Goal: Entertainment & Leisure: Consume media (video, audio)

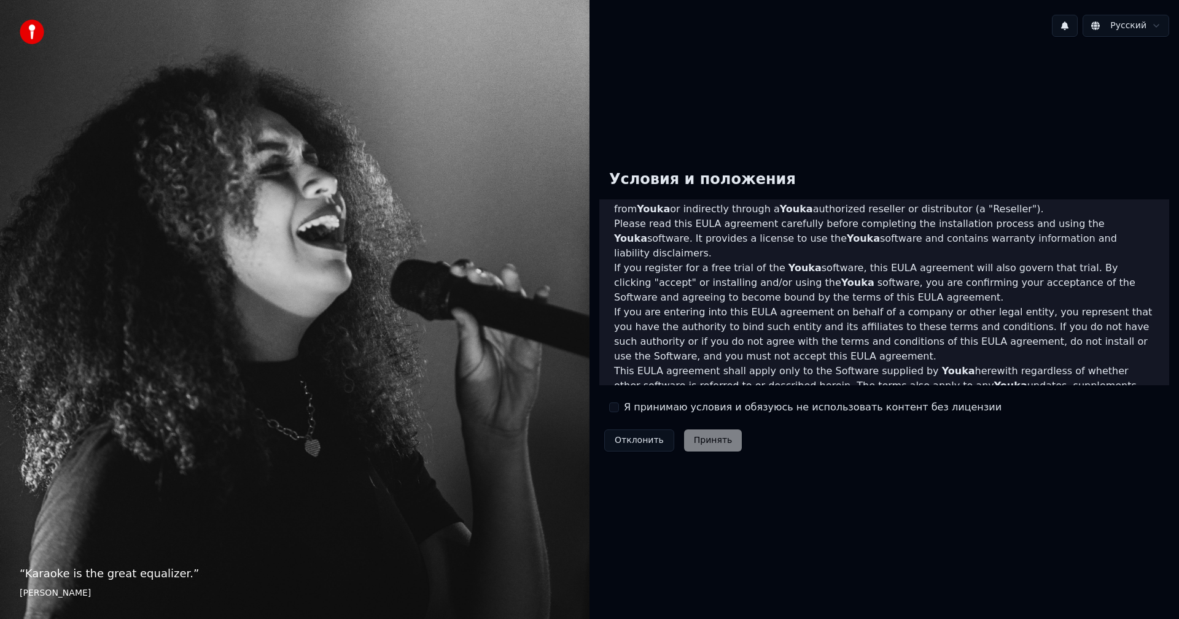
scroll to position [61, 0]
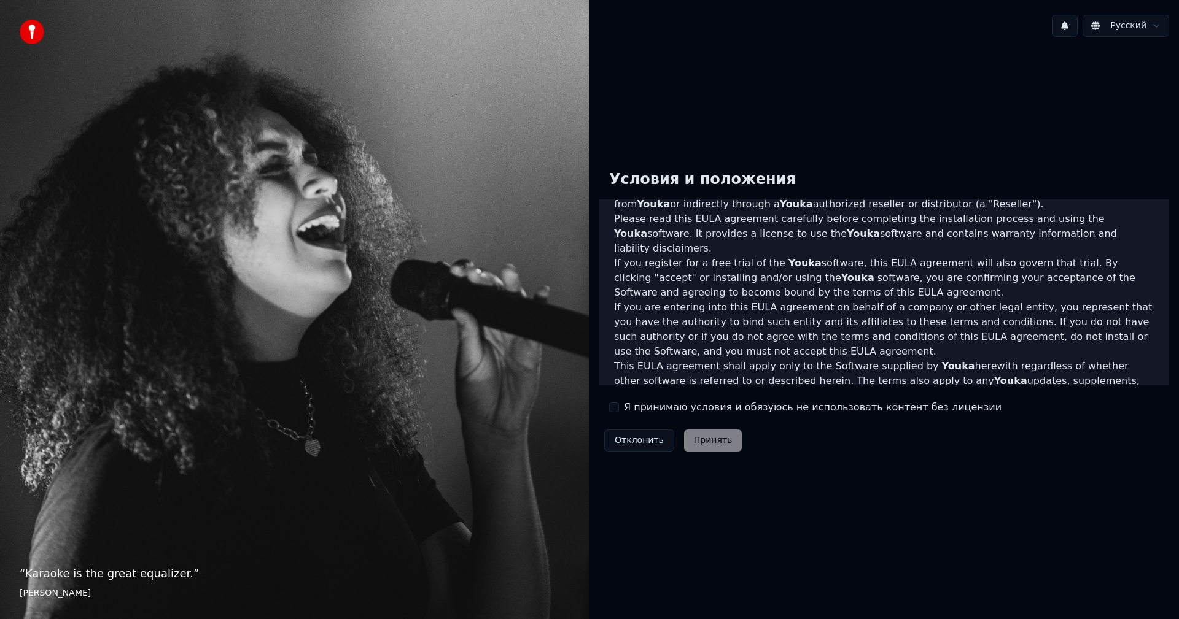
click at [656, 409] on label "Я принимаю условия и обязуюсь не использовать контент без лицензии" at bounding box center [813, 407] width 378 height 15
click at [619, 409] on button "Я принимаю условия и обязуюсь не использовать контент без лицензии" at bounding box center [614, 408] width 10 height 10
click at [696, 443] on button "Принять" at bounding box center [713, 441] width 58 height 22
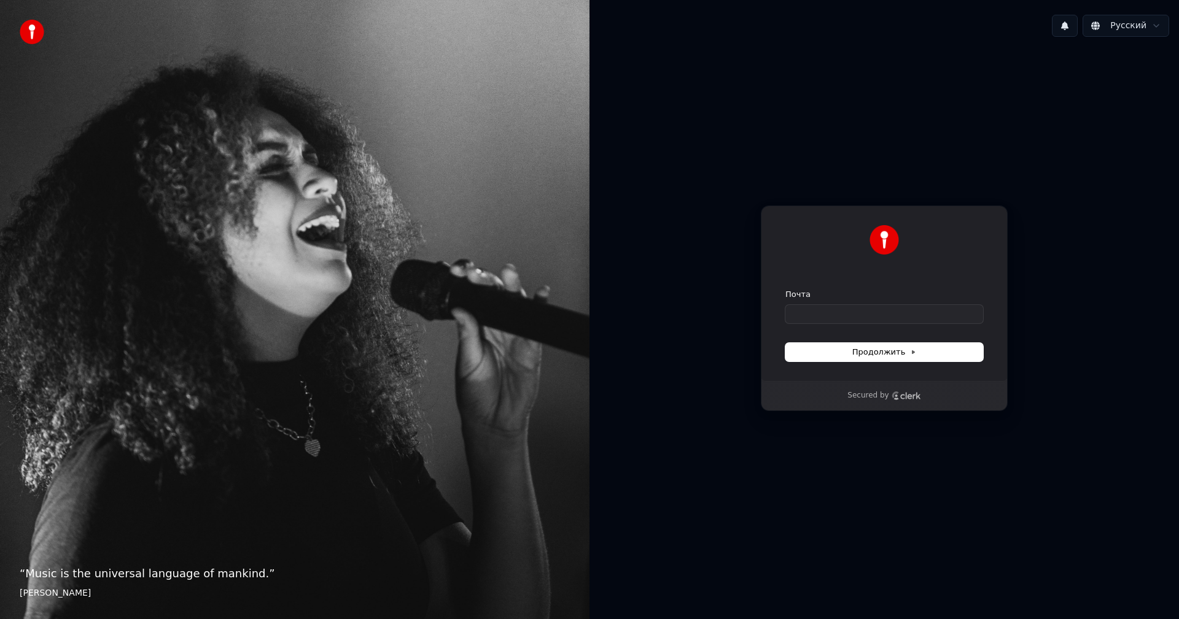
click at [891, 324] on form "Почта Продолжить" at bounding box center [884, 325] width 198 height 72
click at [891, 316] on input "Почта" at bounding box center [884, 314] width 198 height 18
drag, startPoint x: 800, startPoint y: 312, endPoint x: 776, endPoint y: 315, distance: 24.7
click at [776, 314] on div "Продолжить с помощью Google или Почта ** Продолжить" at bounding box center [884, 294] width 247 height 176
paste input "**********"
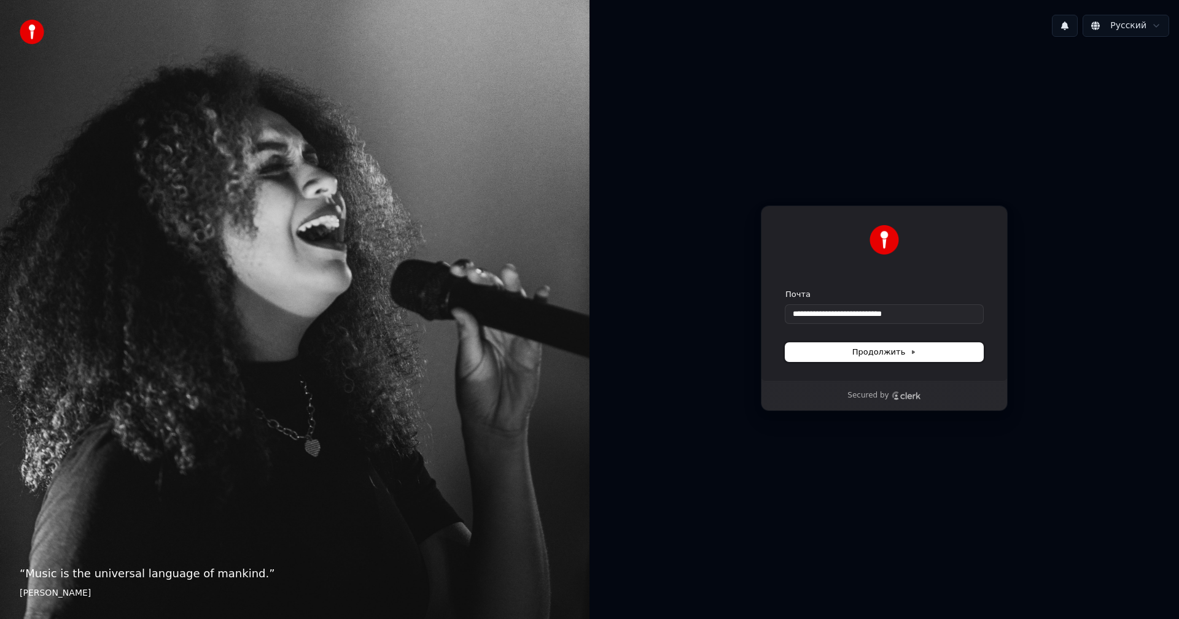
click at [822, 345] on button "Продолжить" at bounding box center [884, 352] width 198 height 18
type input "**********"
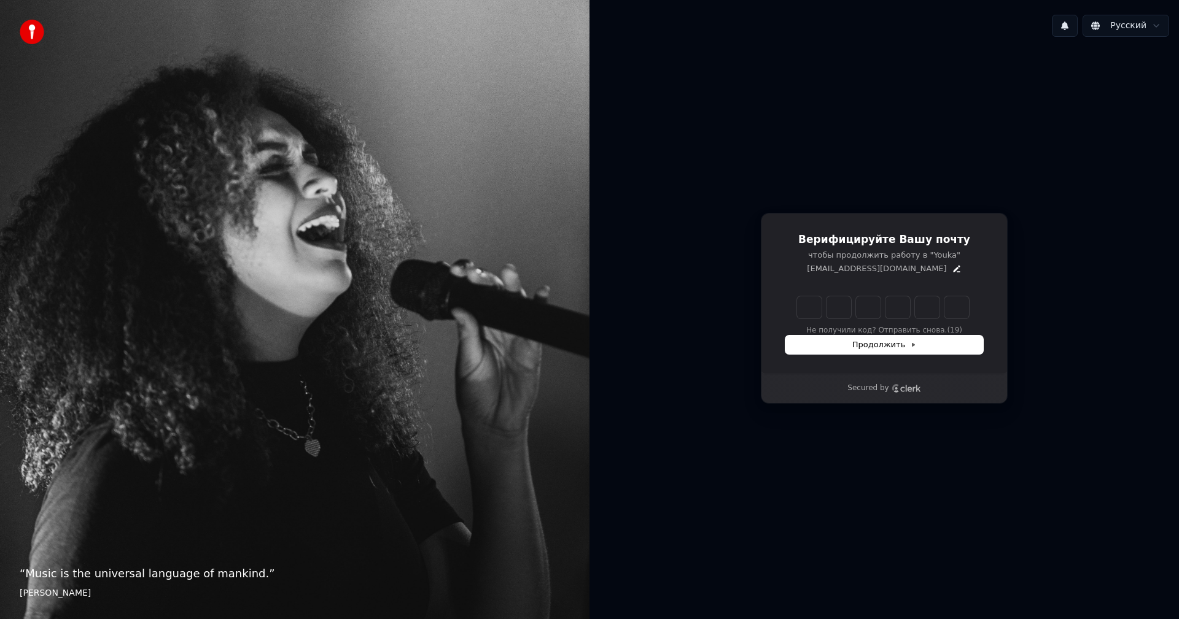
type input "******"
type input "*"
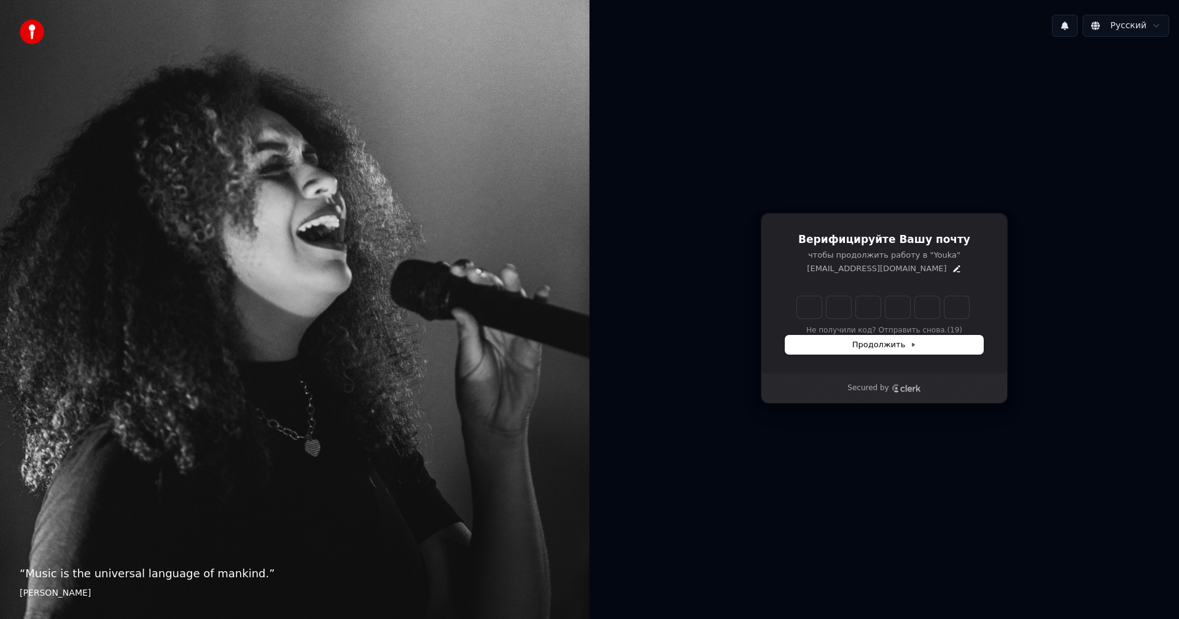
type input "*"
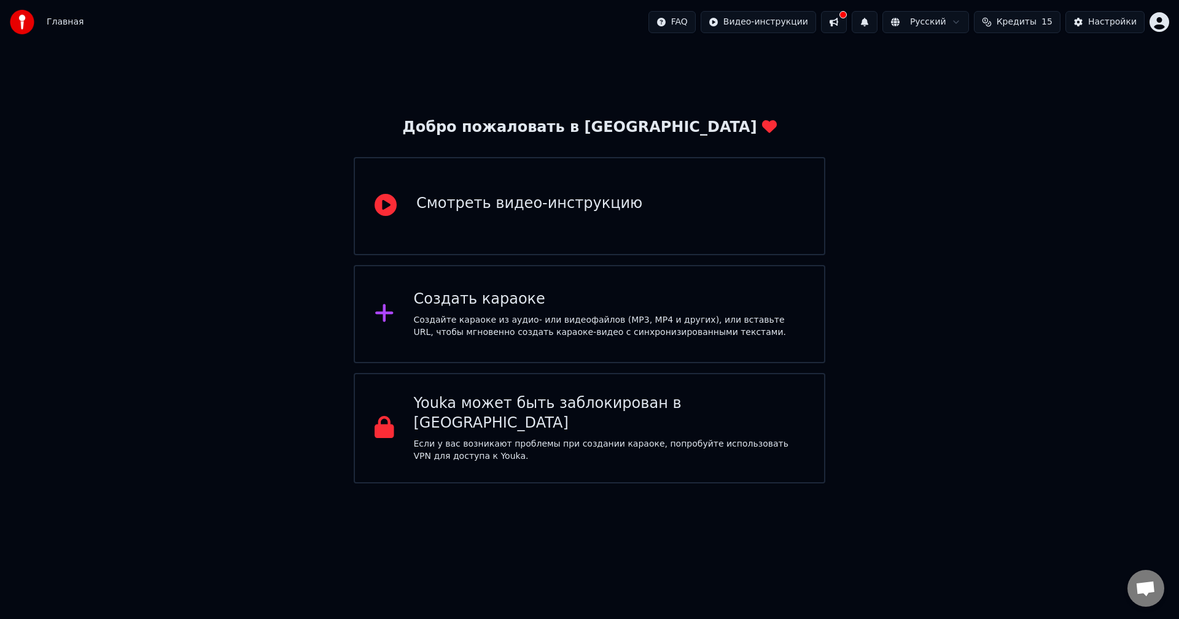
click at [579, 292] on div "Создать караоке" at bounding box center [609, 300] width 391 height 20
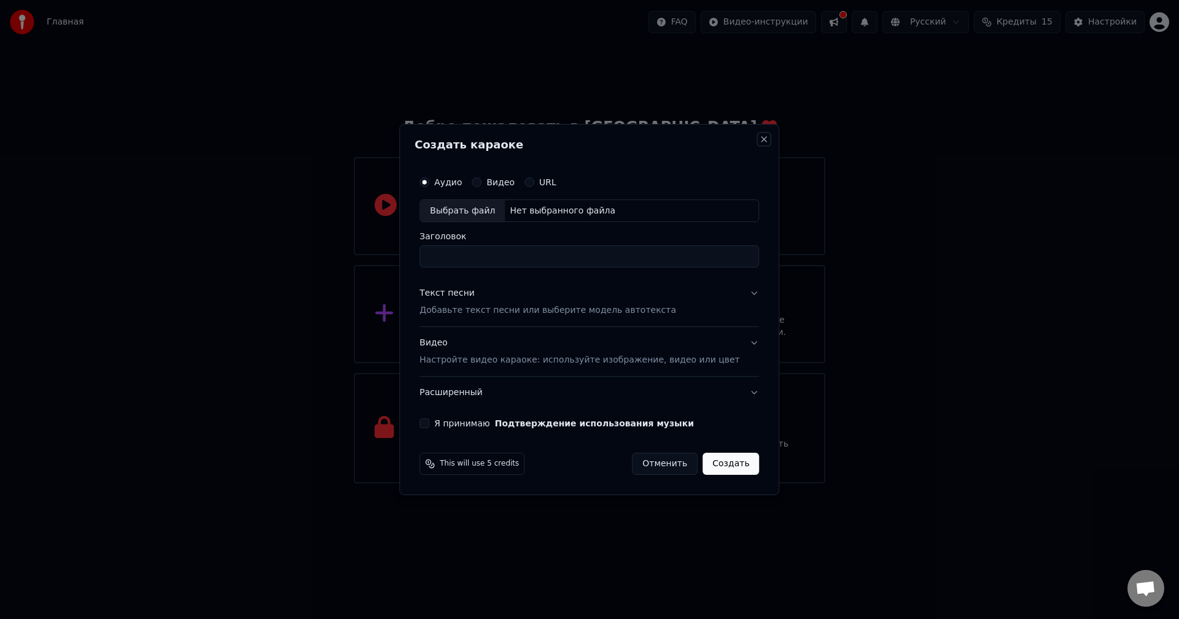
click at [759, 142] on button "Close" at bounding box center [764, 139] width 10 height 10
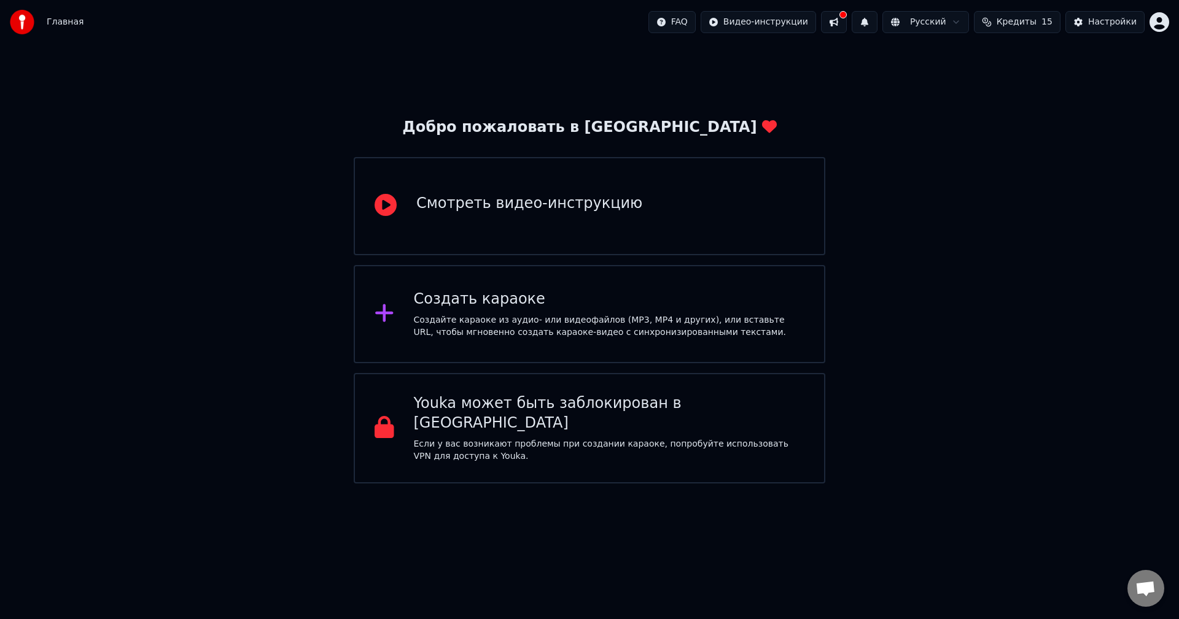
click at [537, 341] on div "Создать караоке Создайте караоке из аудио- или видеофайлов (MP3, MP4 и других),…" at bounding box center [589, 314] width 471 height 98
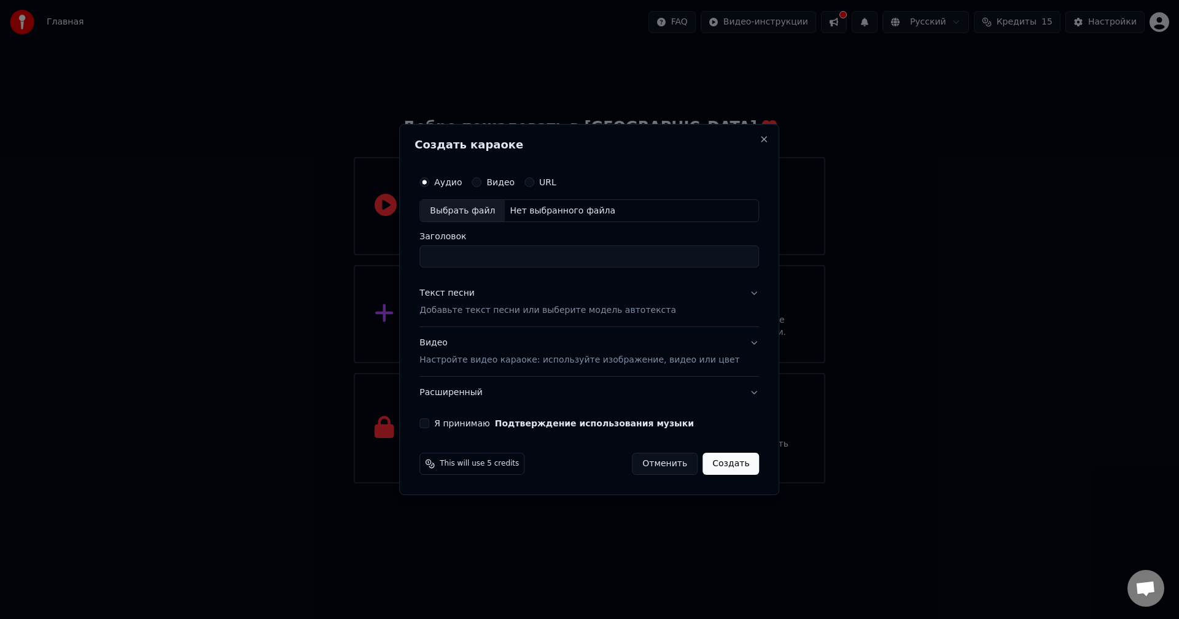
click at [502, 183] on label "Видео" at bounding box center [500, 182] width 28 height 9
click at [481, 183] on button "Видео" at bounding box center [476, 182] width 10 height 10
click at [462, 182] on label "Аудио" at bounding box center [448, 182] width 28 height 9
click at [429, 182] on button "Аудио" at bounding box center [424, 182] width 10 height 10
click at [534, 185] on button "URL" at bounding box center [529, 182] width 10 height 10
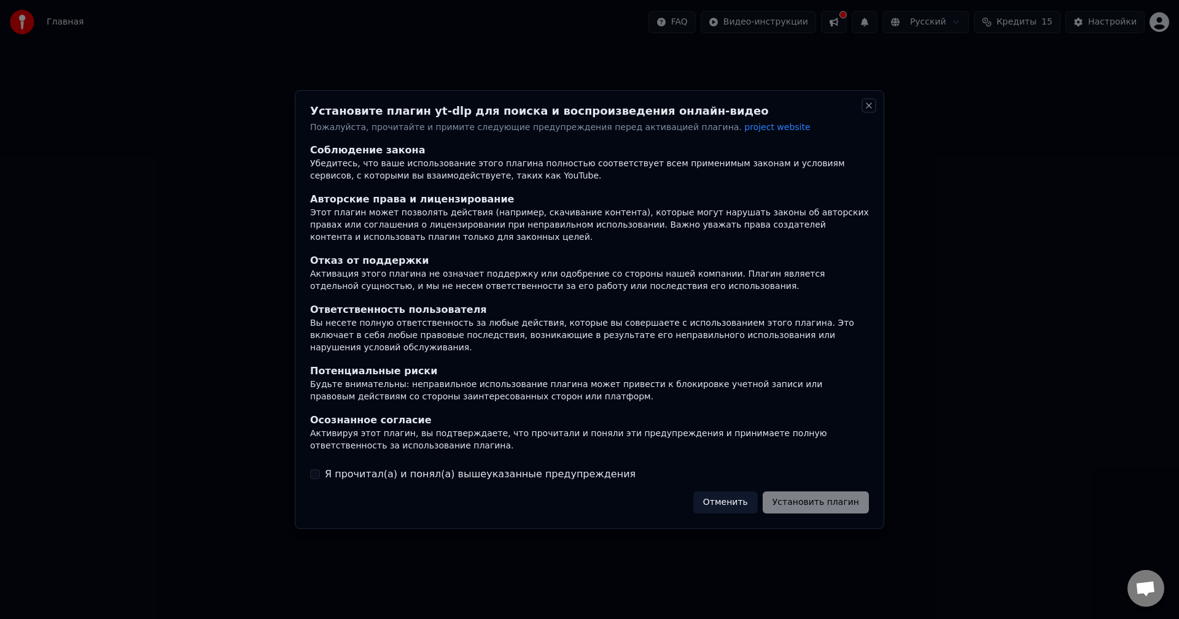
click at [870, 110] on button "Close" at bounding box center [869, 106] width 10 height 10
click at [733, 494] on button "Отменить" at bounding box center [725, 503] width 64 height 22
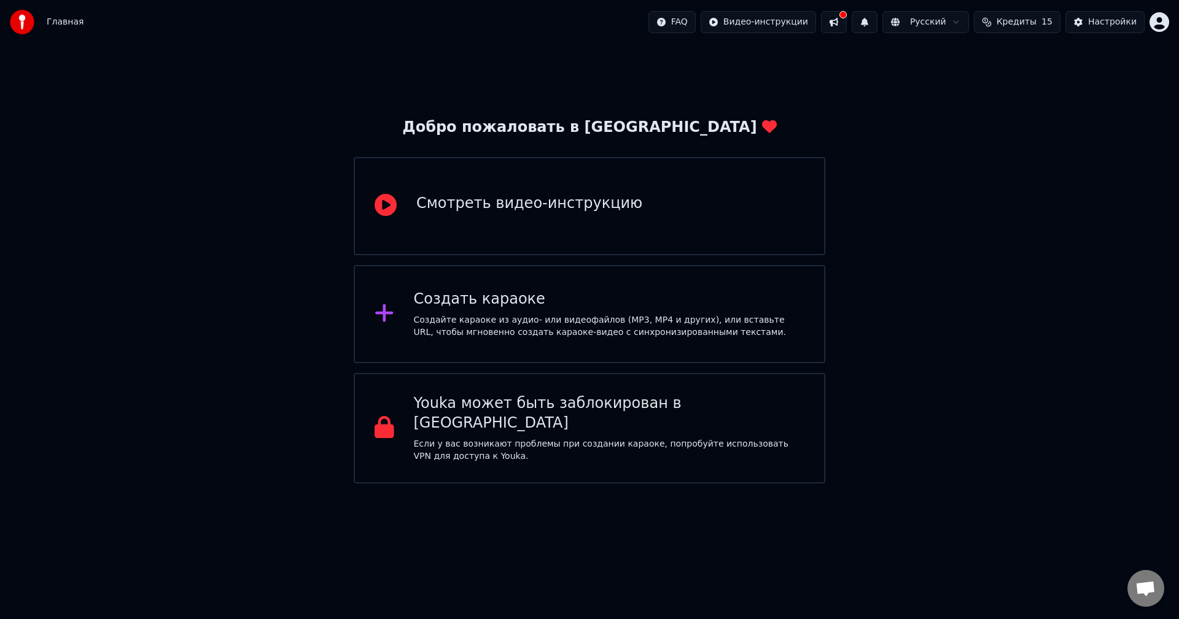
click at [483, 294] on div "Создать караоке" at bounding box center [609, 300] width 391 height 20
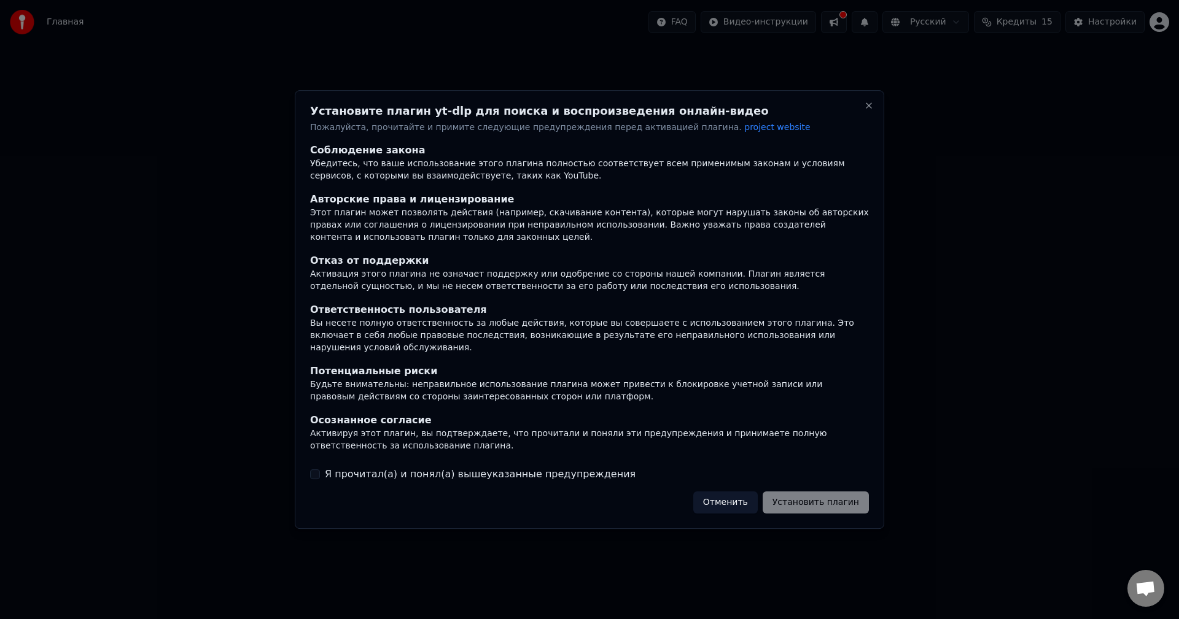
click at [744, 493] on button "Отменить" at bounding box center [725, 503] width 64 height 22
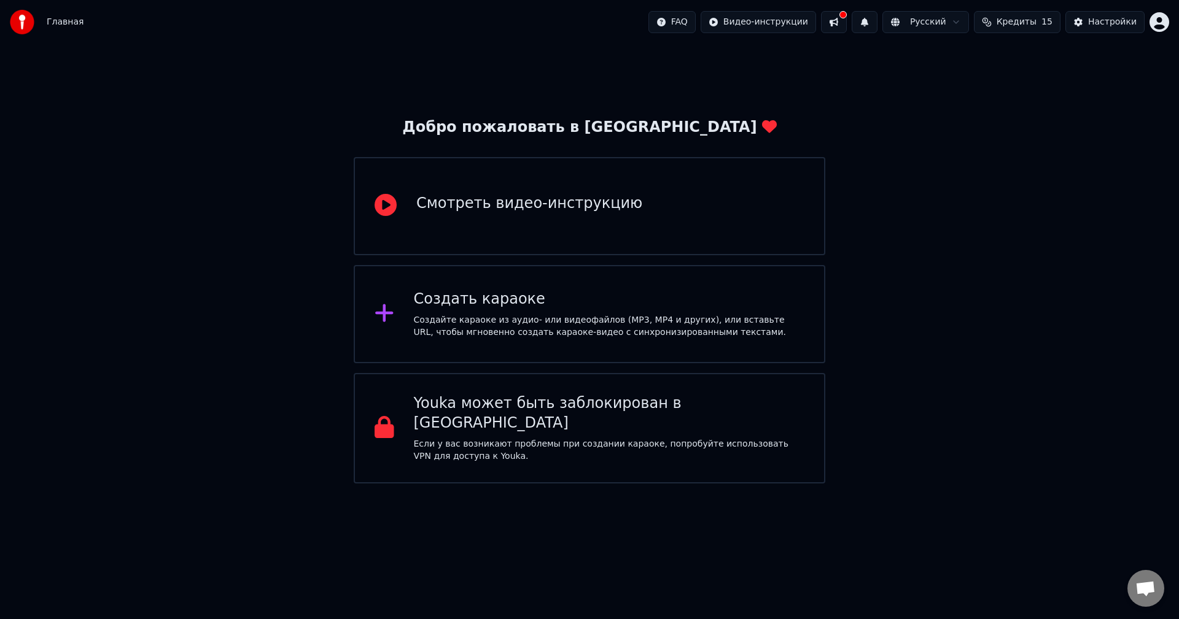
click at [592, 330] on div "Создайте караоке из аудио- или видеофайлов (MP3, MP4 и других), или вставьте UR…" at bounding box center [609, 326] width 391 height 25
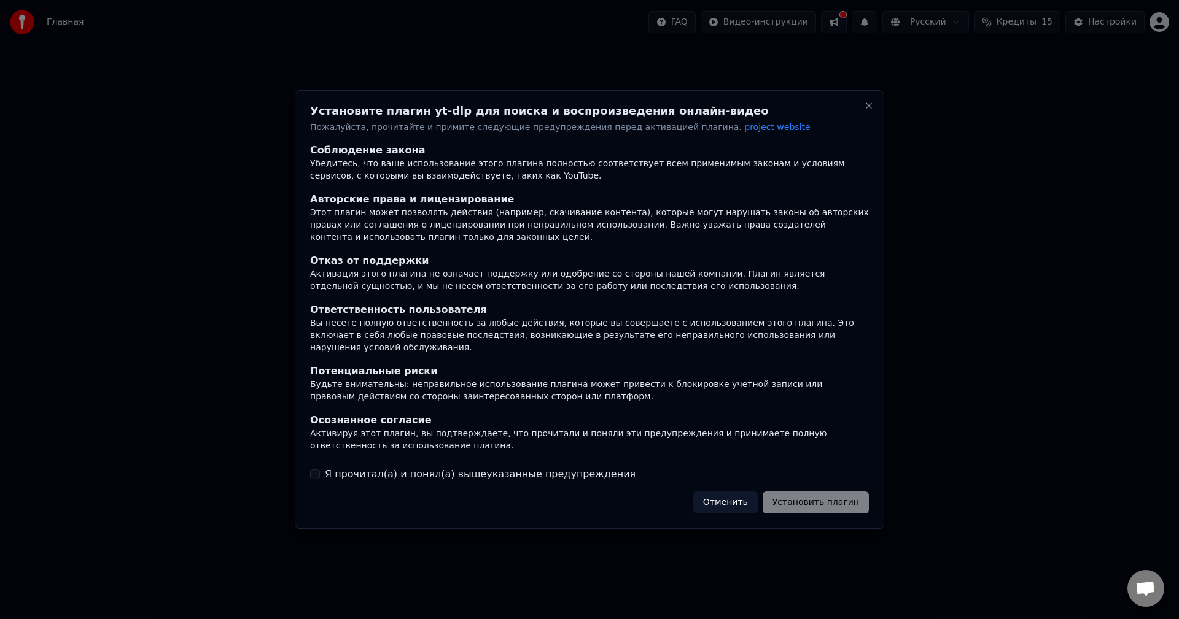
click at [457, 473] on label "Я прочитал(а) и понял(а) вышеуказанные предупреждения" at bounding box center [480, 474] width 311 height 15
click at [320, 473] on button "Я прочитал(а) и понял(а) вышеуказанные предупреждения" at bounding box center [315, 475] width 10 height 10
click at [805, 244] on div "Этот плагин может позволять действия (например, скачивание контента), которые м…" at bounding box center [589, 225] width 559 height 37
drag, startPoint x: 860, startPoint y: 99, endPoint x: 865, endPoint y: 105, distance: 7.4
click at [861, 99] on div "Установите плагин yt-dlp для поиска и воспроизведения онлайн-видео Пожалуйста, …" at bounding box center [589, 310] width 589 height 440
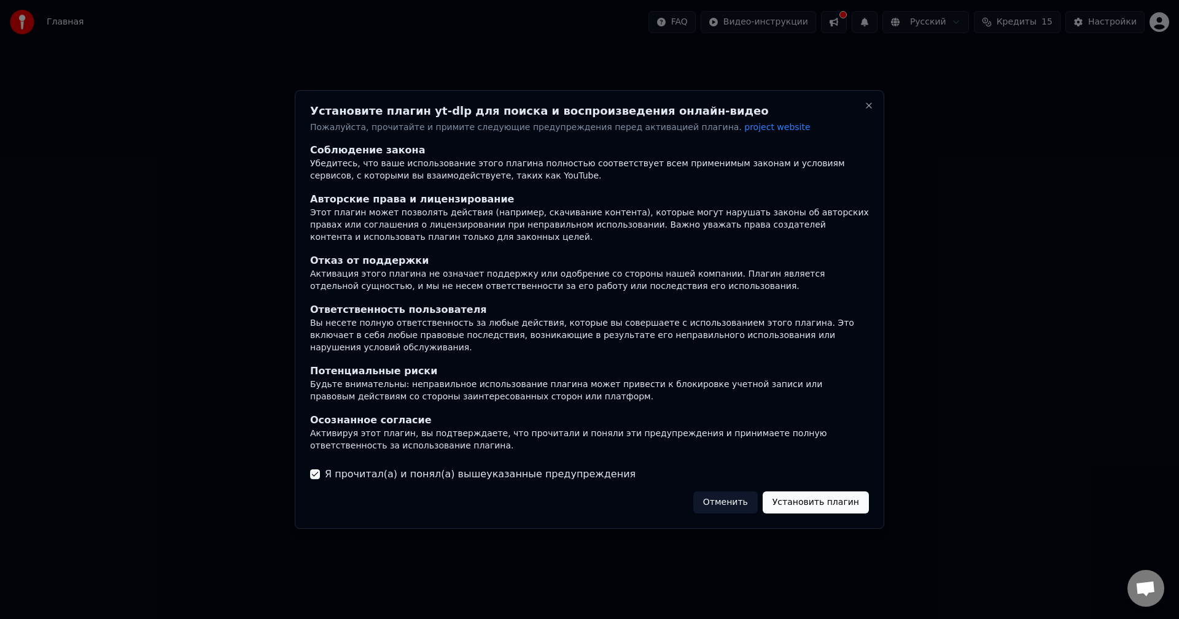
click at [865, 105] on div "Установите плагин yt-dlp для поиска и воспроизведения онлайн-видео Пожалуйста, …" at bounding box center [589, 310] width 589 height 440
click at [863, 110] on div "Установите плагин yt-dlp для поиска и воспроизведения онлайн-видео Пожалуйста, …" at bounding box center [589, 310] width 589 height 440
click at [864, 109] on div "Установите плагин yt-dlp для поиска и воспроизведения онлайн-видео Пожалуйста, …" at bounding box center [589, 310] width 589 height 440
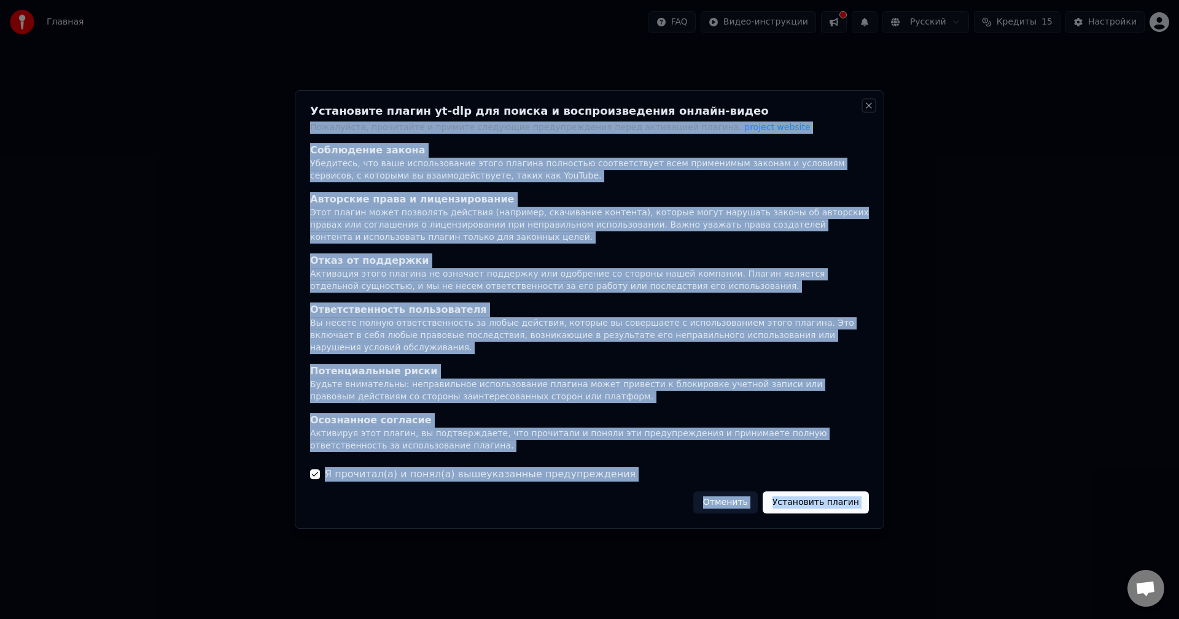
click at [866, 110] on button "Close" at bounding box center [869, 106] width 10 height 10
click at [863, 114] on h2 "Установите плагин yt-dlp для поиска и воспроизведения онлайн-видео" at bounding box center [589, 111] width 559 height 11
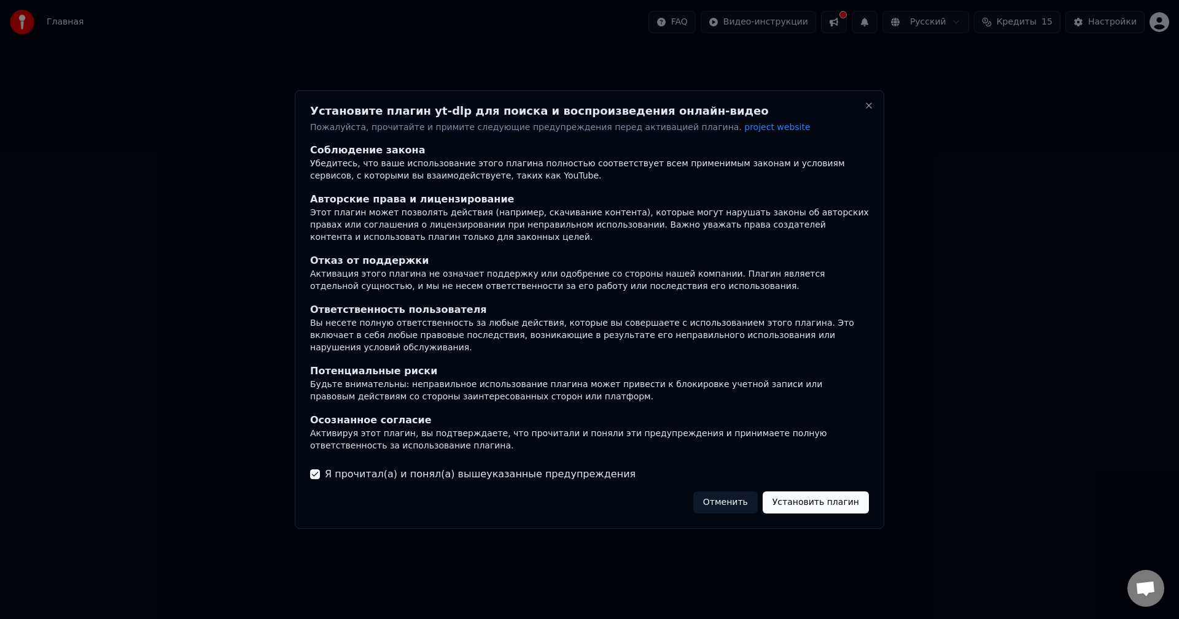
click at [834, 150] on div "Соблюдение закона" at bounding box center [589, 151] width 559 height 15
click at [726, 497] on button "Отменить" at bounding box center [725, 503] width 64 height 22
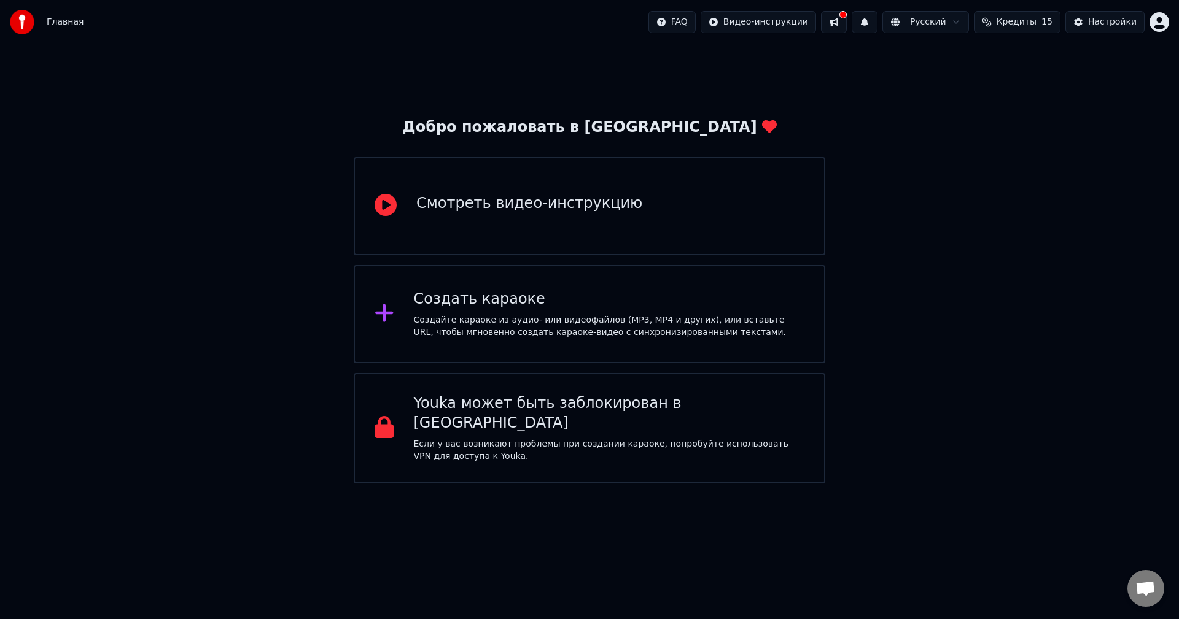
click at [613, 341] on div "Создать караоке Создайте караоке из аудио- или видеофайлов (MP3, MP4 и других),…" at bounding box center [589, 314] width 471 height 98
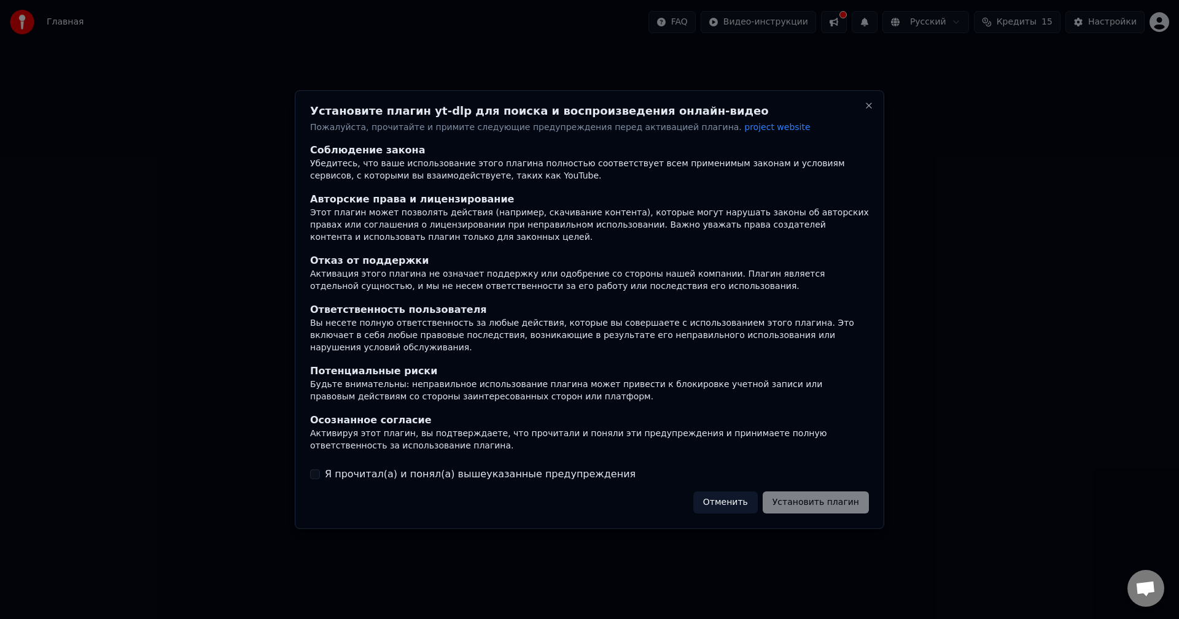
click at [559, 471] on label "Я прочитал(а) и понял(а) вышеуказанные предупреждения" at bounding box center [480, 474] width 311 height 15
click at [320, 471] on button "Я прочитал(а) и понял(а) вышеуказанные предупреждения" at bounding box center [315, 475] width 10 height 10
click at [717, 494] on button "Отменить" at bounding box center [725, 503] width 64 height 22
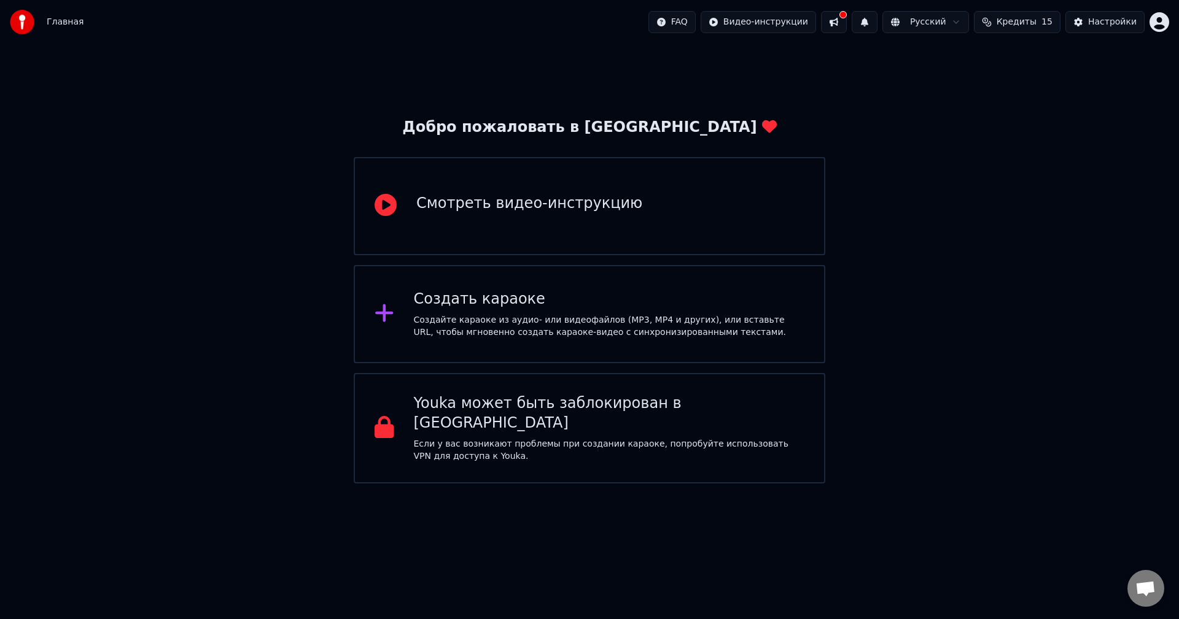
click at [641, 329] on div "Создайте караоке из аудио- или видеофайлов (MP3, MP4 и других), или вставьте UR…" at bounding box center [609, 326] width 391 height 25
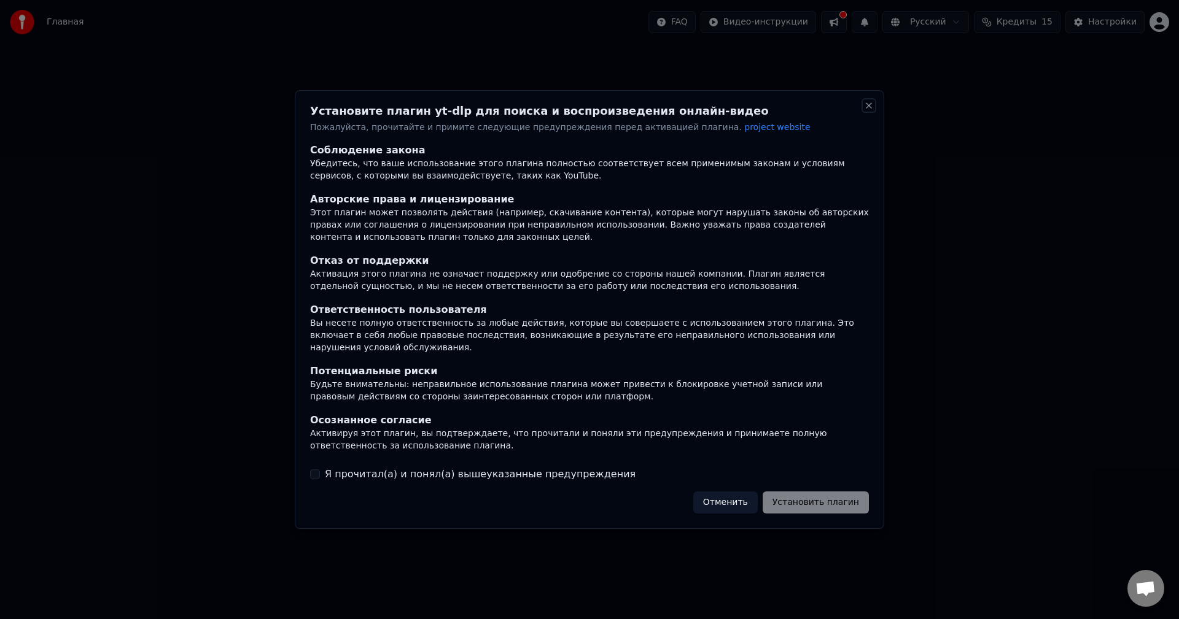
click at [872, 109] on button "Close" at bounding box center [869, 106] width 10 height 10
click at [870, 107] on button "Close" at bounding box center [869, 106] width 10 height 10
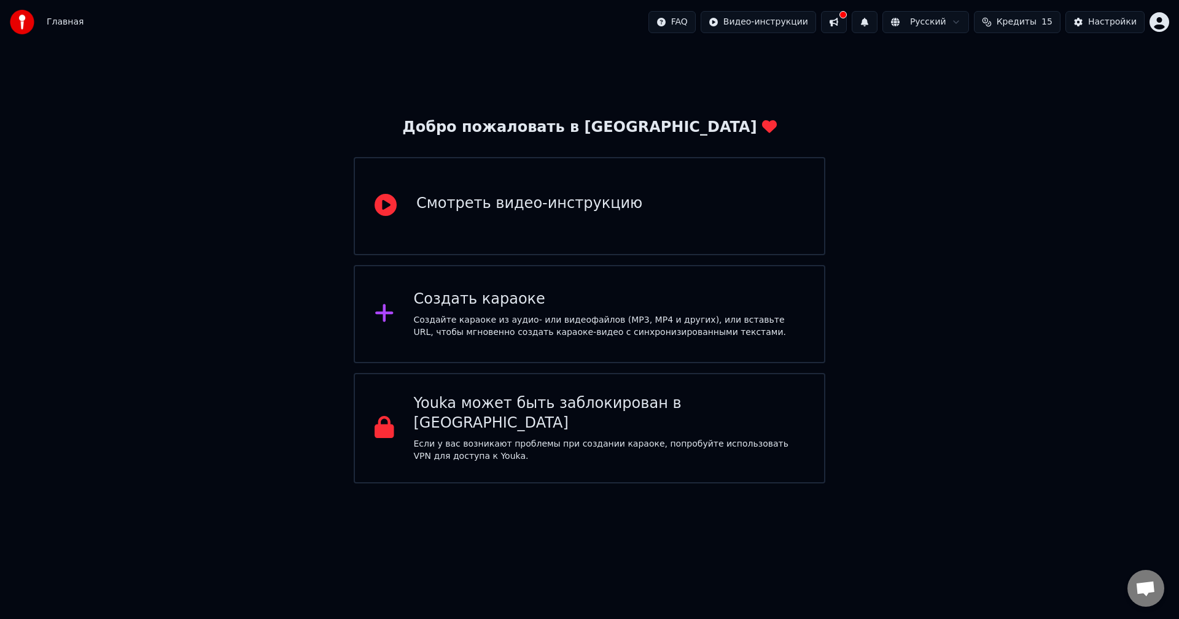
click at [411, 348] on div "Создать караоке Создайте караоке из аудио- или видеофайлов (MP3, MP4 и других),…" at bounding box center [589, 314] width 471 height 98
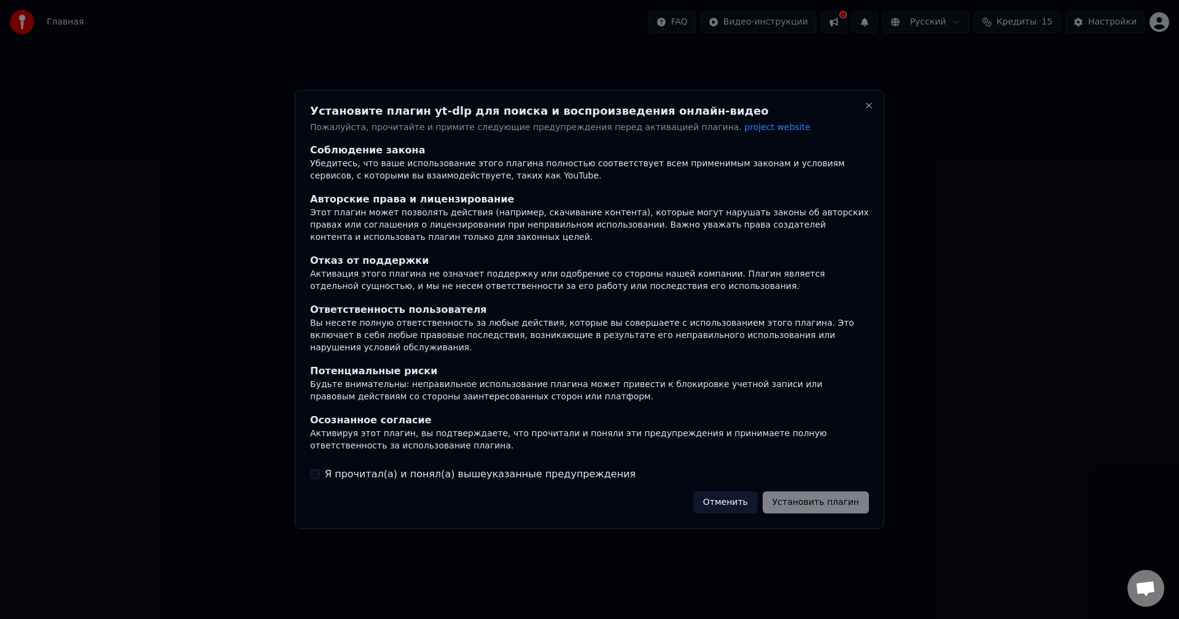
click at [537, 467] on label "Я прочитал(а) и понял(а) вышеуказанные предупреждения" at bounding box center [480, 474] width 311 height 15
click at [320, 470] on button "Я прочитал(а) и понял(а) вышеуказанные предупреждения" at bounding box center [315, 475] width 10 height 10
click at [803, 492] on button "Установить плагин" at bounding box center [815, 503] width 106 height 22
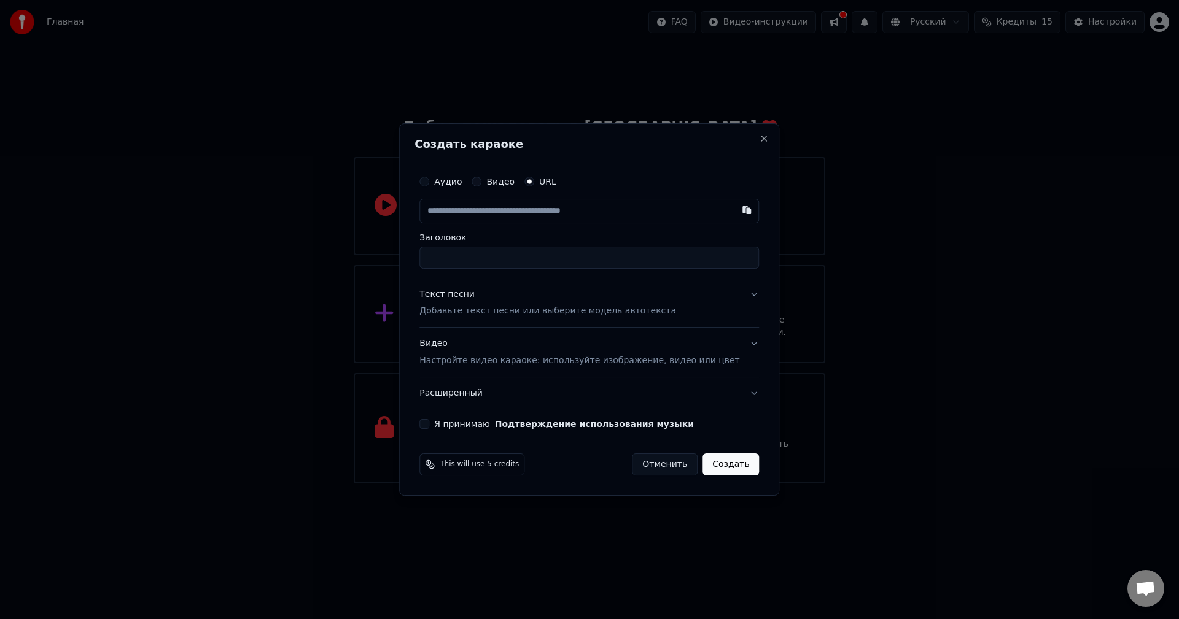
click at [481, 181] on button "Видео" at bounding box center [476, 182] width 10 height 10
click at [462, 183] on label "Аудио" at bounding box center [448, 182] width 28 height 9
click at [429, 183] on button "Аудио" at bounding box center [424, 182] width 10 height 10
click at [508, 184] on label "Видео" at bounding box center [500, 182] width 28 height 9
click at [481, 184] on button "Видео" at bounding box center [476, 182] width 10 height 10
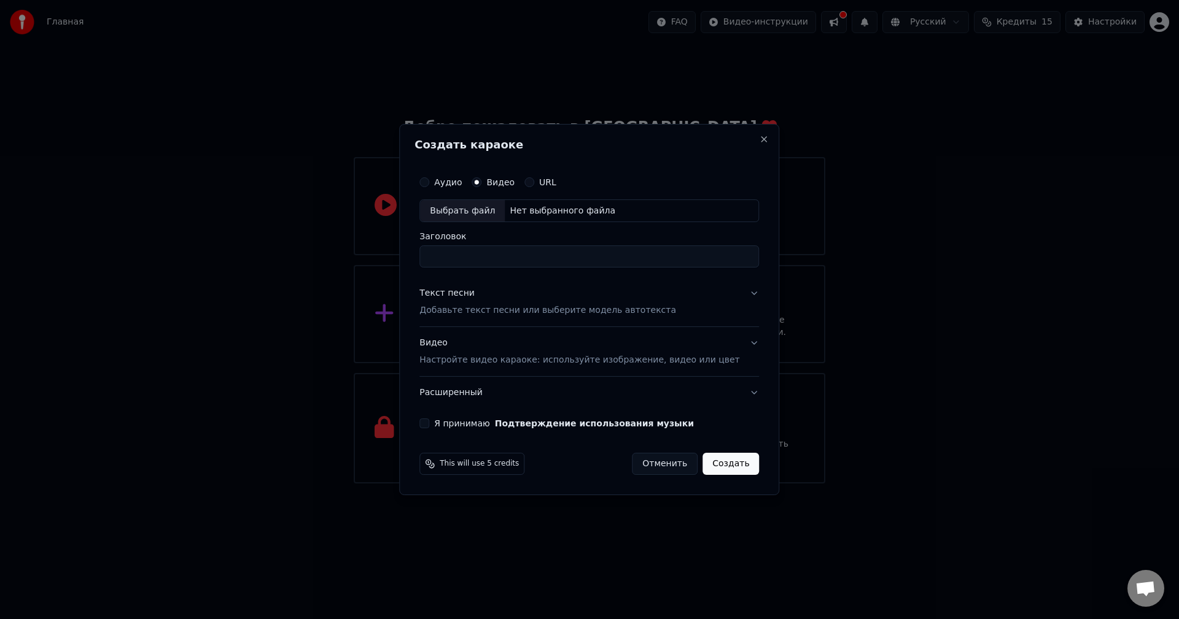
click at [462, 179] on label "Аудио" at bounding box center [448, 182] width 28 height 9
click at [429, 179] on button "Аудио" at bounding box center [424, 182] width 10 height 10
click at [473, 208] on div "Выбрать файл" at bounding box center [462, 211] width 85 height 22
drag, startPoint x: 635, startPoint y: 258, endPoint x: 349, endPoint y: 248, distance: 285.6
click at [350, 248] on body "**********" at bounding box center [589, 242] width 1179 height 484
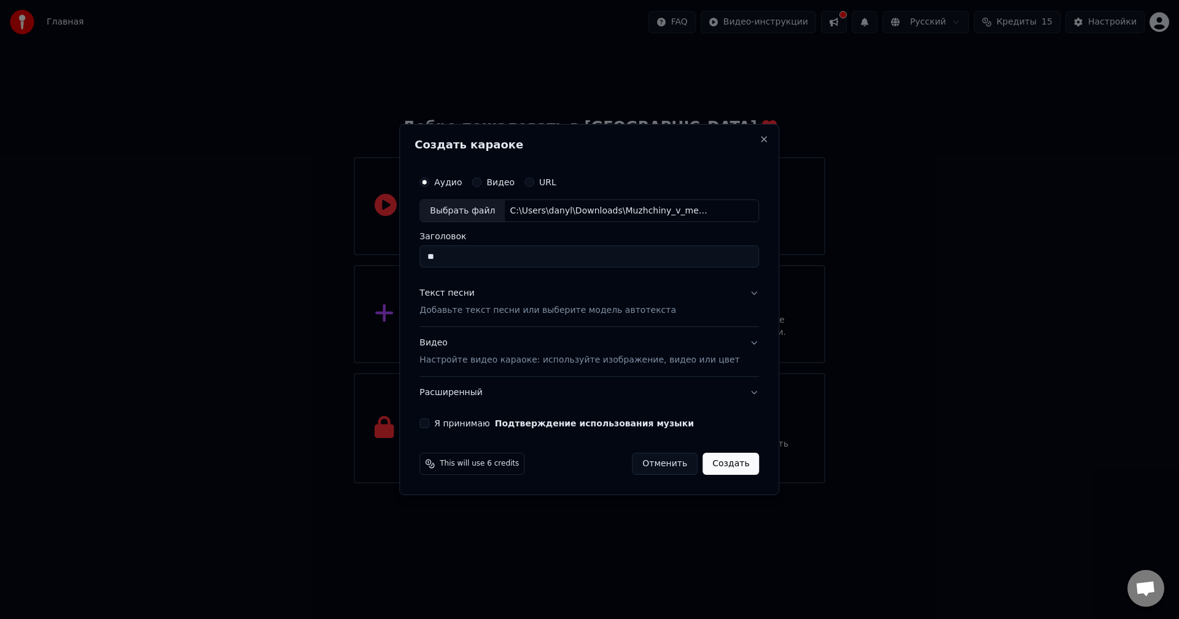
type input "*"
type input "**********"
click at [543, 306] on p "Добавьте текст песни или выберите модель автотекста" at bounding box center [547, 311] width 257 height 12
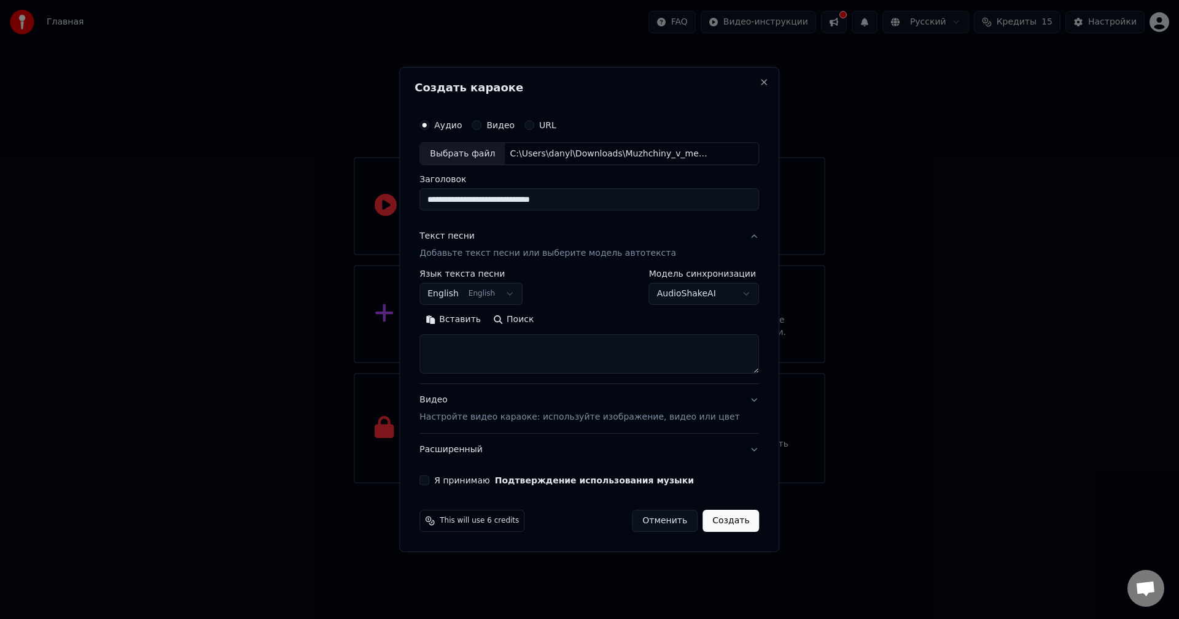
click at [519, 294] on button "English English" at bounding box center [470, 295] width 103 height 22
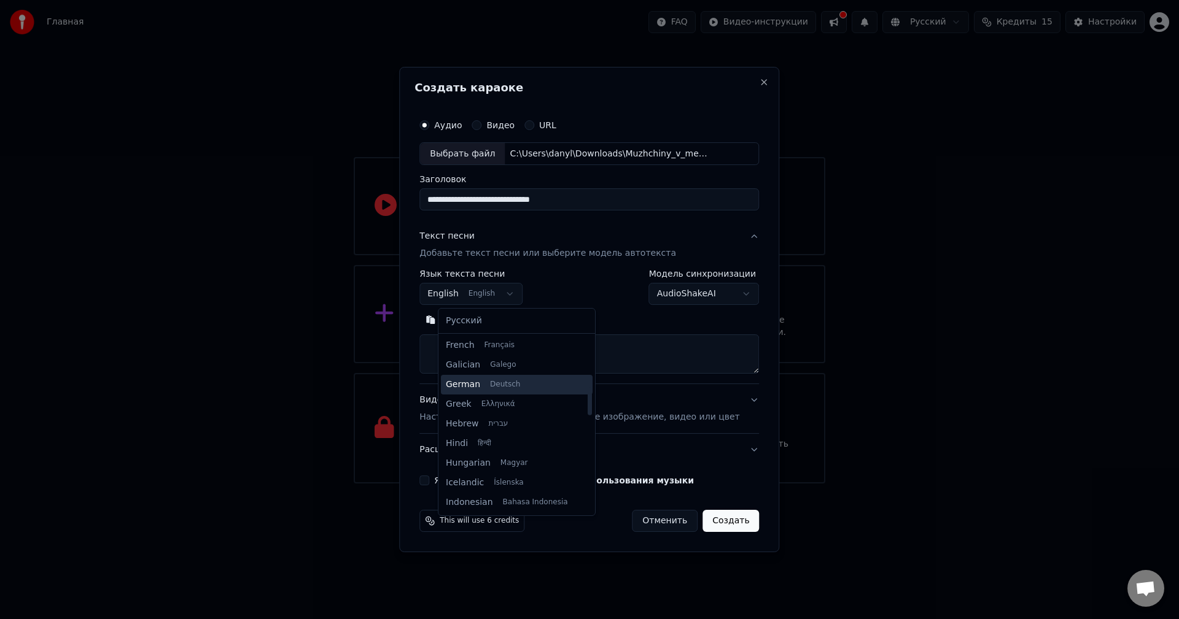
scroll to position [344, 0]
select select "**"
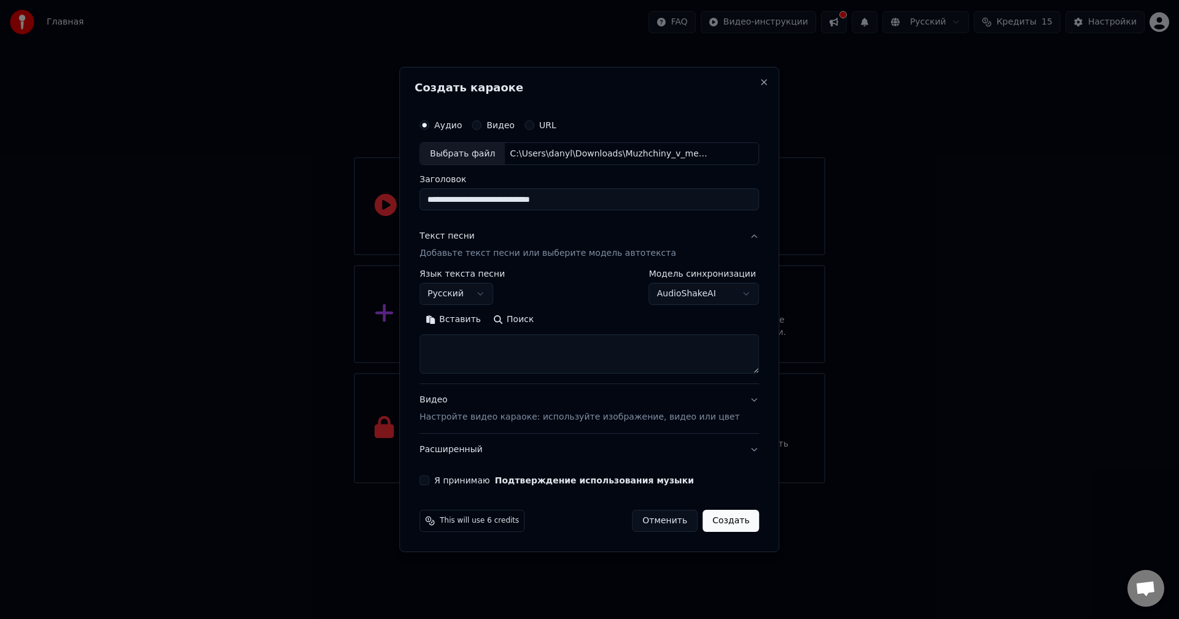
click at [681, 297] on body "**********" at bounding box center [589, 242] width 1179 height 484
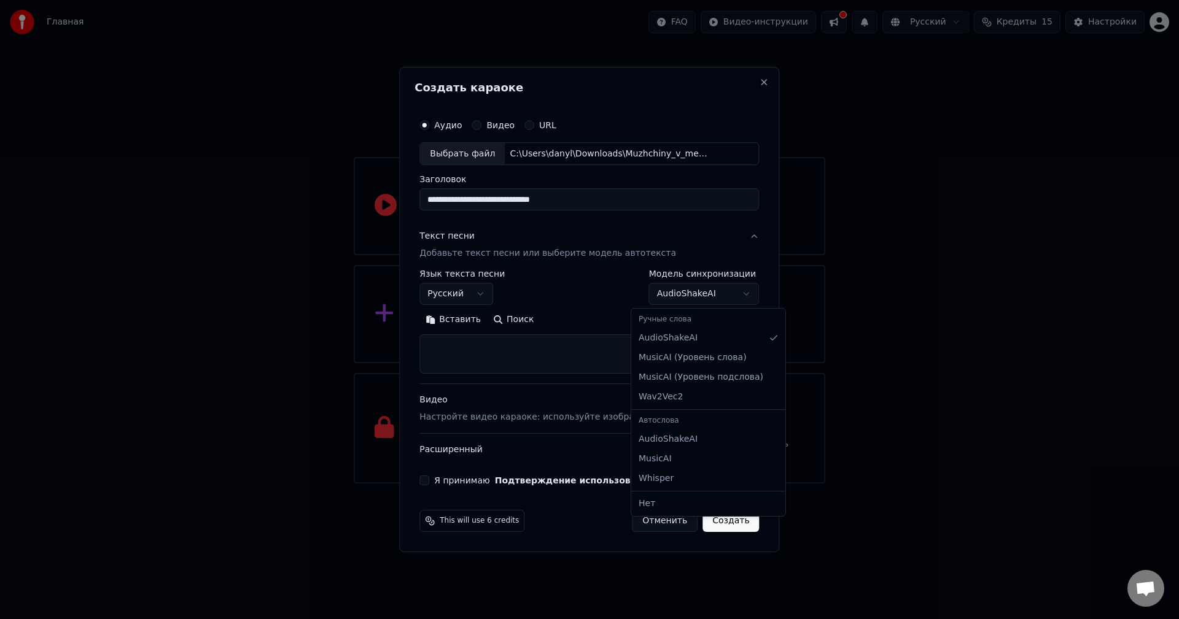
click at [726, 294] on body "**********" at bounding box center [589, 242] width 1179 height 484
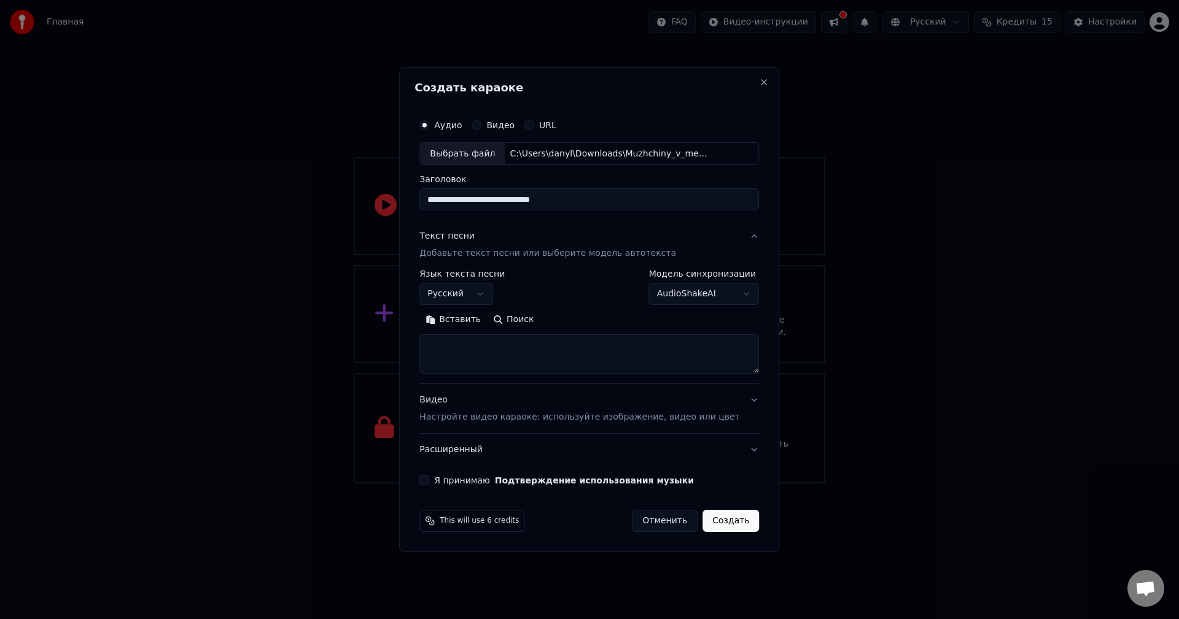
click at [487, 341] on textarea at bounding box center [588, 354] width 339 height 39
paste textarea "**********"
type textarea "**********"
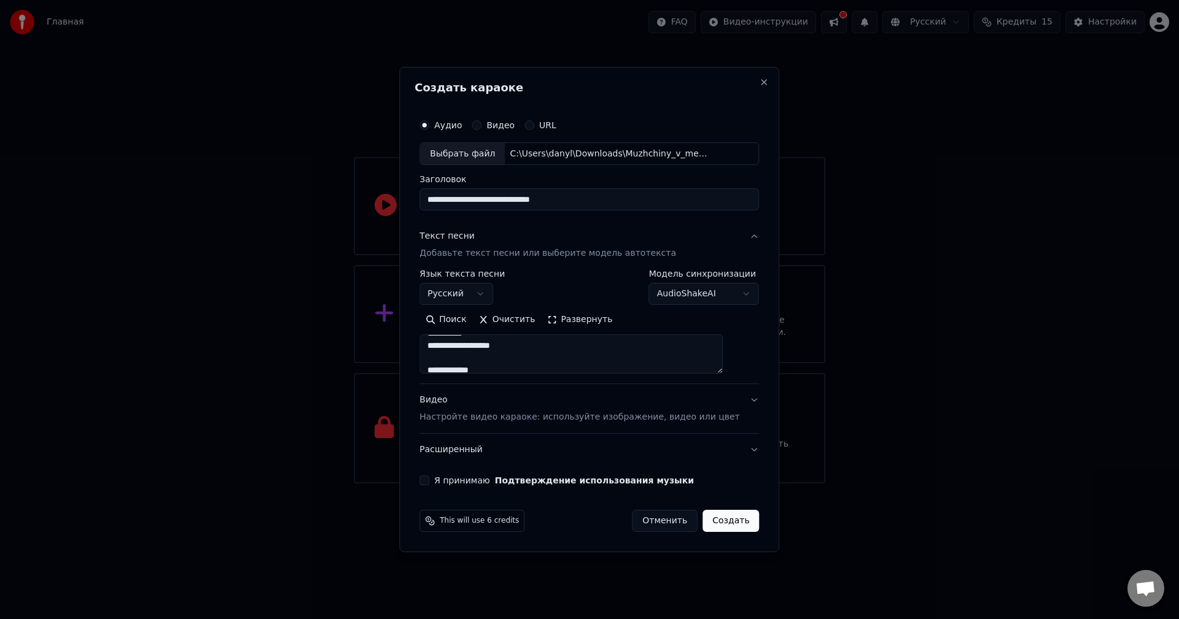
click at [568, 322] on button "Развернуть" at bounding box center [579, 321] width 77 height 20
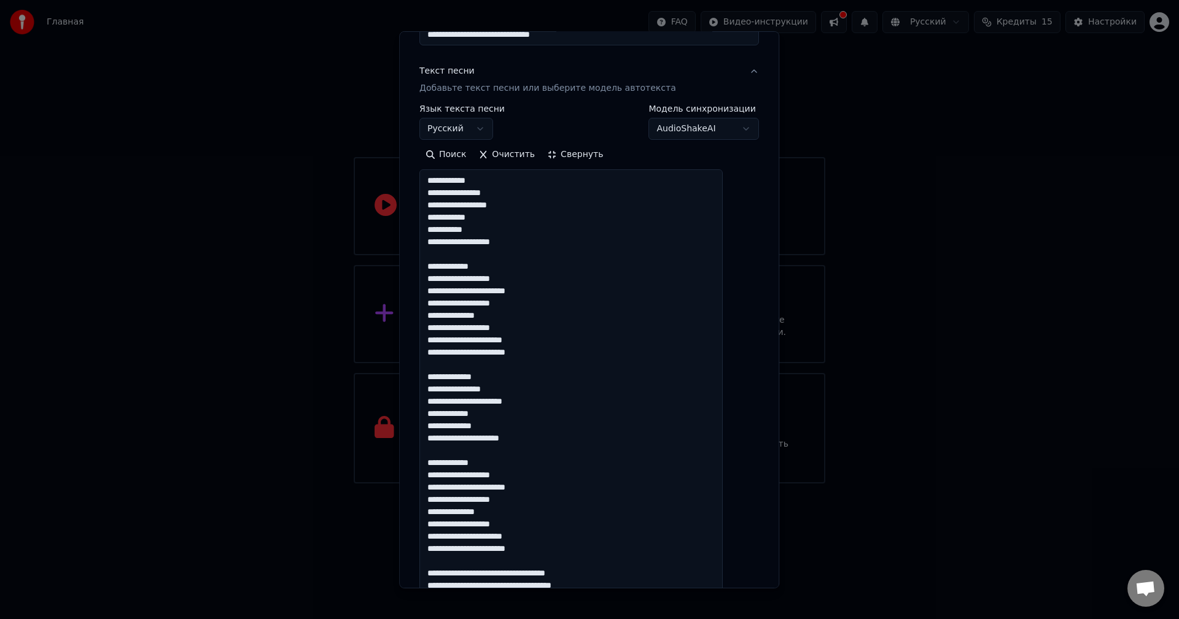
scroll to position [95, 0]
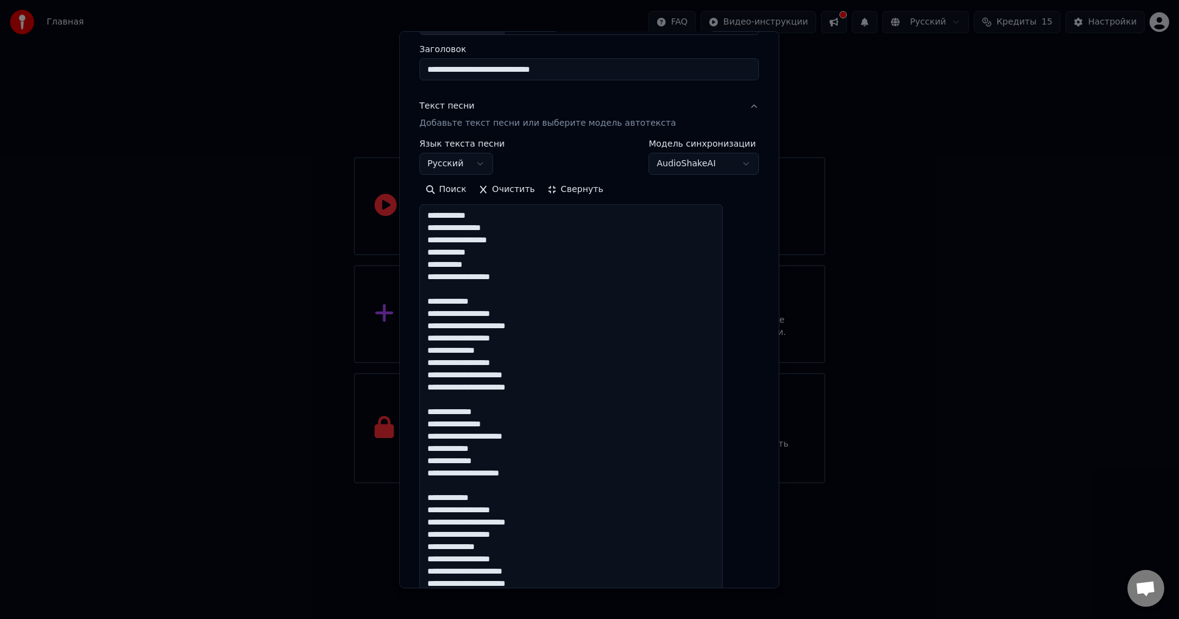
click at [571, 188] on button "Свернуть" at bounding box center [575, 190] width 68 height 20
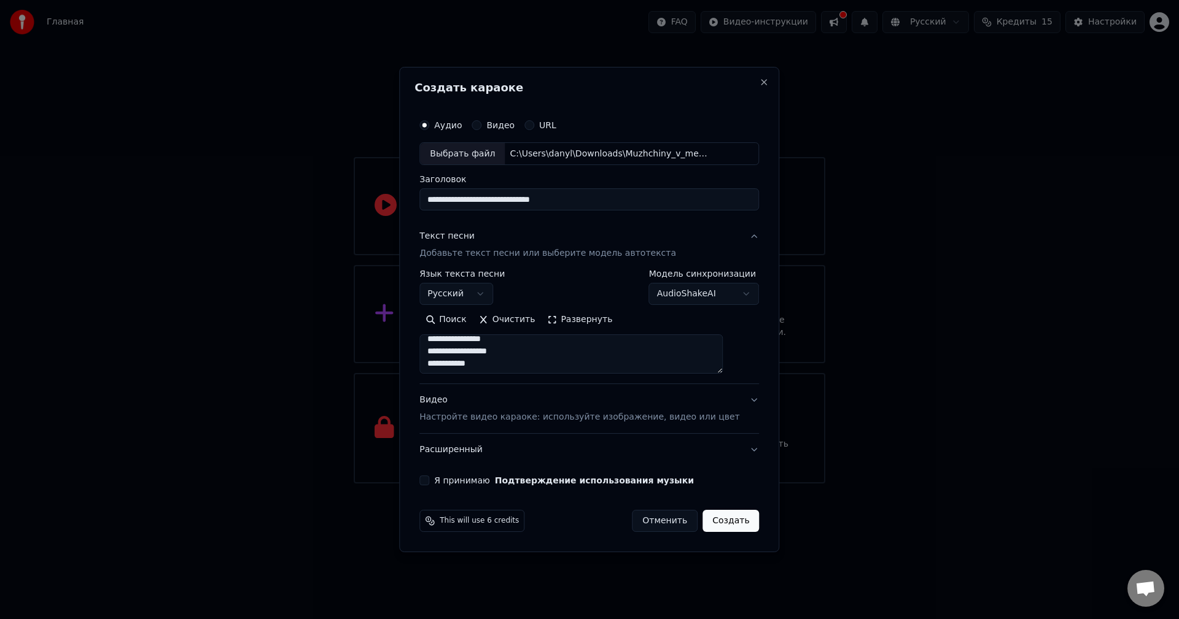
scroll to position [0, 0]
click at [486, 422] on p "Настройте видео караоке: используйте изображение, видео или цвет" at bounding box center [579, 417] width 320 height 12
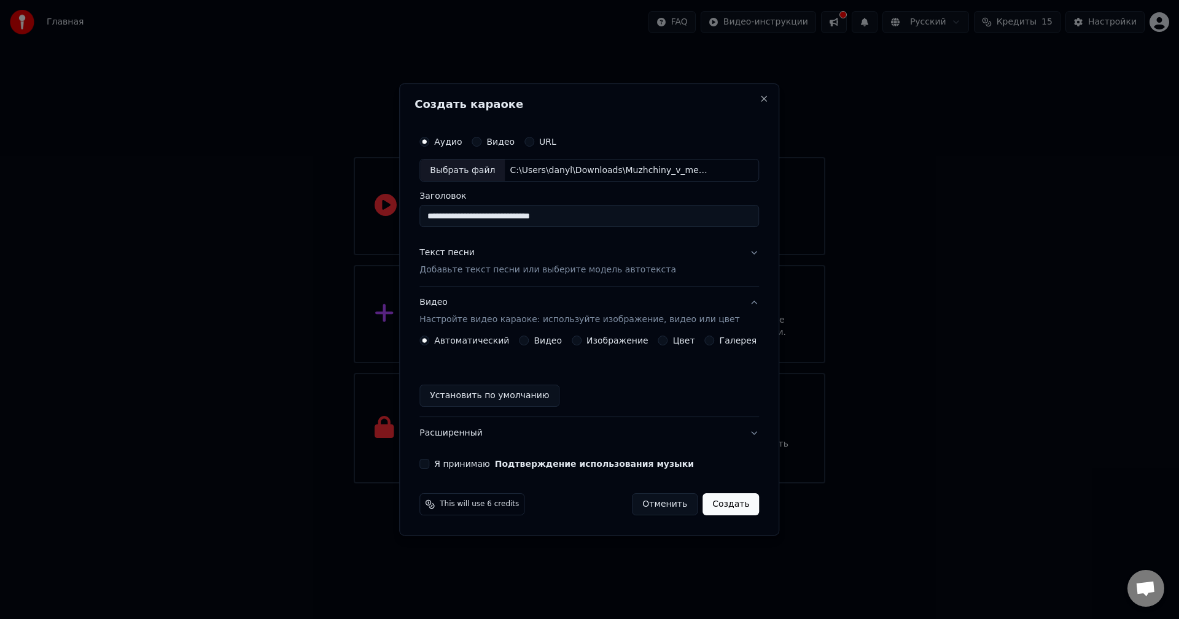
click at [599, 338] on label "Изображение" at bounding box center [617, 340] width 62 height 9
click at [581, 338] on button "Изображение" at bounding box center [577, 341] width 10 height 10
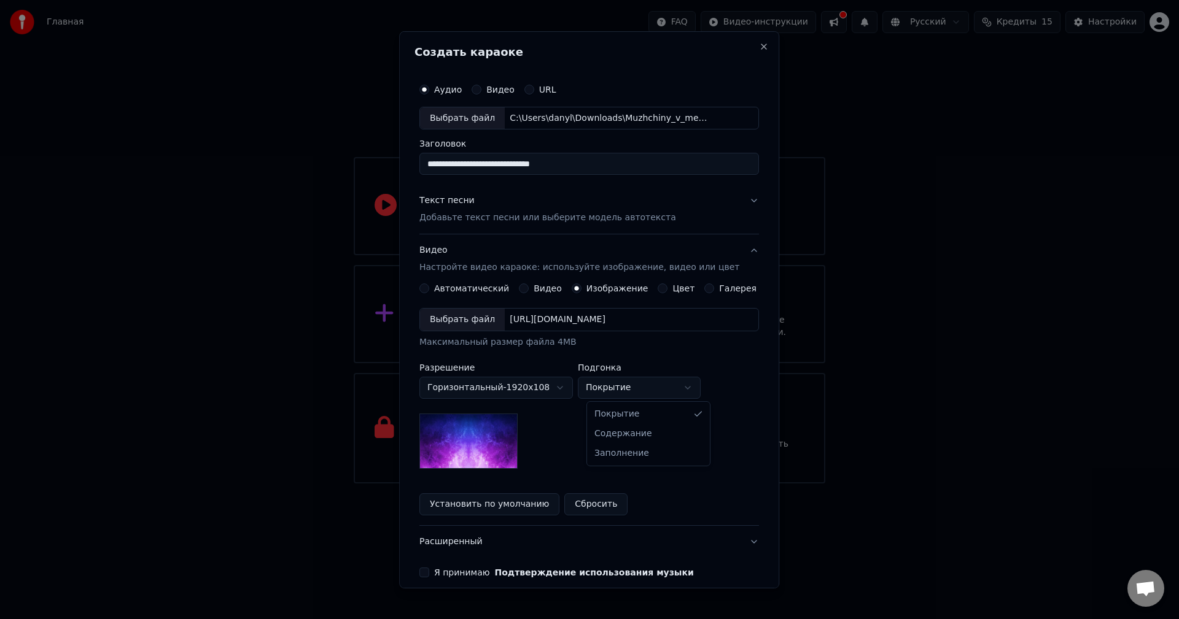
click at [649, 386] on body "**********" at bounding box center [589, 242] width 1179 height 484
click at [659, 390] on body "**********" at bounding box center [589, 242] width 1179 height 484
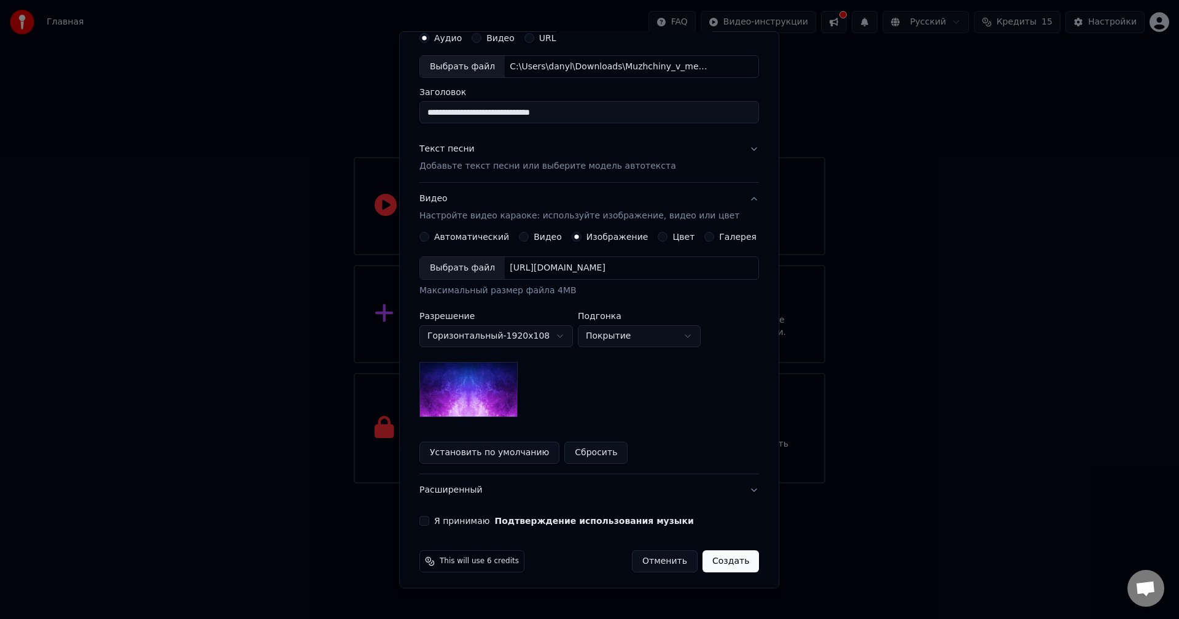
scroll to position [56, 0]
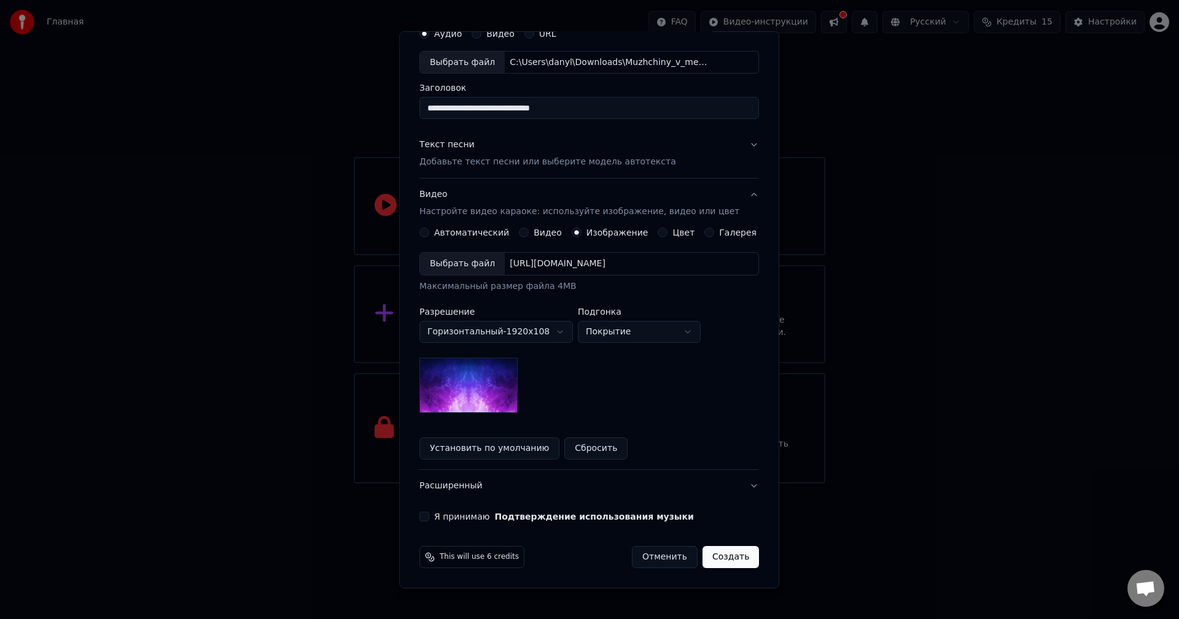
click at [495, 265] on div "Выбрать файл" at bounding box center [462, 264] width 85 height 22
click at [634, 334] on body "**********" at bounding box center [589, 242] width 1179 height 484
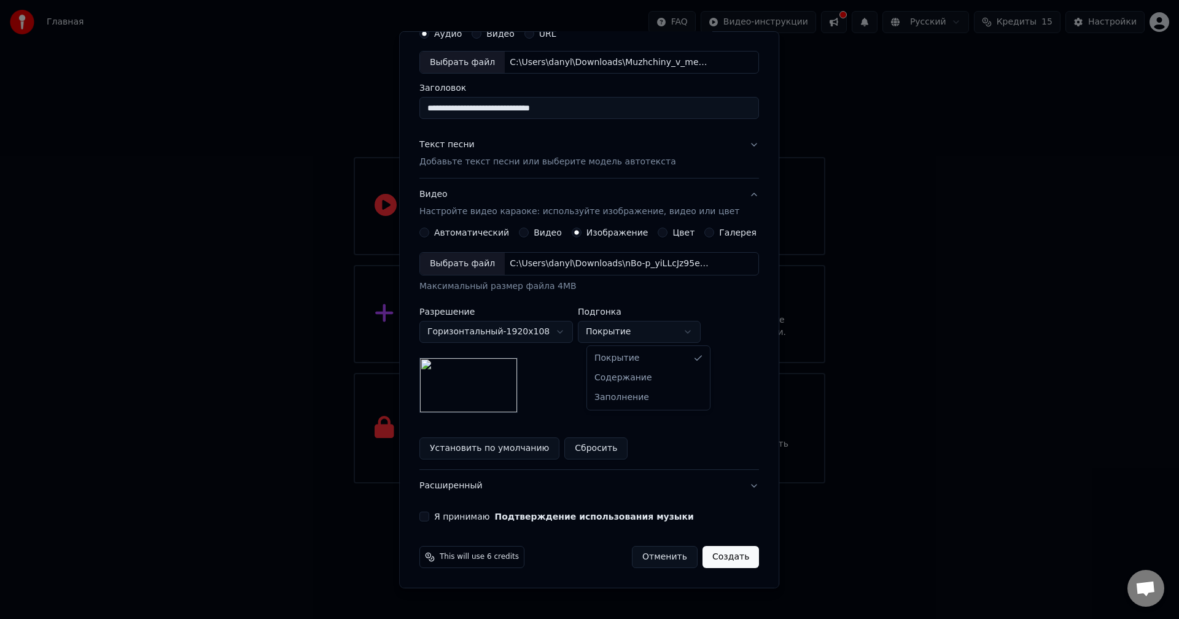
click at [641, 335] on body "**********" at bounding box center [589, 242] width 1179 height 484
click at [641, 333] on body "**********" at bounding box center [589, 242] width 1179 height 484
click at [645, 333] on body "**********" at bounding box center [589, 242] width 1179 height 484
click at [645, 331] on body "**********" at bounding box center [589, 242] width 1179 height 484
click at [640, 338] on body "**********" at bounding box center [589, 242] width 1179 height 484
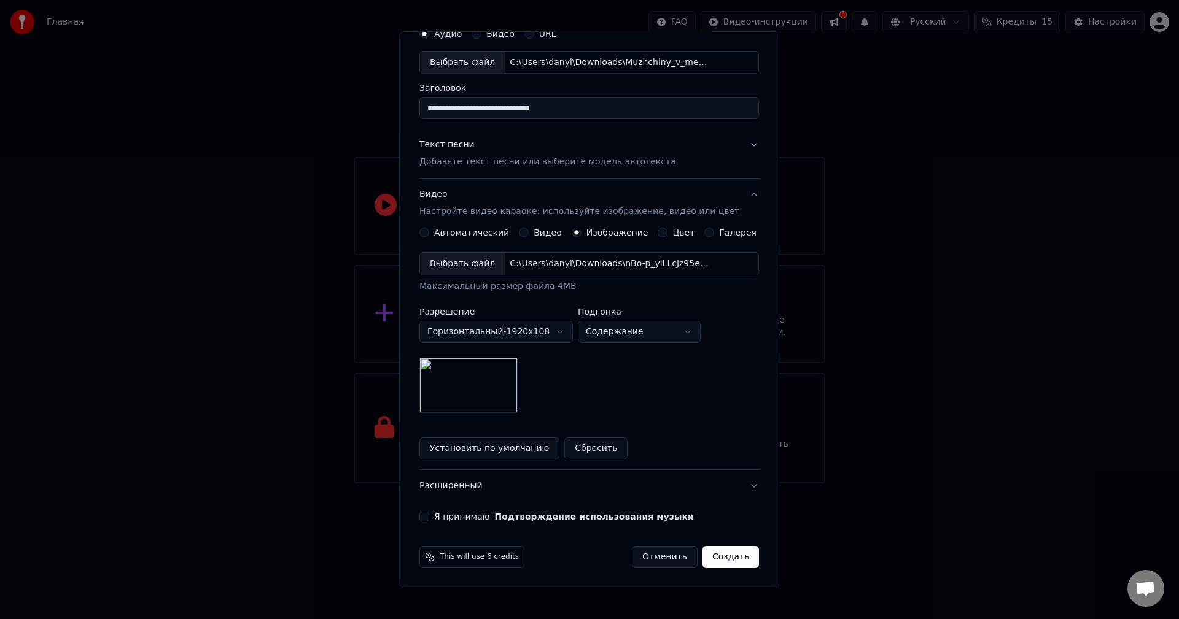
click at [638, 336] on body "**********" at bounding box center [589, 242] width 1179 height 484
click at [481, 379] on img at bounding box center [468, 385] width 98 height 55
click at [614, 330] on body "**********" at bounding box center [589, 242] width 1179 height 484
click at [635, 338] on body "**********" at bounding box center [589, 242] width 1179 height 484
click at [620, 335] on body "**********" at bounding box center [589, 242] width 1179 height 484
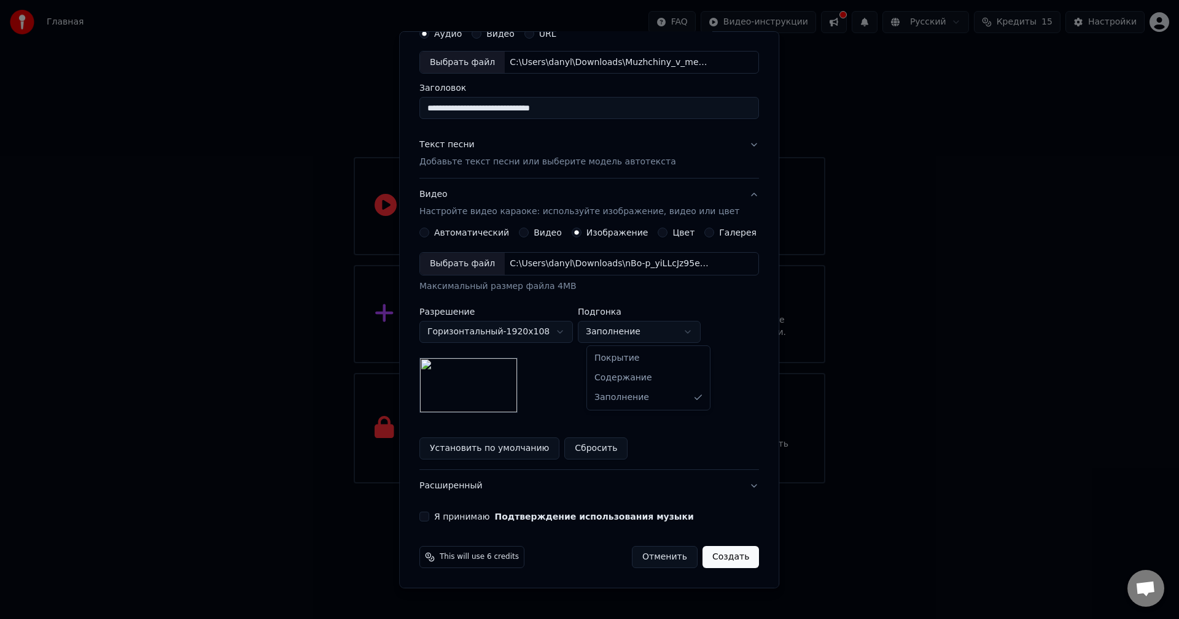
select select "*******"
click at [529, 443] on button "Установить по умолчанию" at bounding box center [489, 449] width 140 height 22
click at [583, 448] on button "Сбросить" at bounding box center [596, 449] width 63 height 22
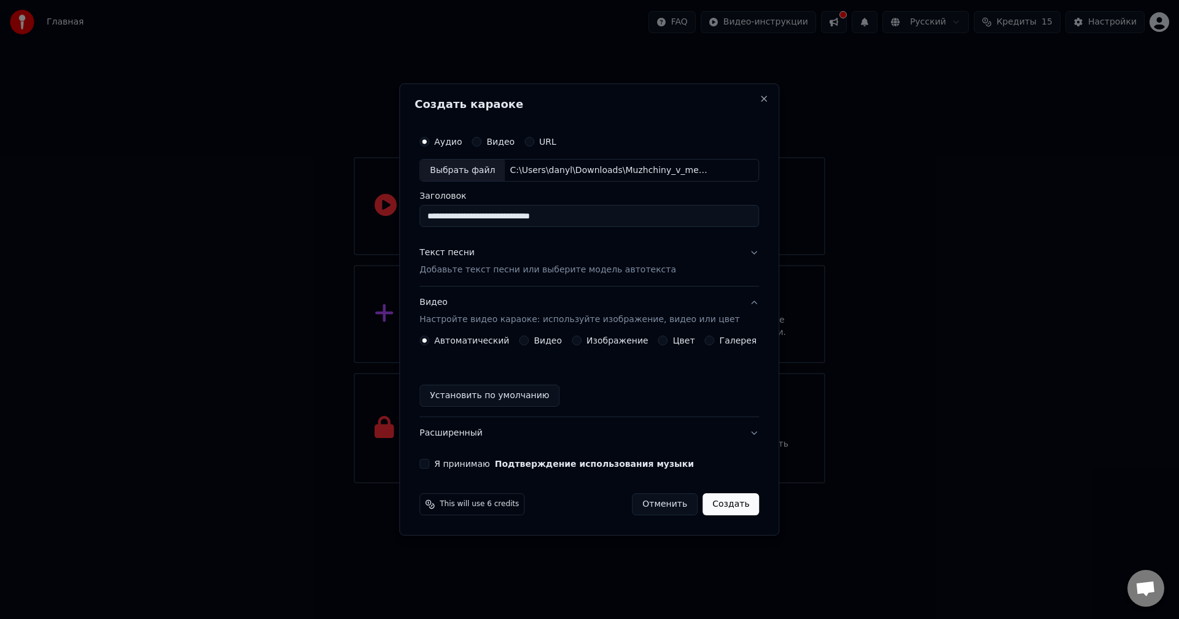
scroll to position [0, 0]
click at [516, 268] on p "Добавьте текст песни или выберите модель автотекста" at bounding box center [547, 271] width 257 height 12
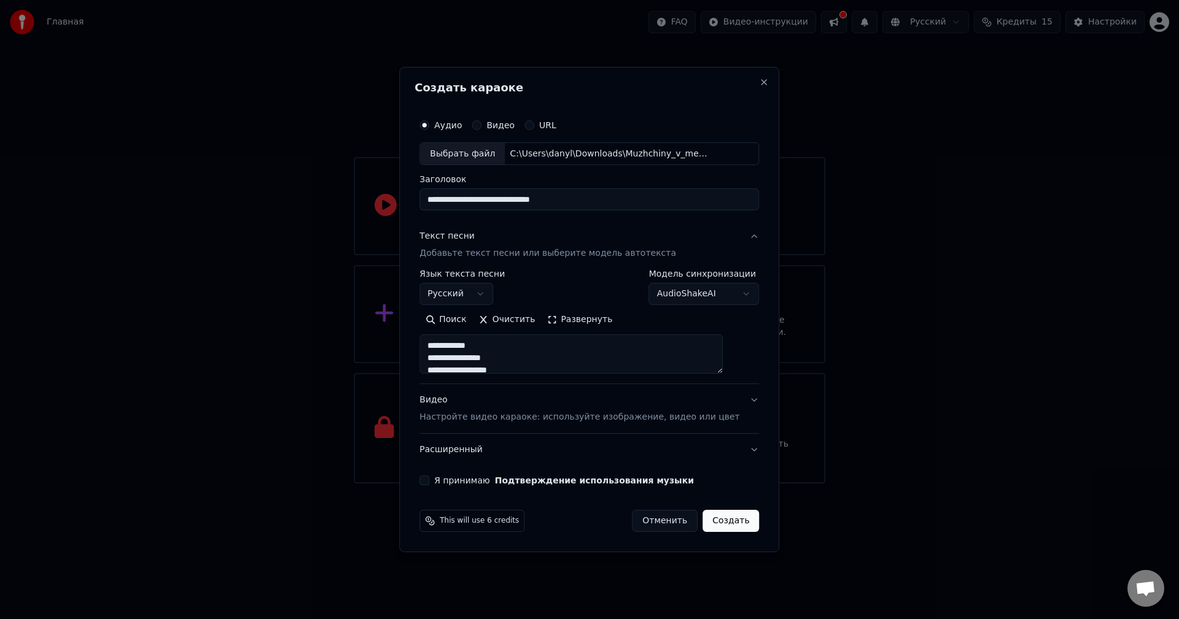
click at [576, 316] on button "Развернуть" at bounding box center [579, 321] width 77 height 20
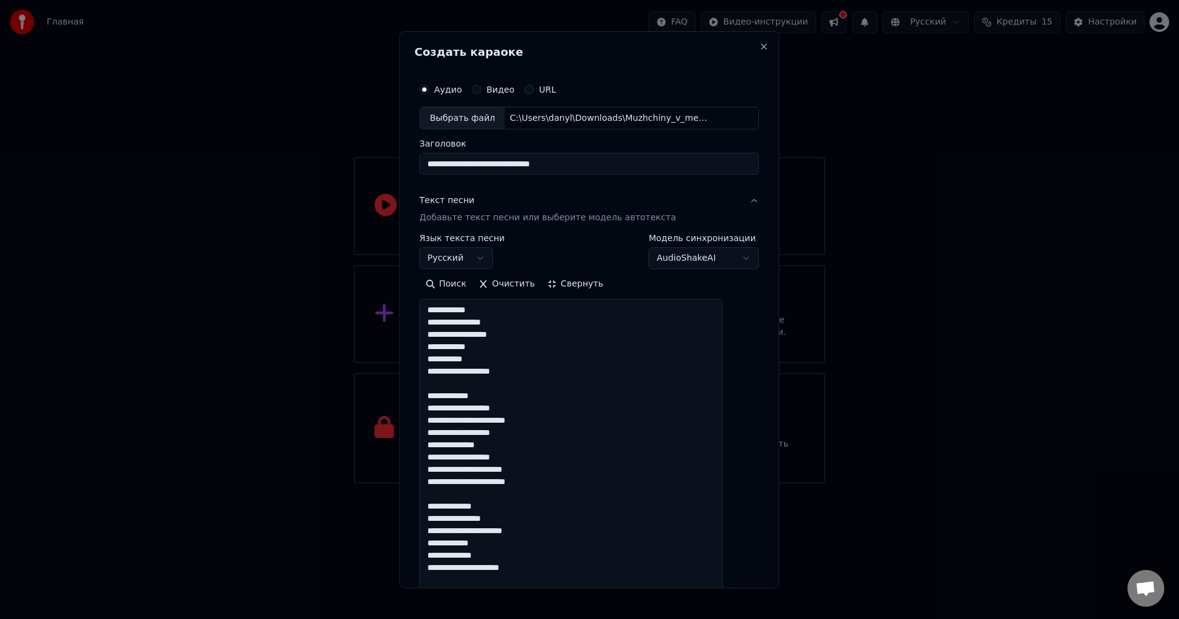
click at [567, 287] on button "Свернуть" at bounding box center [575, 284] width 68 height 20
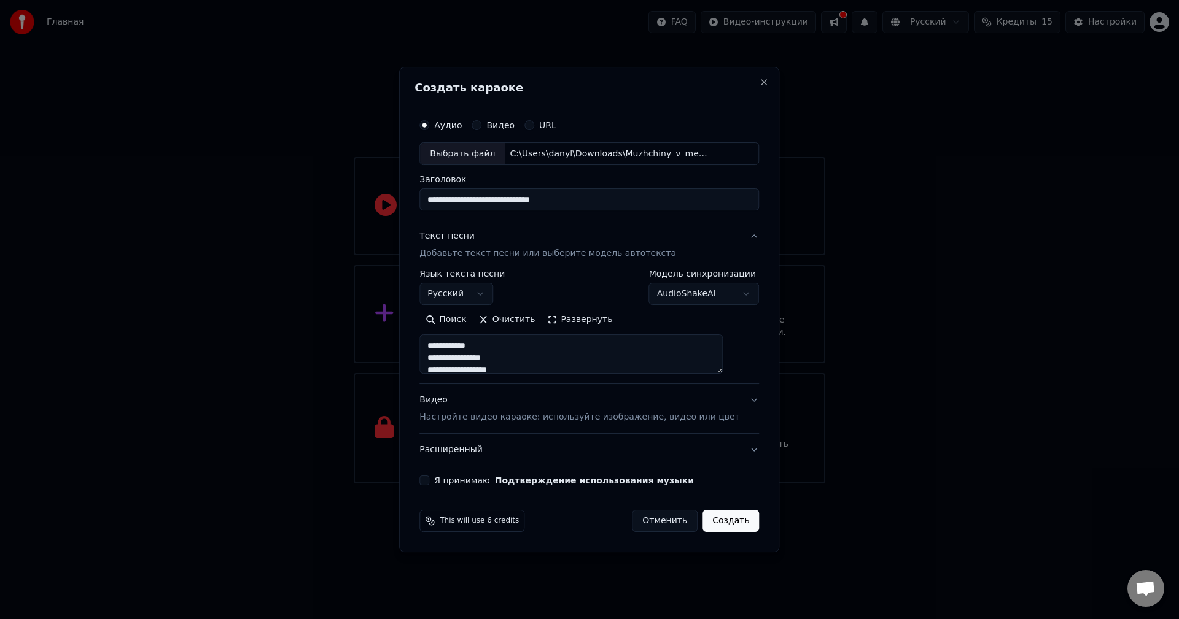
click at [502, 416] on p "Настройте видео караоке: используйте изображение, видео или цвет" at bounding box center [579, 417] width 320 height 12
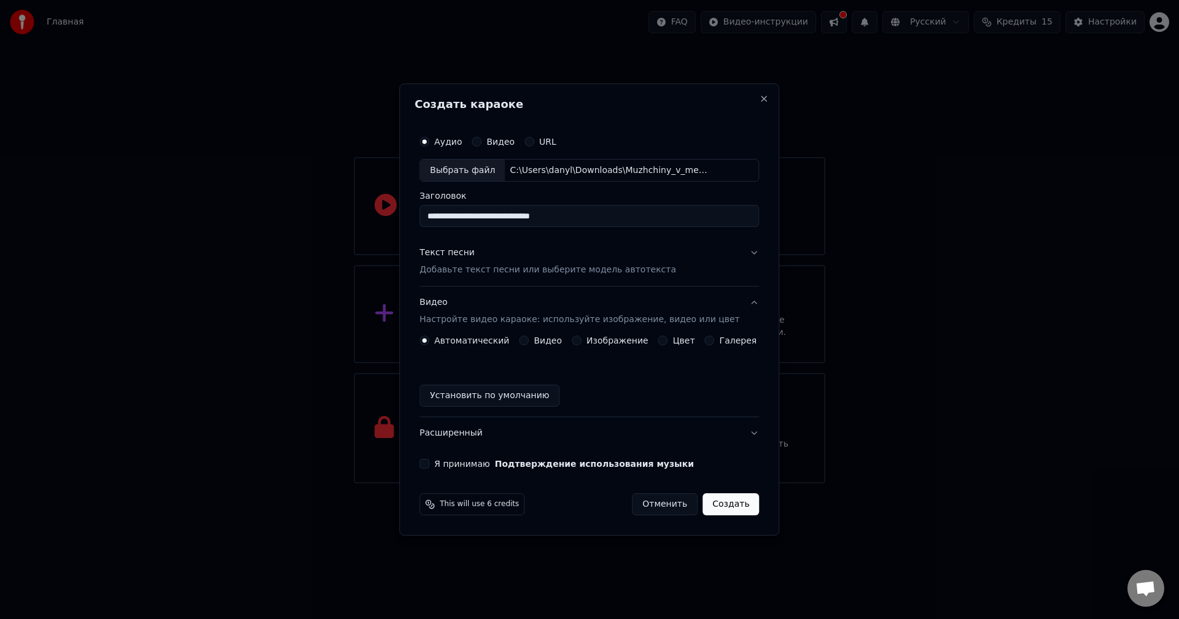
click at [594, 341] on label "Изображение" at bounding box center [617, 340] width 62 height 9
click at [581, 341] on button "Изображение" at bounding box center [577, 341] width 10 height 10
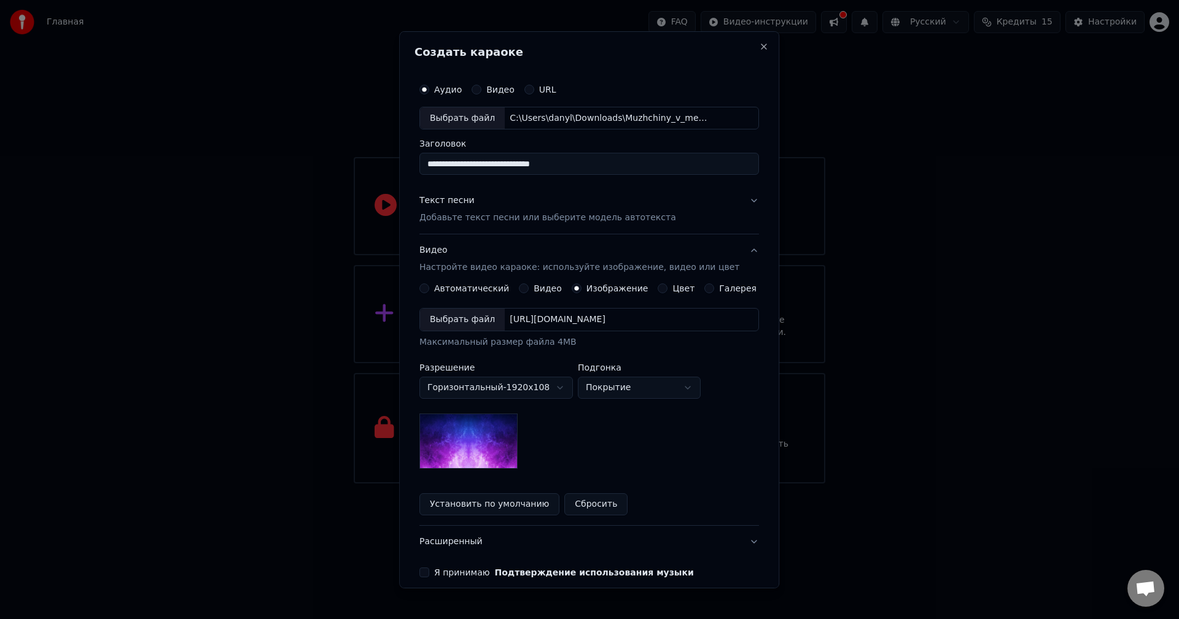
click at [494, 321] on div "Выбрать файл" at bounding box center [462, 320] width 85 height 22
click at [613, 393] on body "**********" at bounding box center [589, 242] width 1179 height 484
click at [624, 393] on body "**********" at bounding box center [589, 242] width 1179 height 484
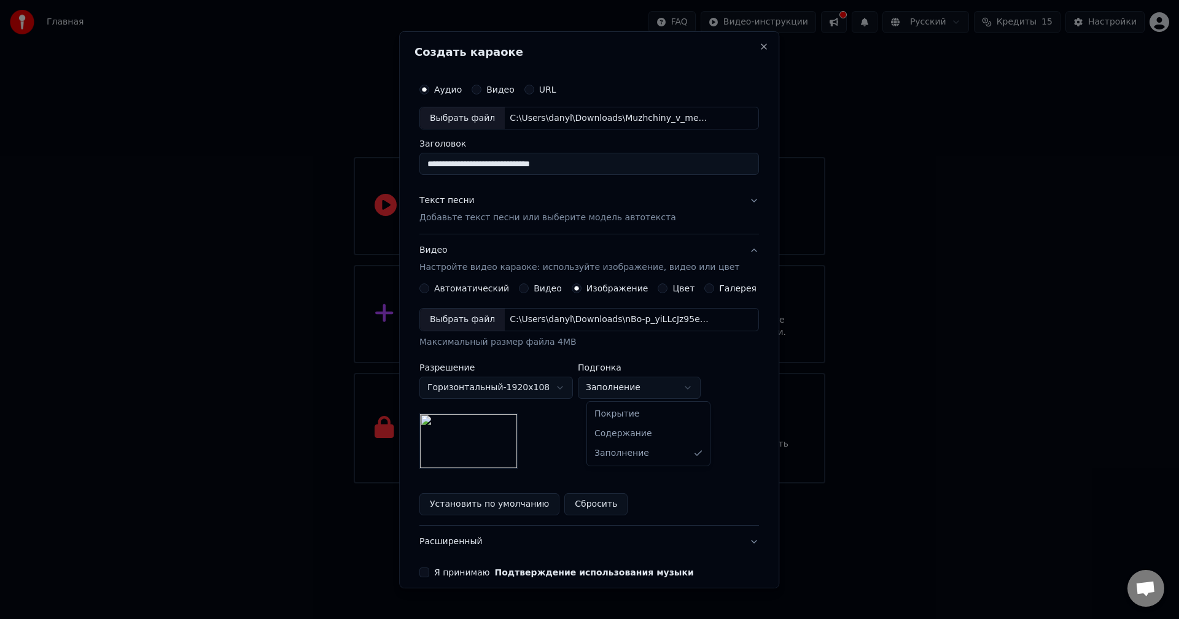
click at [630, 392] on body "**********" at bounding box center [589, 242] width 1179 height 484
select select "*******"
drag, startPoint x: 624, startPoint y: 435, endPoint x: 607, endPoint y: 447, distance: 21.6
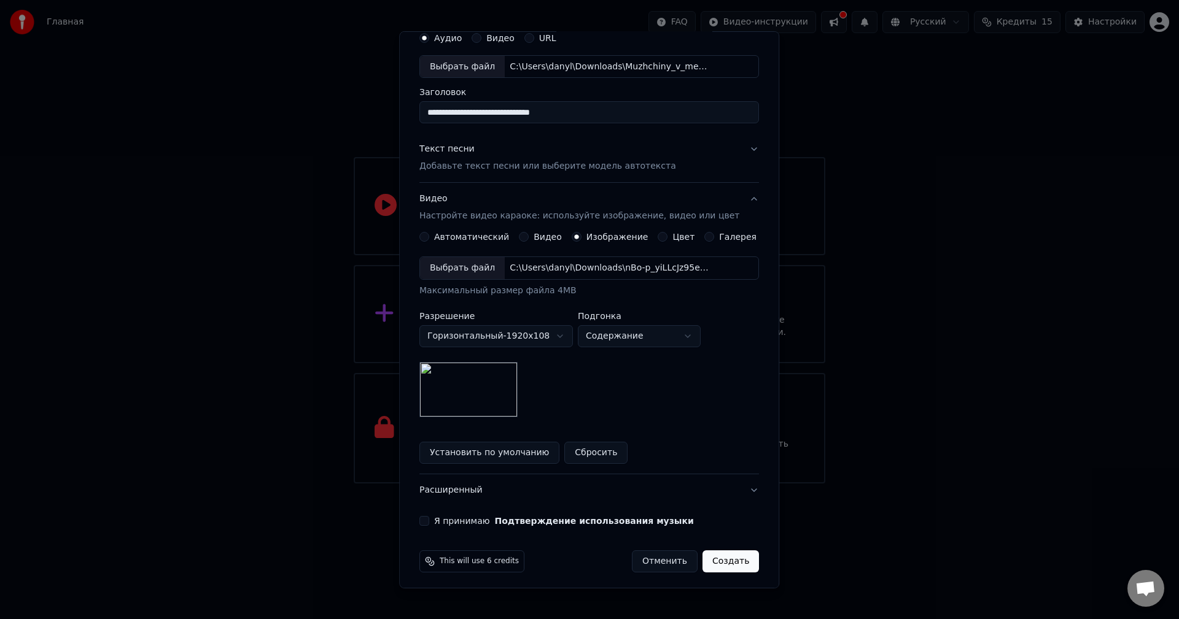
scroll to position [56, 0]
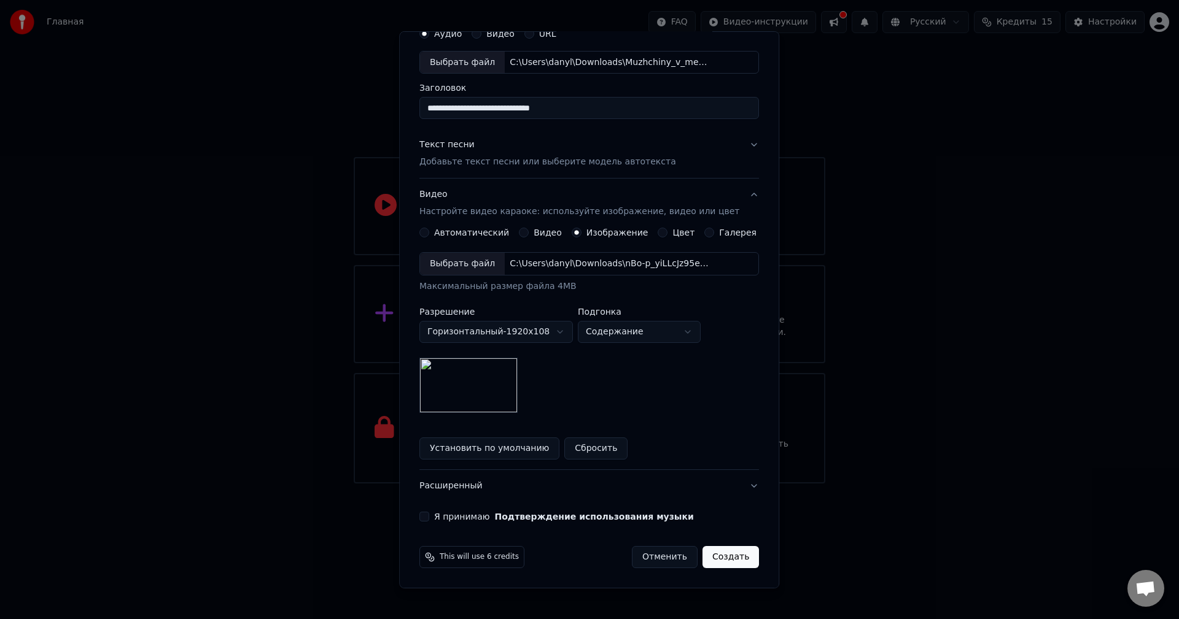
click at [704, 554] on button "Создать" at bounding box center [730, 557] width 56 height 22
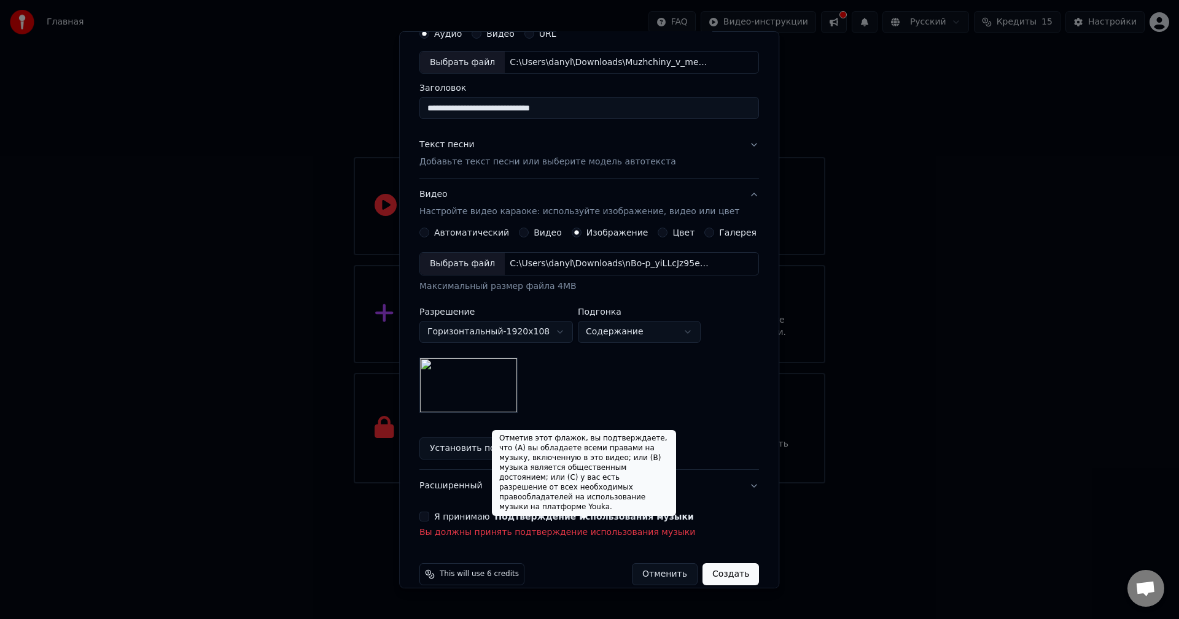
click at [438, 514] on div "Я принимаю Подтверждение использования музыки" at bounding box center [588, 517] width 339 height 10
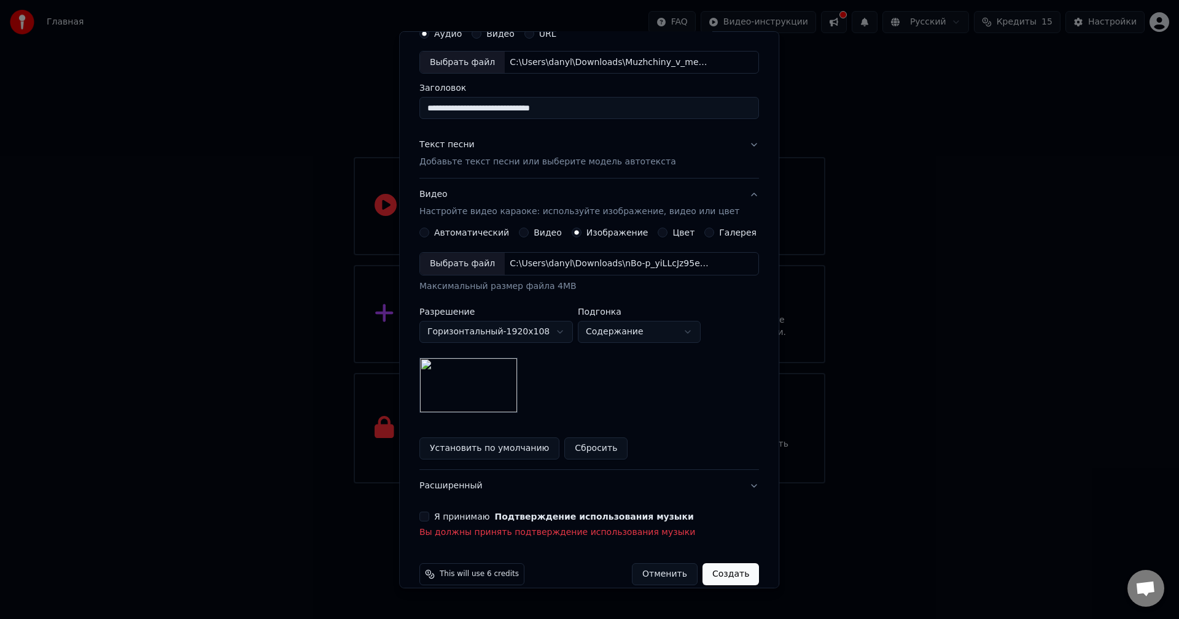
click at [429, 519] on button "Я принимаю Подтверждение использования музыки" at bounding box center [424, 517] width 10 height 10
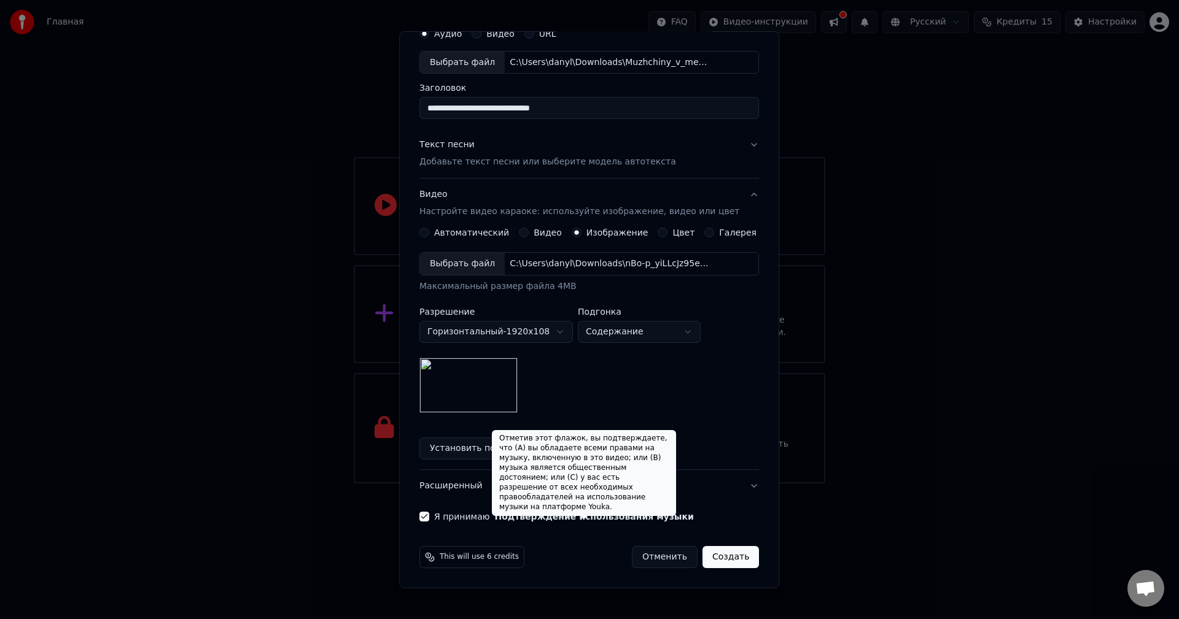
click at [702, 551] on button "Создать" at bounding box center [730, 557] width 56 height 22
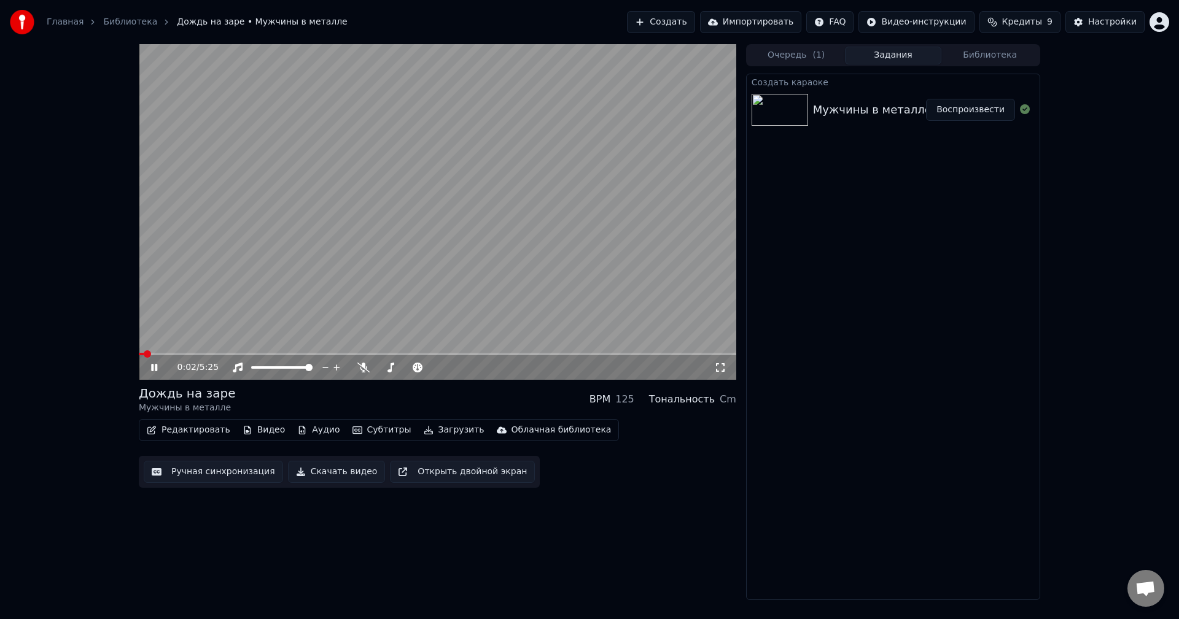
click at [724, 367] on icon at bounding box center [720, 368] width 12 height 10
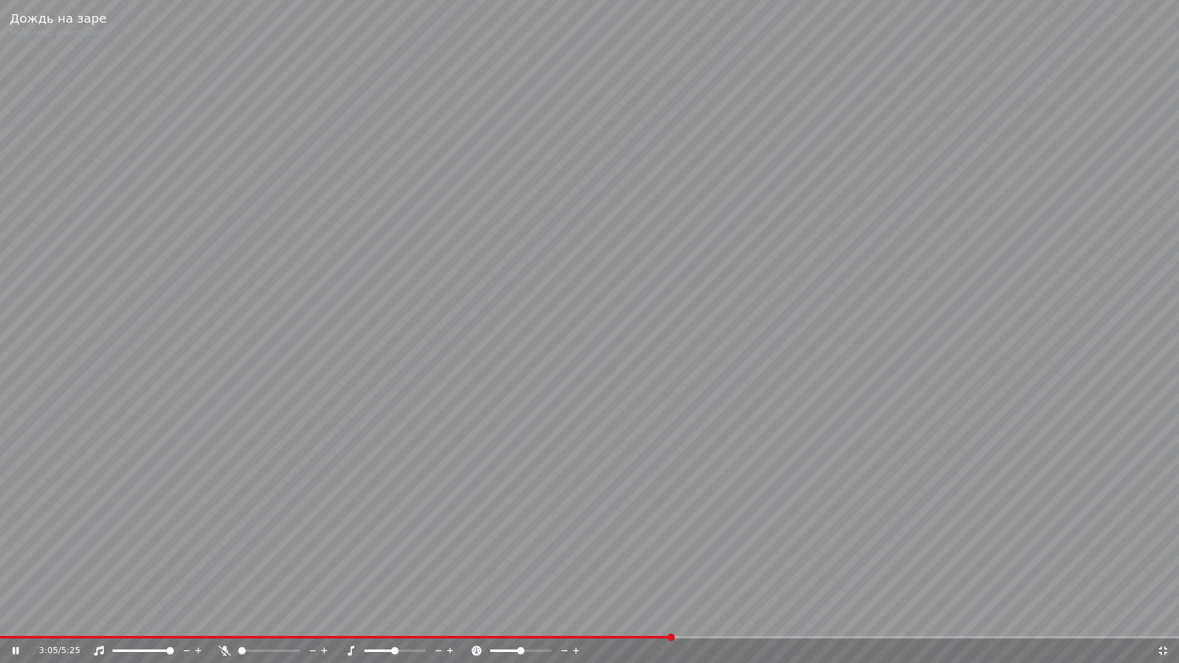
click at [1163, 619] on icon at bounding box center [1163, 651] width 12 height 10
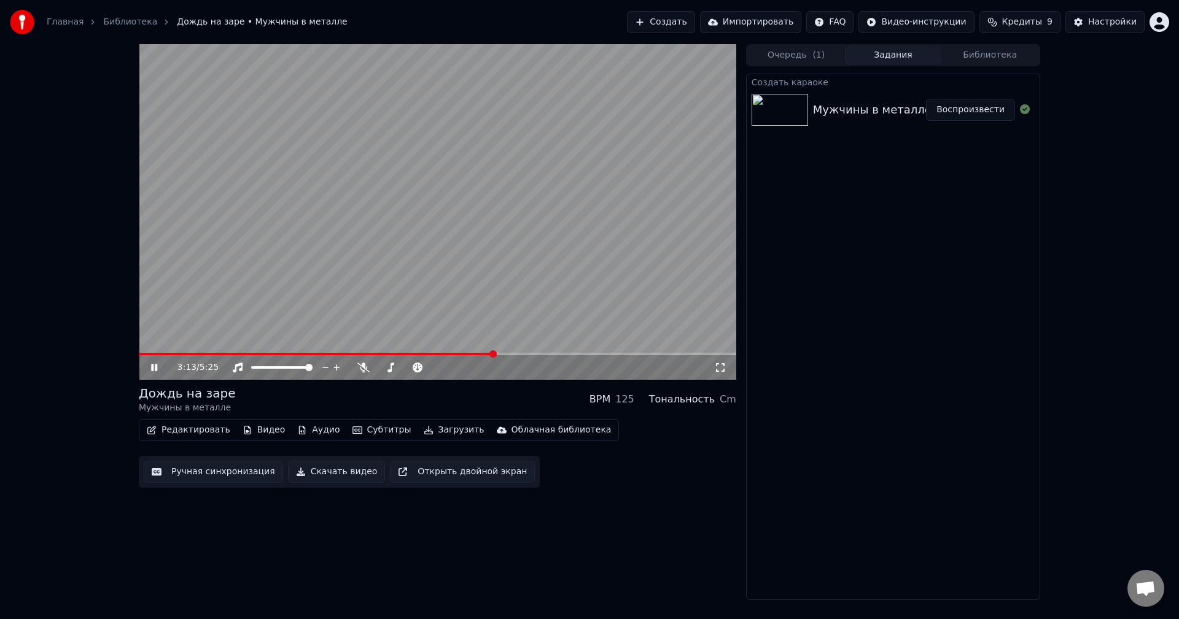
click at [719, 368] on icon at bounding box center [720, 368] width 12 height 10
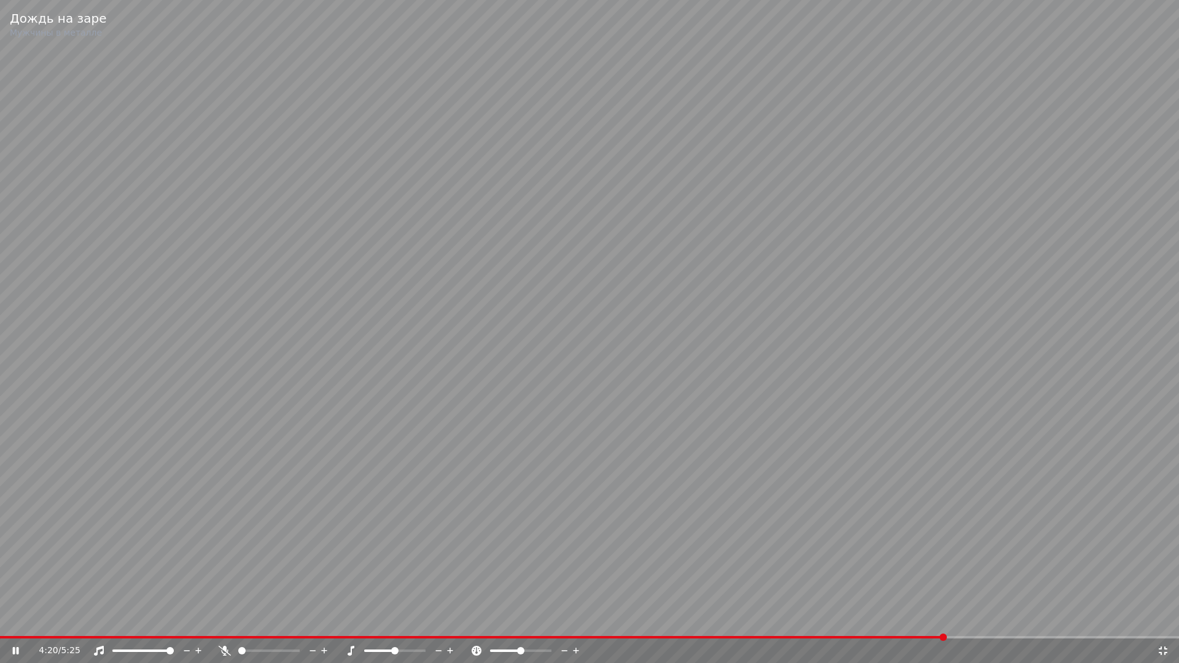
click at [1161, 619] on icon at bounding box center [1162, 650] width 9 height 9
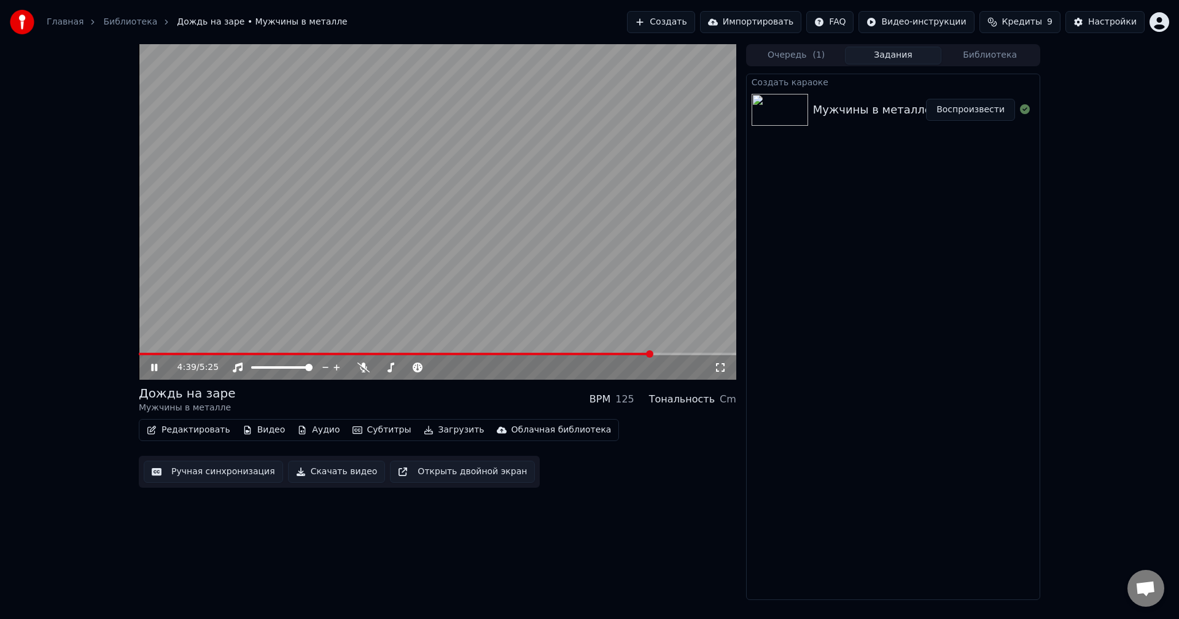
click at [724, 371] on icon at bounding box center [720, 368] width 12 height 10
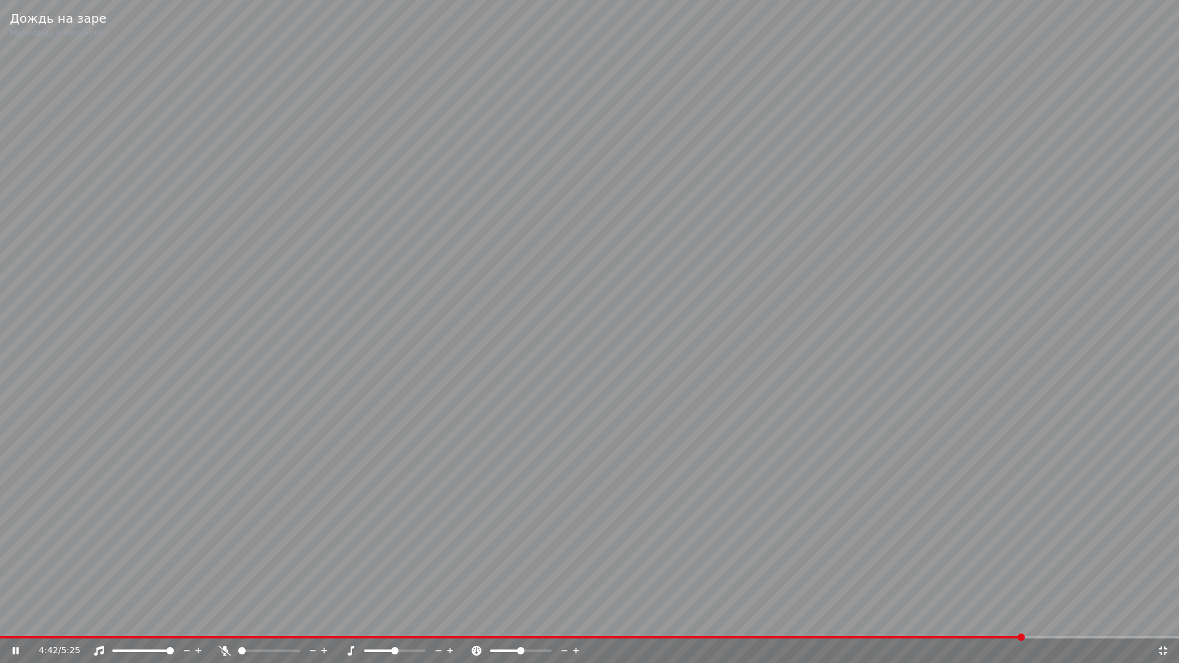
click at [1158, 619] on icon at bounding box center [1163, 651] width 12 height 10
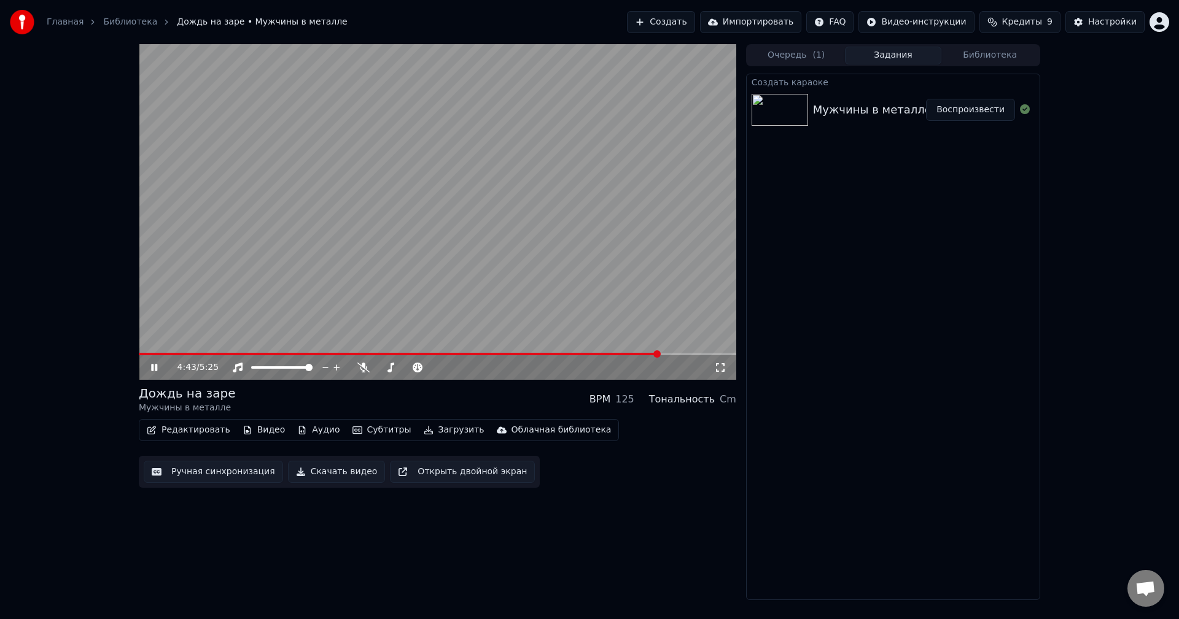
click at [724, 371] on icon at bounding box center [720, 368] width 12 height 10
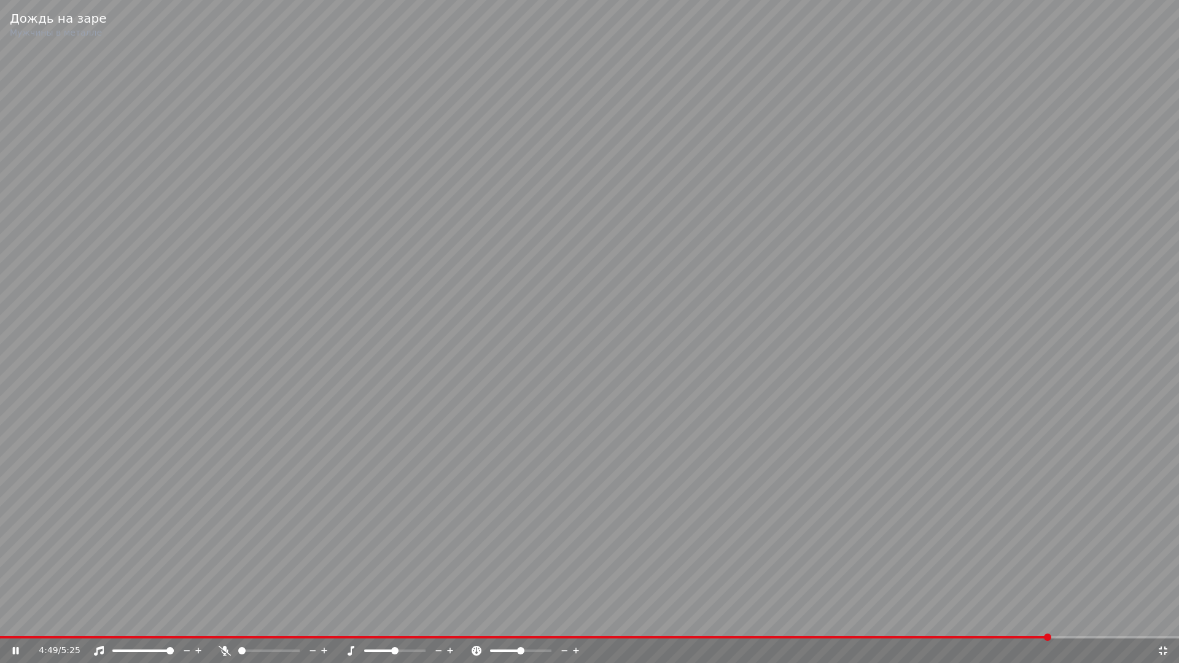
click at [1168, 619] on div "4:49 / 5:25" at bounding box center [589, 651] width 1169 height 12
click at [1161, 619] on icon at bounding box center [1162, 650] width 9 height 9
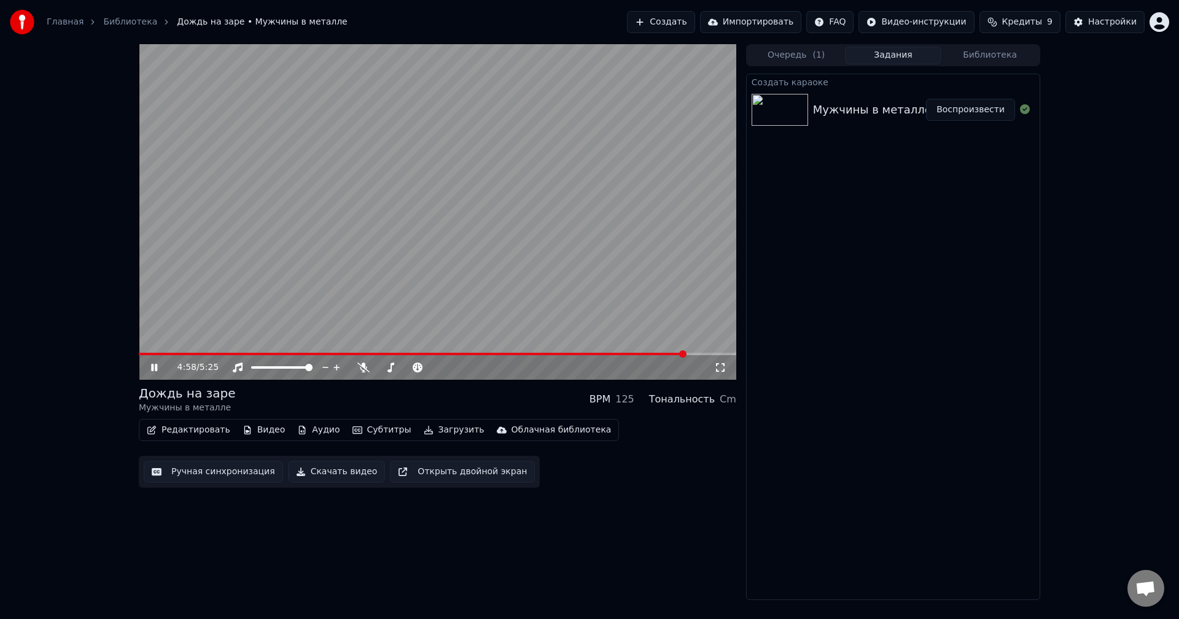
click at [719, 371] on icon at bounding box center [720, 368] width 12 height 10
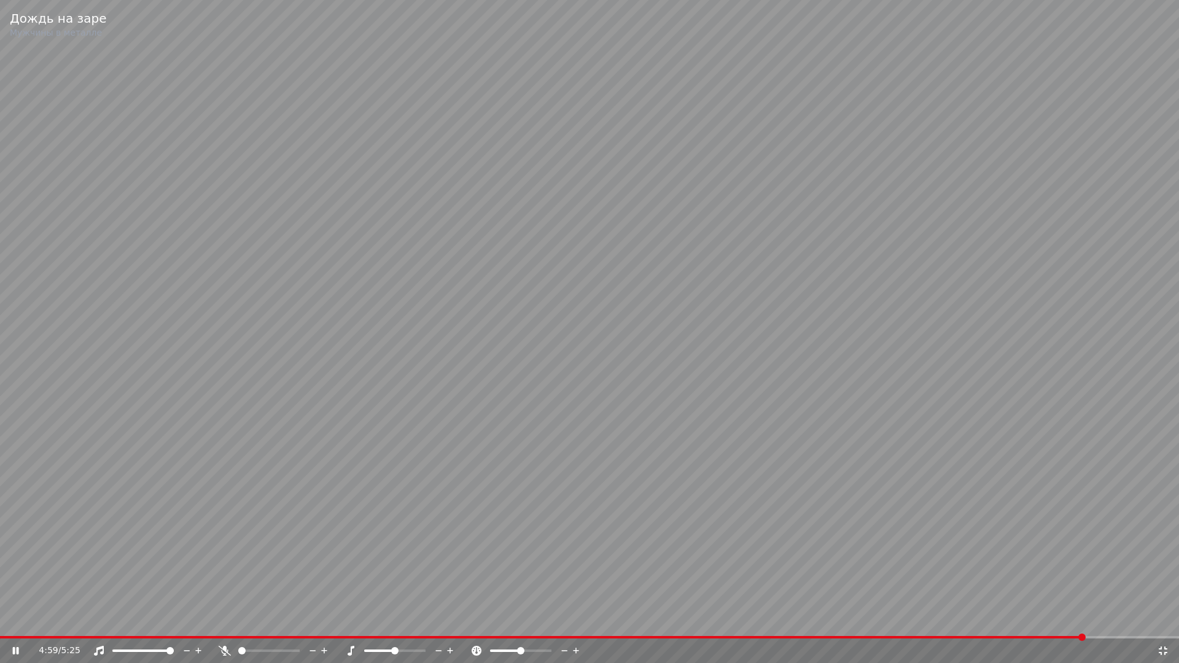
click at [1163, 619] on icon at bounding box center [1163, 651] width 12 height 10
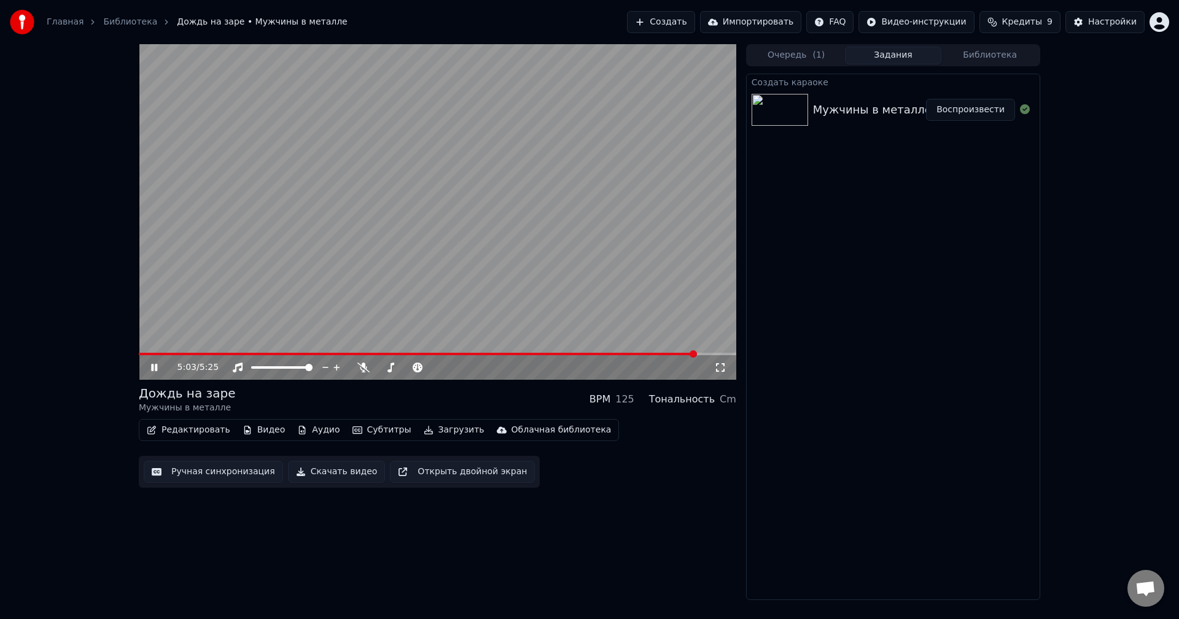
click at [718, 372] on icon at bounding box center [720, 367] width 9 height 9
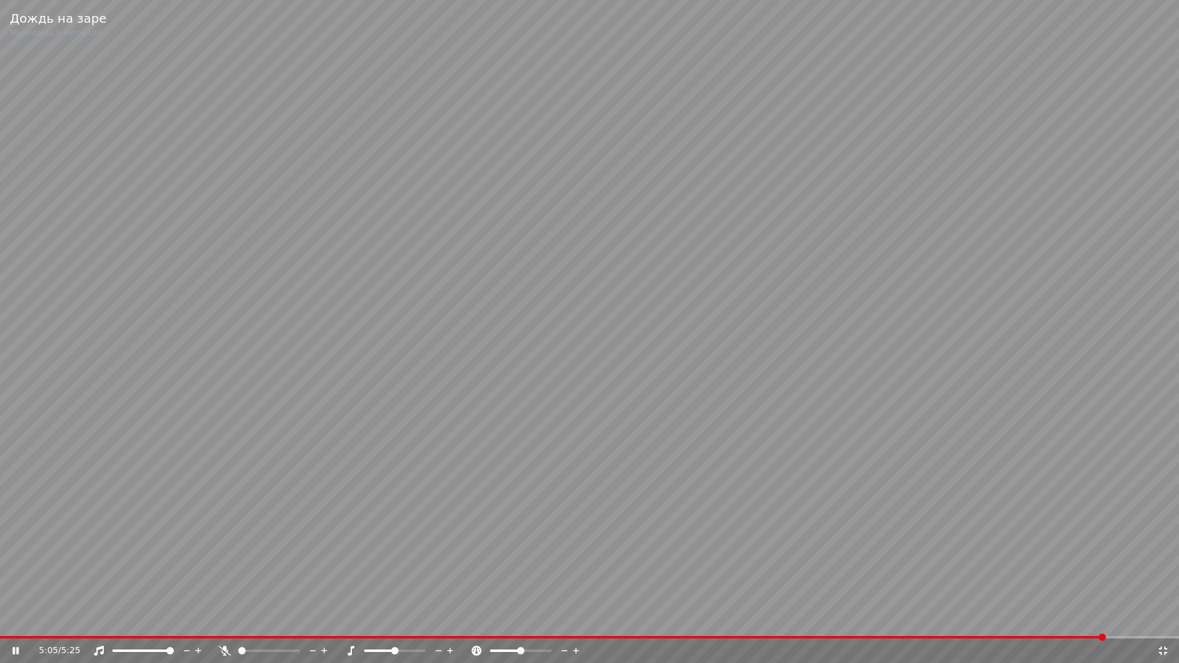
click at [1165, 619] on icon at bounding box center [1162, 650] width 9 height 9
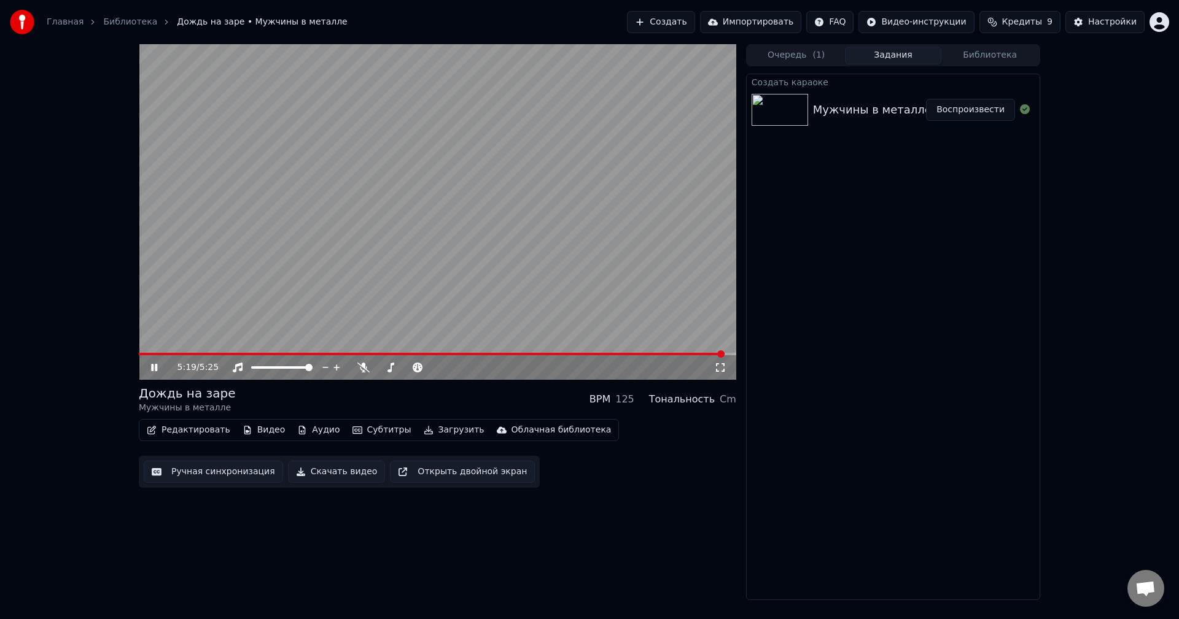
click at [716, 368] on icon at bounding box center [720, 368] width 12 height 10
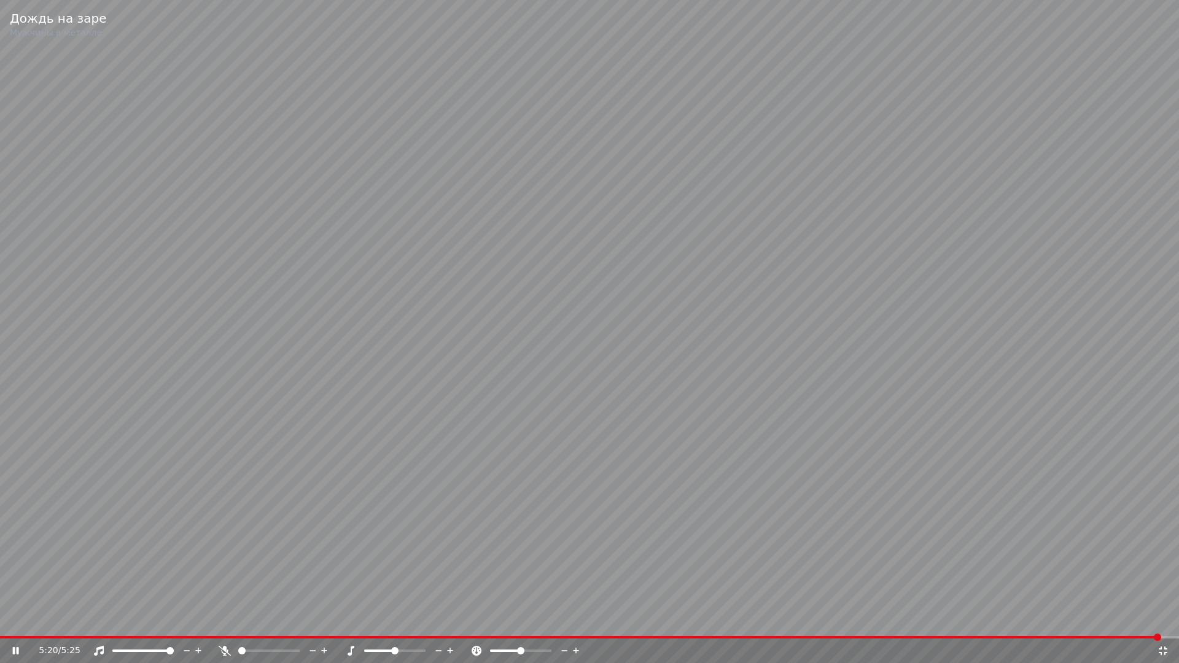
click at [1173, 619] on div "5:20 / 5:25" at bounding box center [589, 651] width 1169 height 12
click at [1160, 619] on icon at bounding box center [1162, 650] width 9 height 9
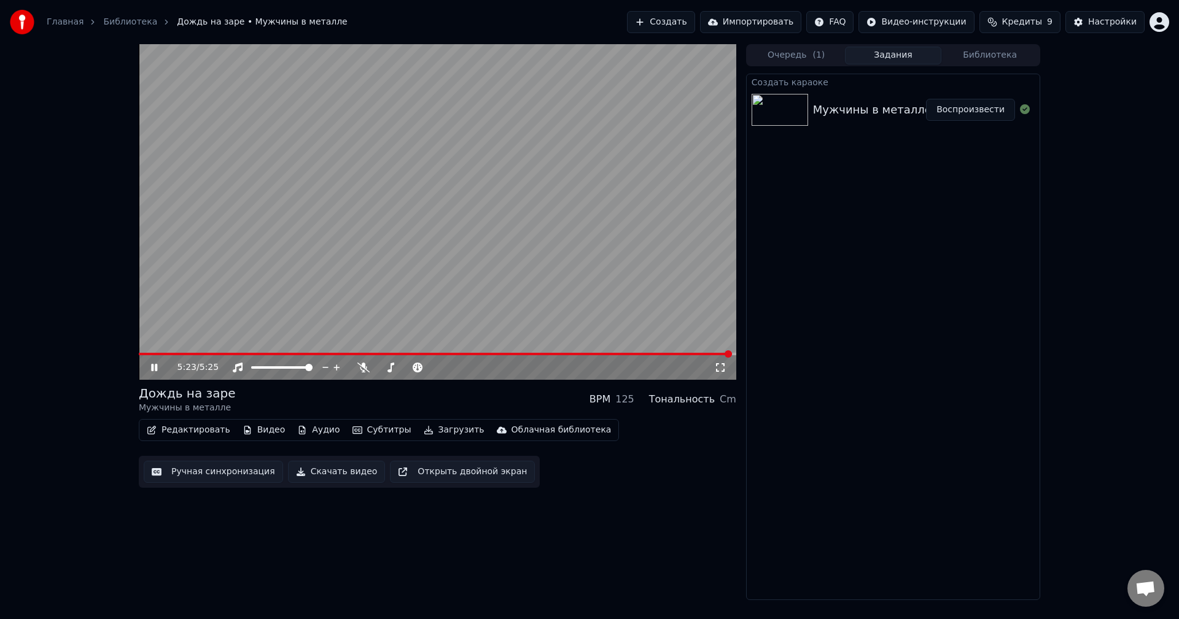
click at [490, 309] on video at bounding box center [437, 212] width 597 height 336
click at [194, 428] on button "Редактировать" at bounding box center [188, 430] width 93 height 17
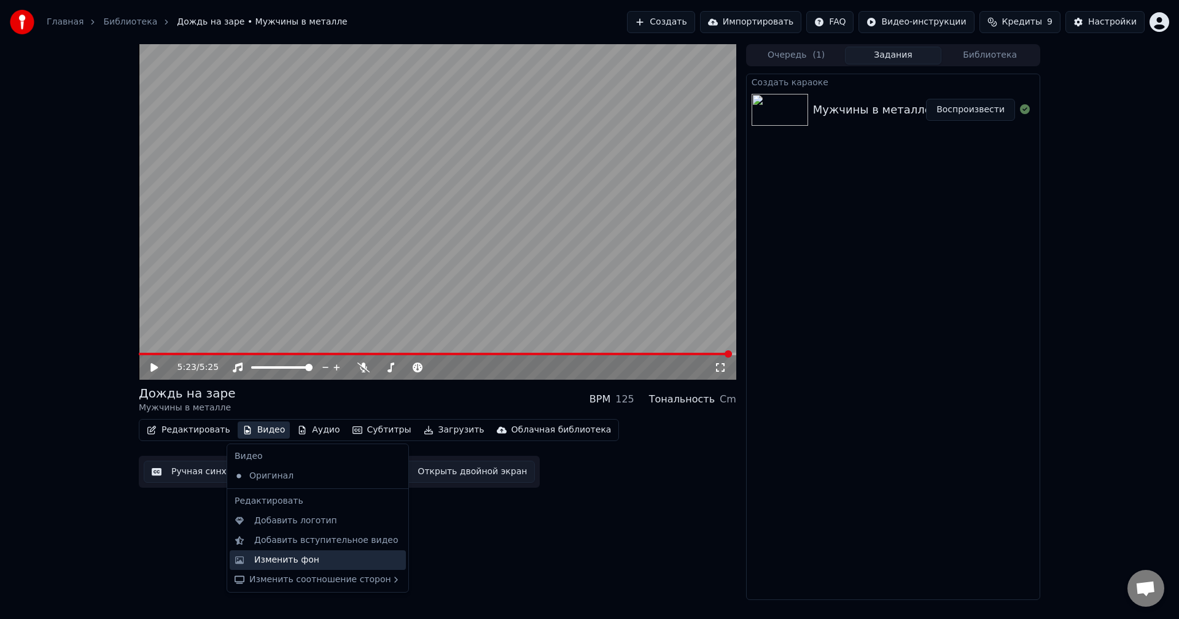
click at [290, 556] on div "Изменить фон" at bounding box center [286, 560] width 65 height 12
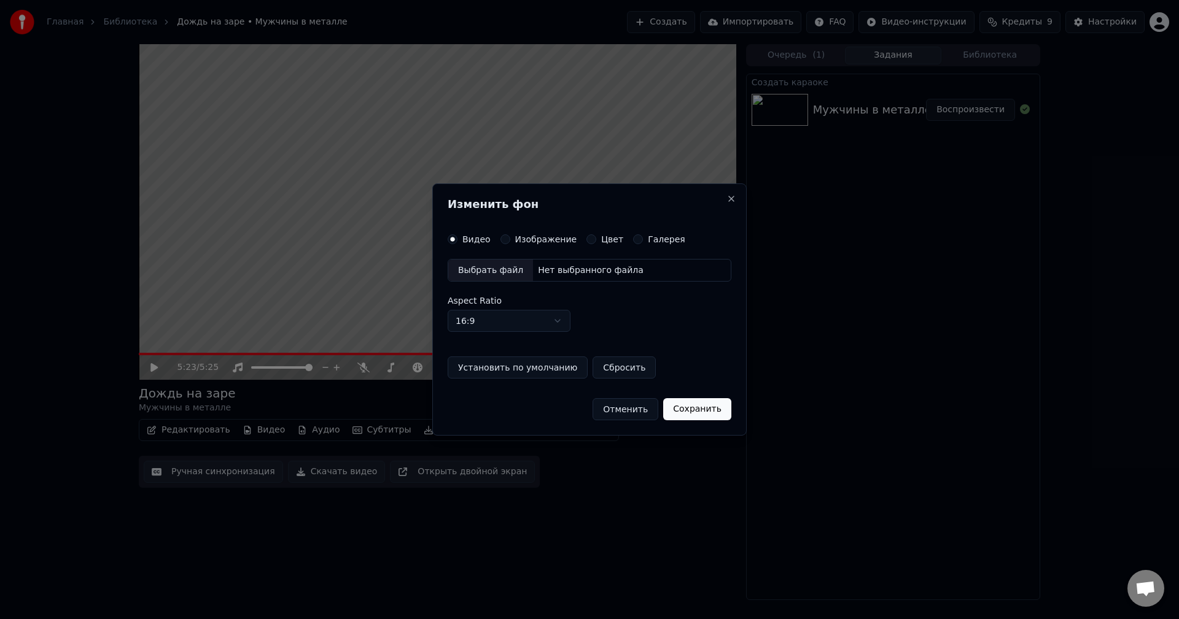
click at [511, 243] on div "Изображение" at bounding box center [538, 240] width 77 height 10
click at [508, 241] on div "Изображение" at bounding box center [538, 240] width 77 height 10
click at [503, 239] on button "Изображение" at bounding box center [505, 240] width 10 height 10
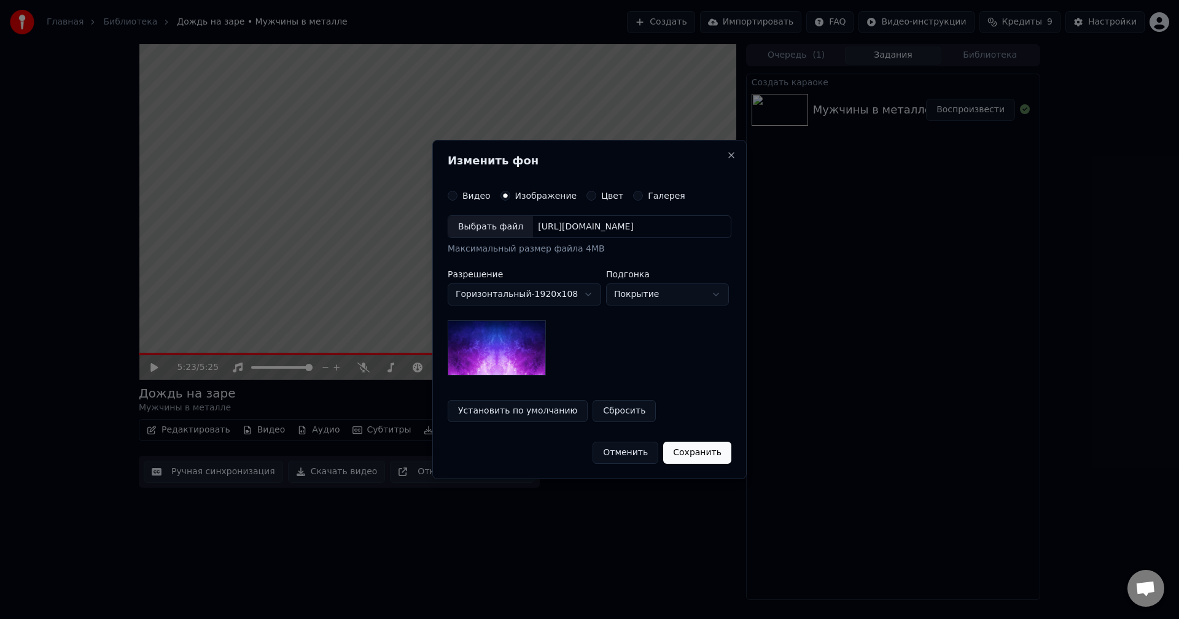
click at [504, 227] on div "Выбрать файл" at bounding box center [490, 227] width 85 height 22
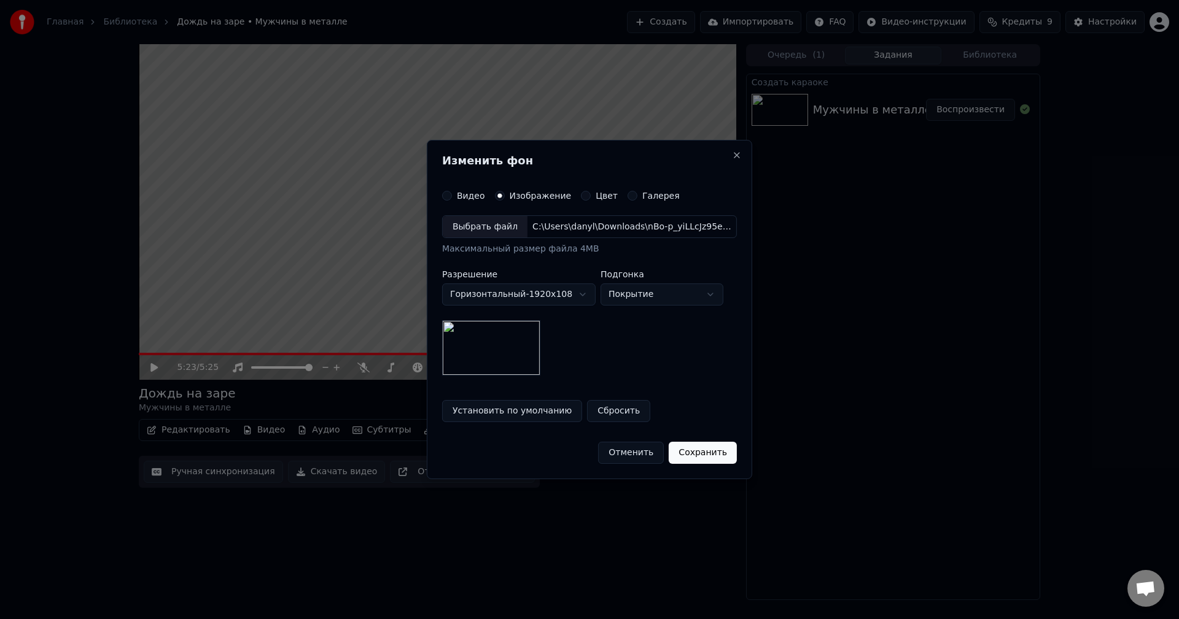
click at [637, 297] on body "Главная Библиотека Дождь на заре • Мужчины в металле Создать Импортировать FAQ …" at bounding box center [589, 309] width 1179 height 619
click at [653, 308] on div "**********" at bounding box center [589, 295] width 295 height 161
click at [653, 303] on body "Главная Библиотека Дождь на заре • Мужчины в металле Создать Импортировать FAQ …" at bounding box center [589, 309] width 1179 height 619
select select "****"
click at [633, 448] on button "Отменить" at bounding box center [631, 453] width 66 height 22
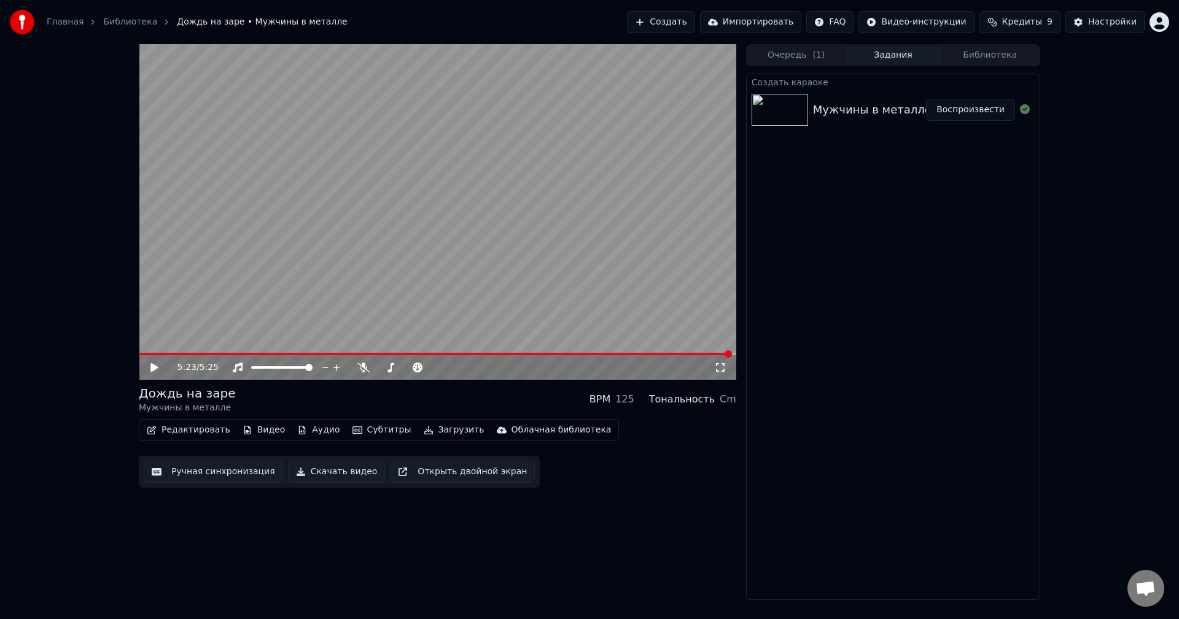
click at [1007, 21] on button "Кредиты 9" at bounding box center [1019, 22] width 81 height 22
click at [1042, 107] on button "Обновить" at bounding box center [1027, 114] width 74 height 22
click at [852, 25] on html "Главная Библиотека Дождь на заре • Мужчины в металле Создать Импортировать FAQ …" at bounding box center [589, 309] width 1179 height 619
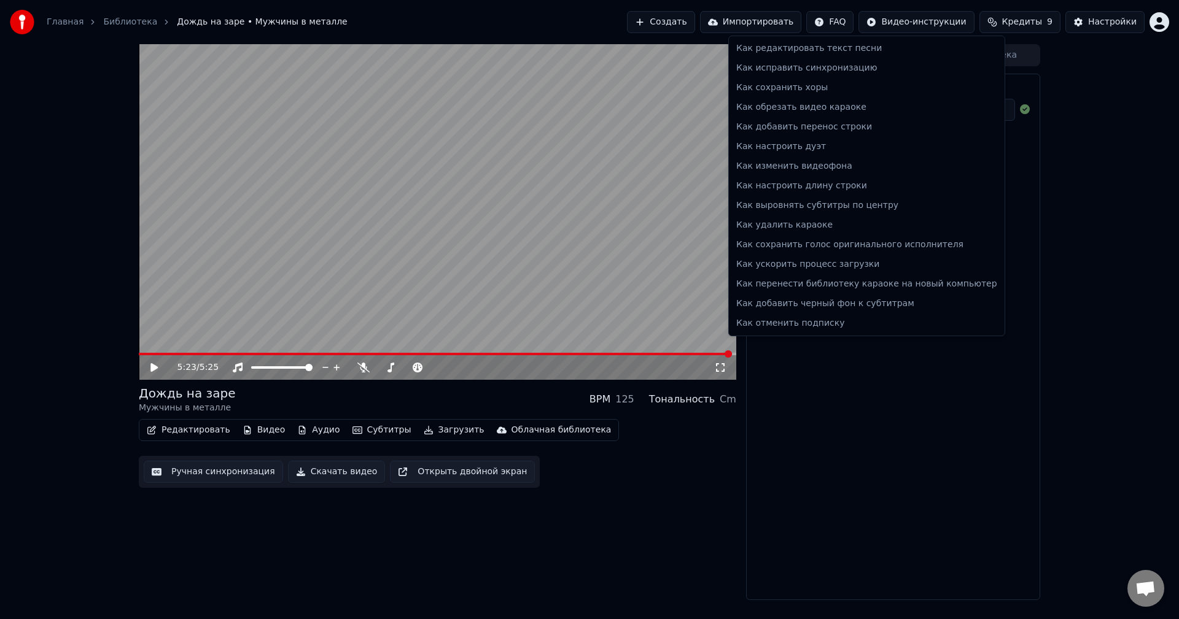
click at [1043, 21] on html "Главная Библиотека Дождь на заре • Мужчины в металле Создать Импортировать FAQ …" at bounding box center [589, 309] width 1179 height 619
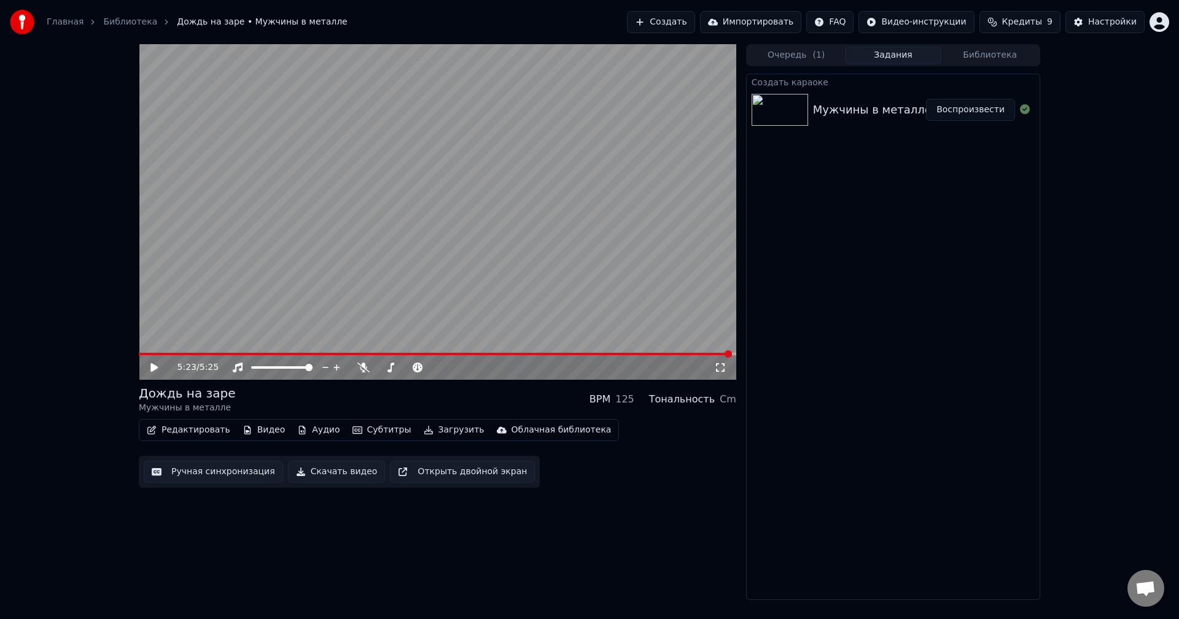
click at [1031, 19] on span "Кредиты" at bounding box center [1022, 22] width 40 height 12
click at [1090, 20] on button "Настройки" at bounding box center [1104, 22] width 79 height 22
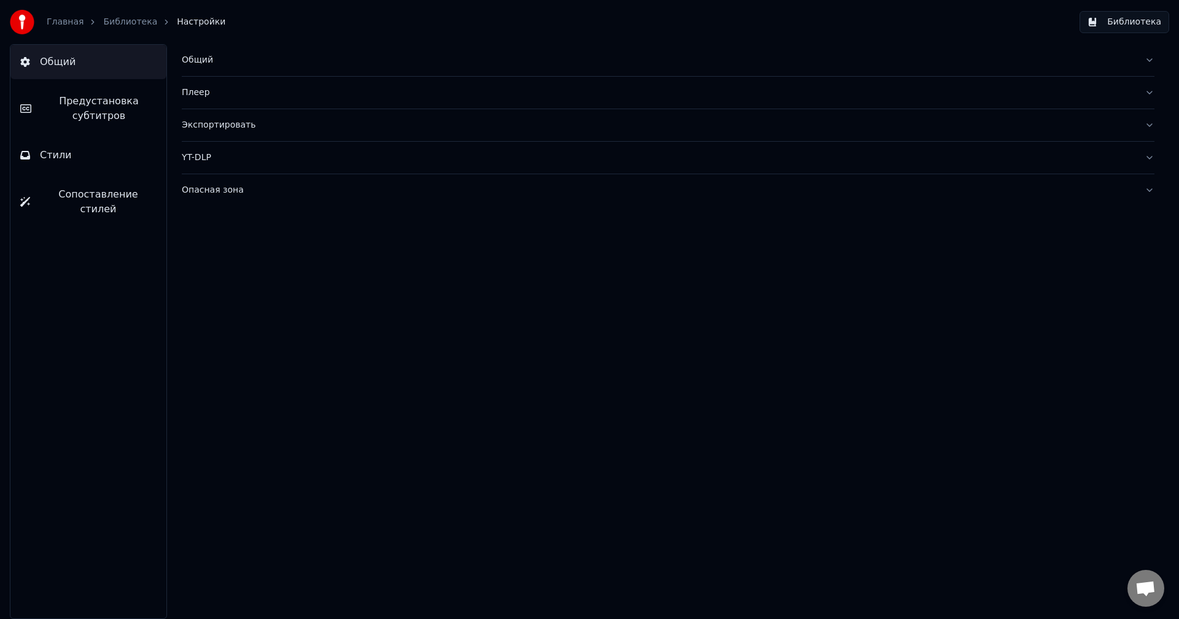
click at [1093, 24] on button "Библиотека" at bounding box center [1124, 22] width 90 height 22
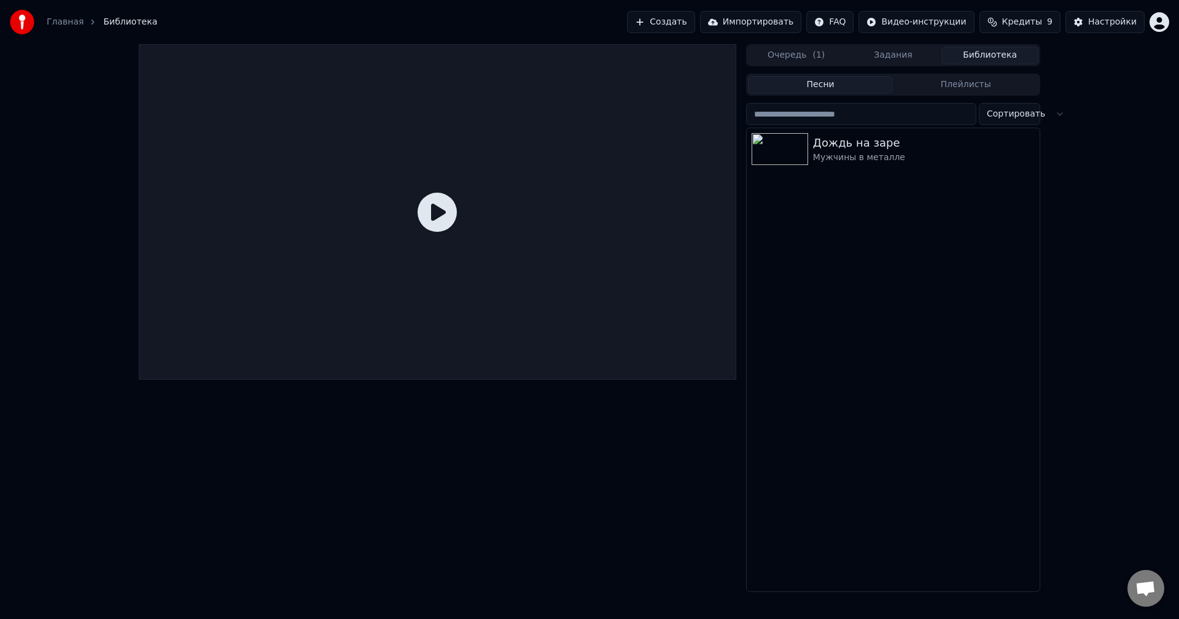
click at [1004, 21] on button "Кредиты 9" at bounding box center [1019, 22] width 81 height 22
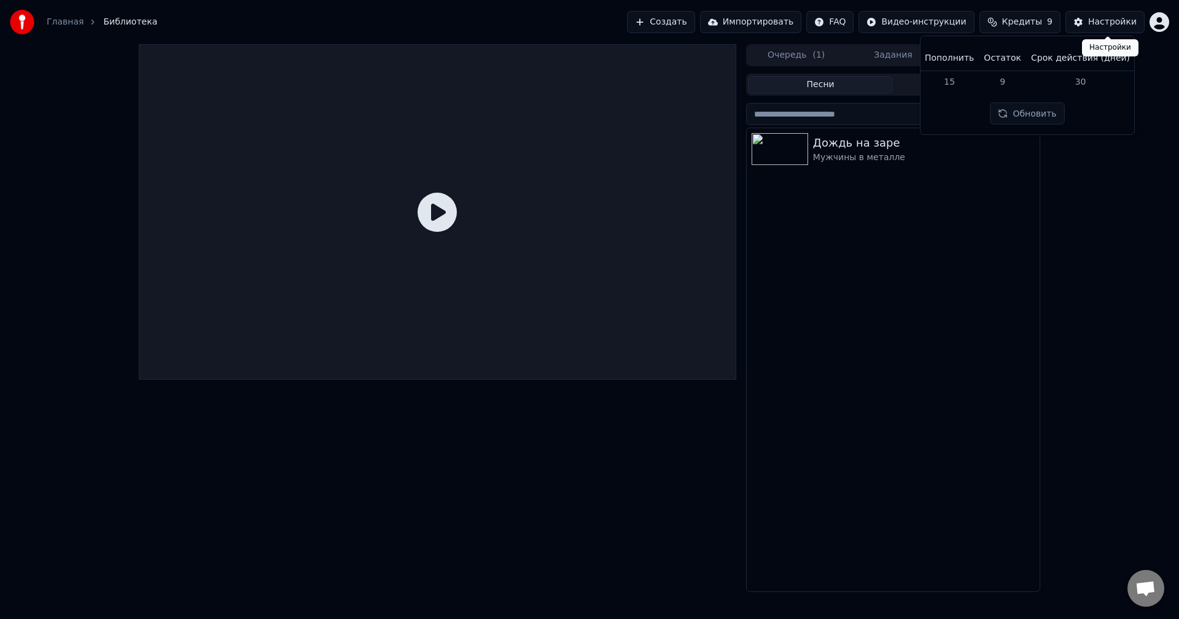
click at [1084, 23] on button "Настройки" at bounding box center [1104, 22] width 79 height 22
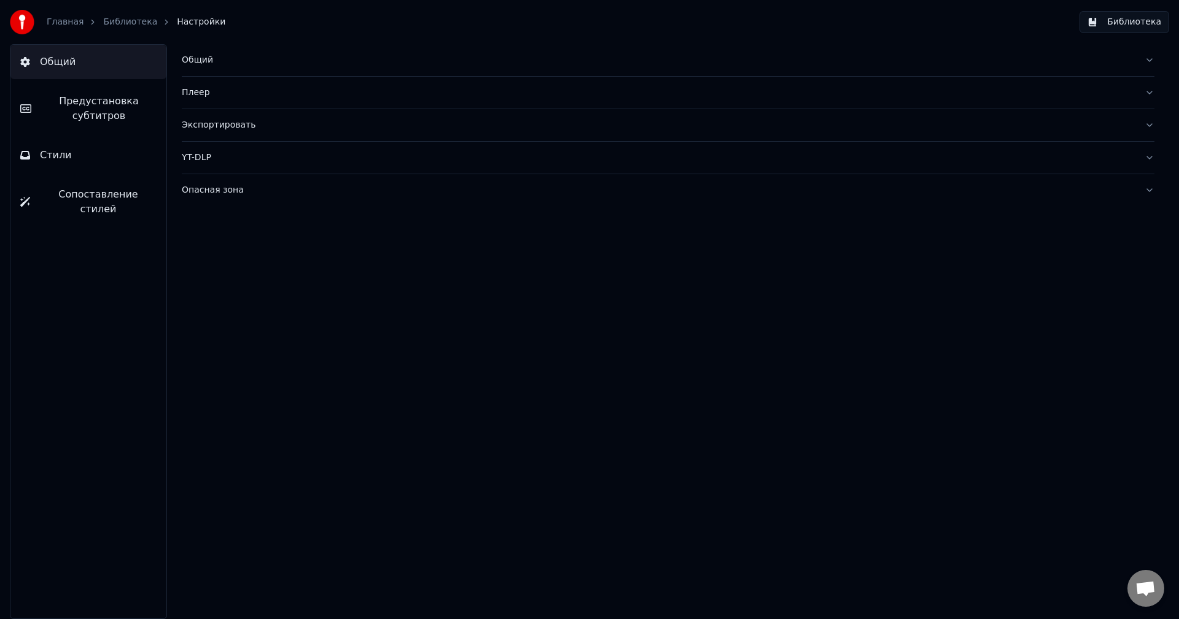
click at [1119, 25] on button "Библиотека" at bounding box center [1124, 22] width 90 height 22
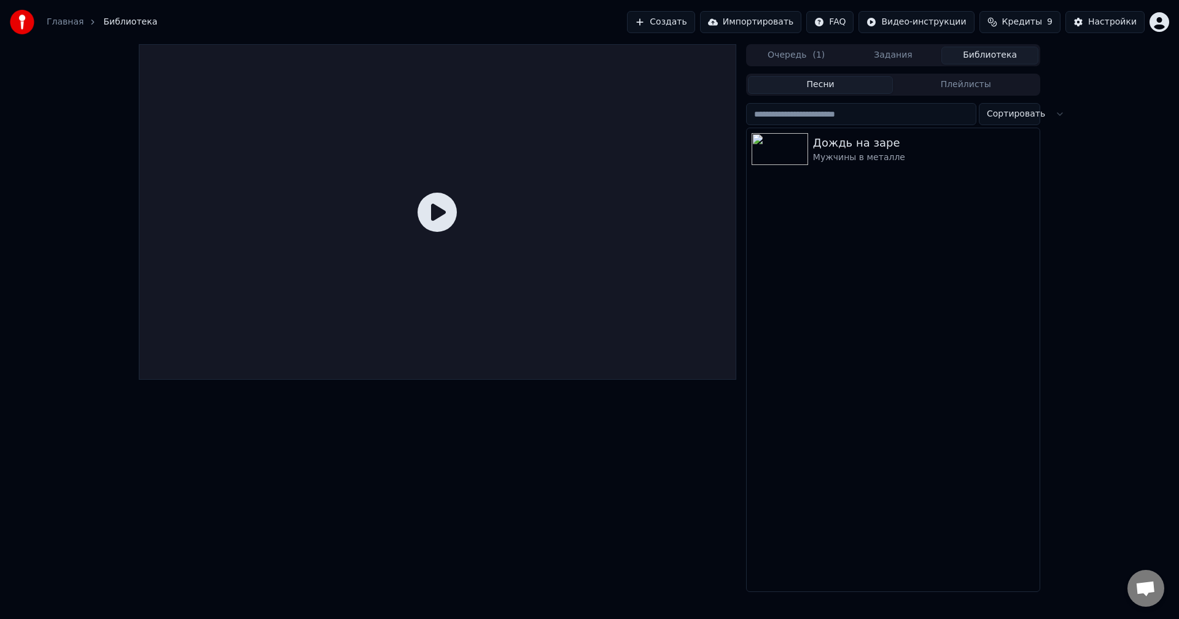
click at [1018, 26] on span "Кредиты" at bounding box center [1022, 22] width 40 height 12
click at [864, 21] on html "Главная Библиотека Создать Импортировать FAQ Видео-инструкции Кредиты 9 Настрой…" at bounding box center [589, 309] width 1179 height 619
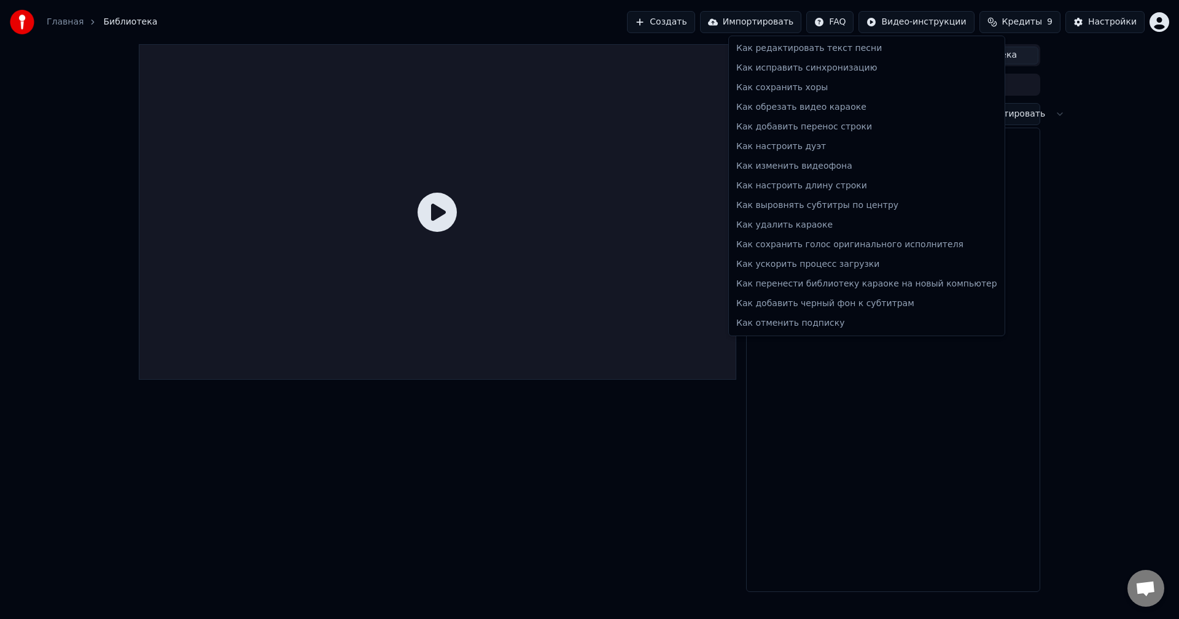
click at [904, 25] on html "Главная Библиотека Создать Импортировать FAQ Видео-инструкции Кредиты 9 Настрой…" at bounding box center [589, 309] width 1179 height 619
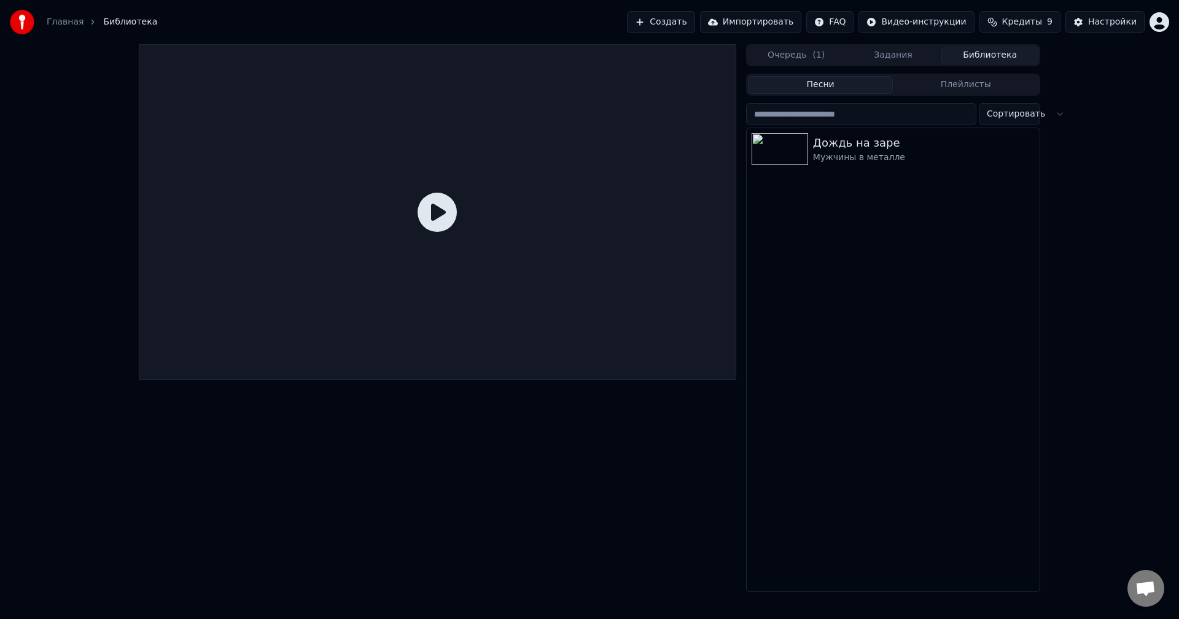
click at [1165, 26] on html "Главная Библиотека Создать Импортировать FAQ Видео-инструкции Кредиты 9 Настрой…" at bounding box center [589, 309] width 1179 height 619
click at [1112, 71] on div "Оплата" at bounding box center [1104, 79] width 141 height 20
click at [1157, 21] on html "Главная Библиотека Создать Импортировать FAQ Видео-инструкции Кредиты 9 Настрой…" at bounding box center [589, 309] width 1179 height 619
click at [819, 152] on div "Мужчины в металле" at bounding box center [917, 158] width 209 height 12
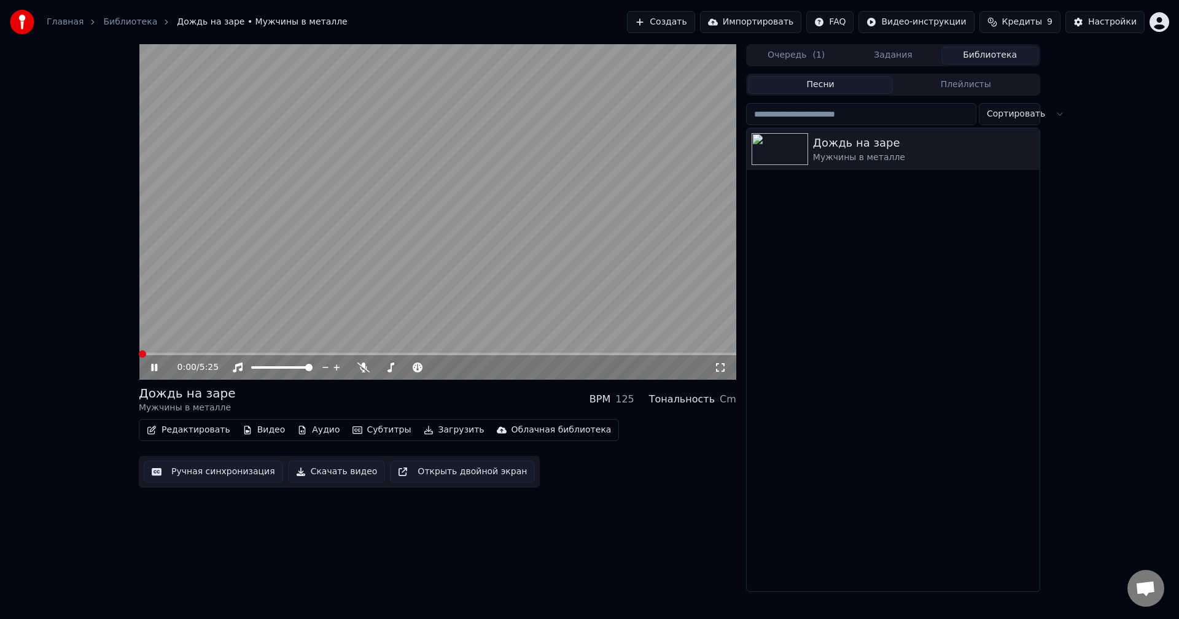
click at [440, 303] on video at bounding box center [437, 212] width 597 height 336
drag, startPoint x: 148, startPoint y: 365, endPoint x: 157, endPoint y: 365, distance: 9.2
click at [149, 365] on div "0:00 / 5:25" at bounding box center [437, 368] width 587 height 12
click at [153, 371] on icon at bounding box center [163, 368] width 29 height 10
click at [714, 373] on icon at bounding box center [720, 368] width 12 height 10
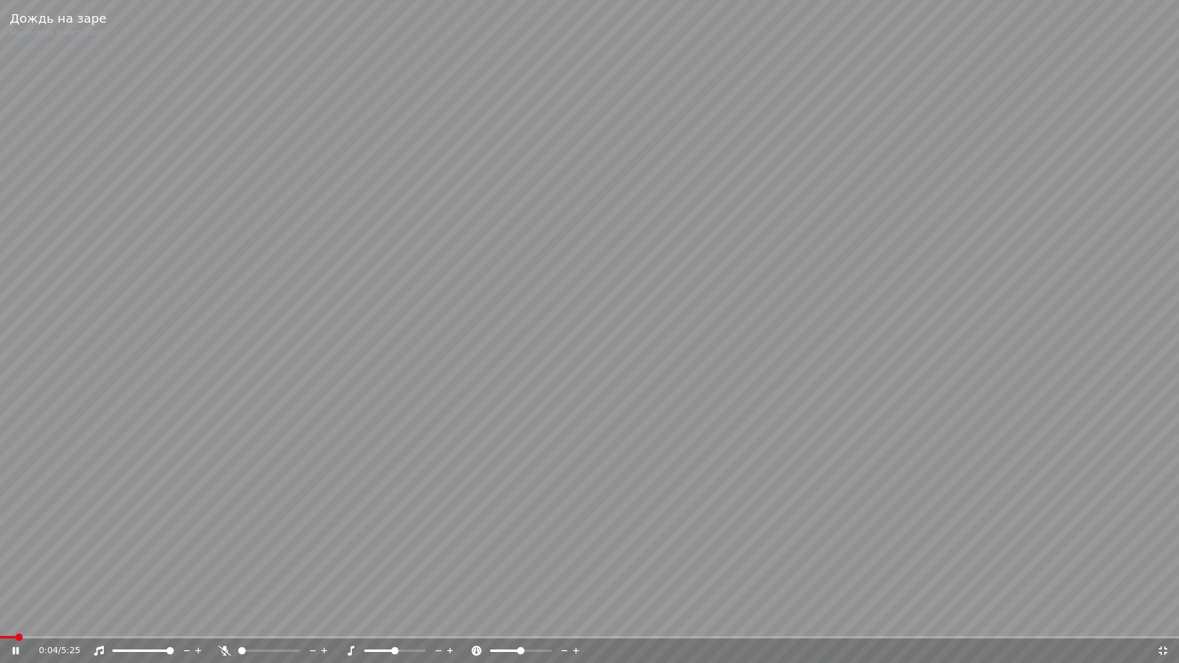
drag, startPoint x: 10, startPoint y: 638, endPoint x: 0, endPoint y: 639, distance: 10.5
click at [0, 619] on div "0:04 / 5:25" at bounding box center [589, 650] width 1179 height 25
click at [11, 619] on span at bounding box center [14, 637] width 7 height 7
click at [340, 619] on video at bounding box center [589, 331] width 1179 height 663
click at [316, 619] on video at bounding box center [589, 331] width 1179 height 663
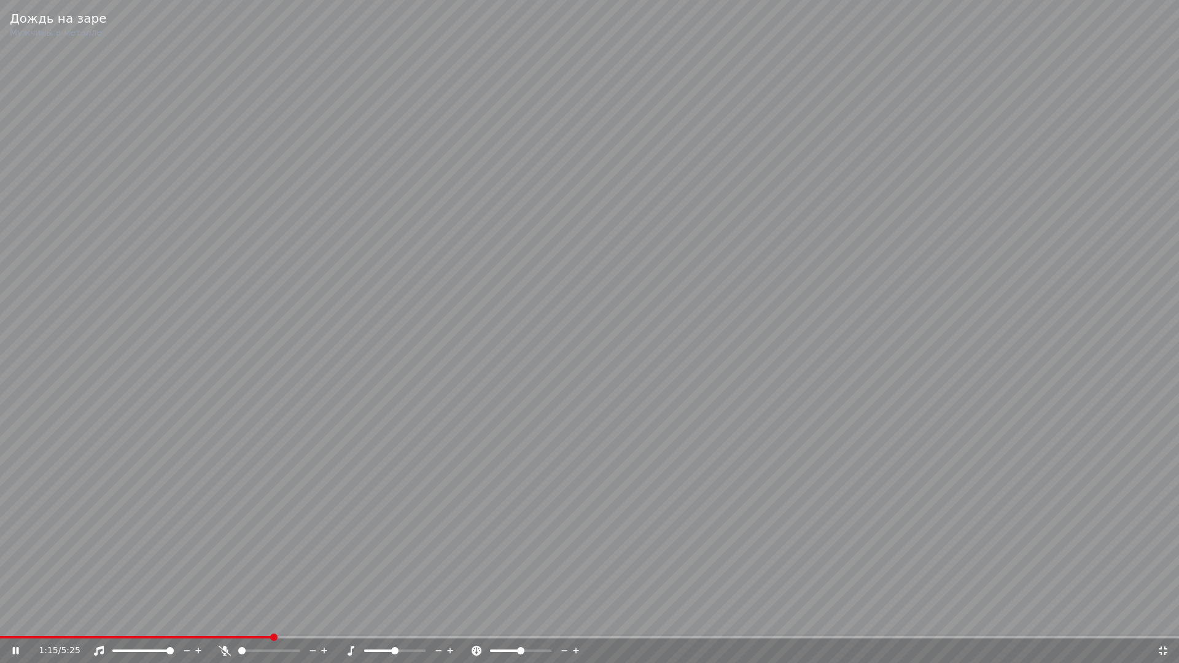
click at [273, 619] on span at bounding box center [589, 637] width 1179 height 2
click at [1163, 619] on icon at bounding box center [1163, 651] width 12 height 10
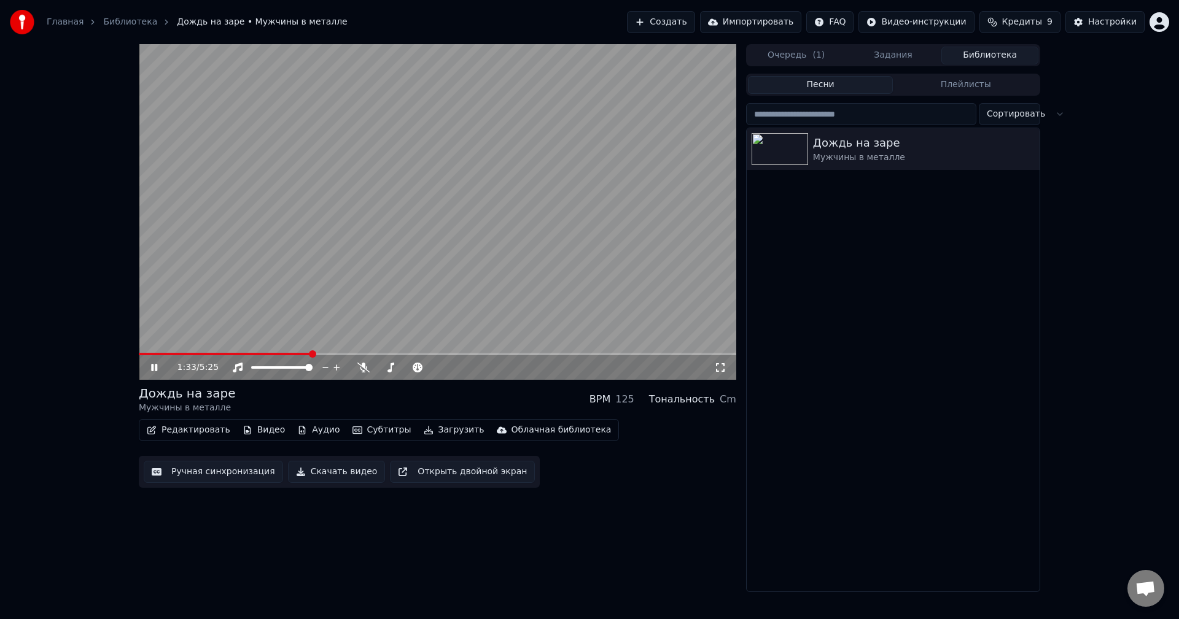
click at [154, 373] on icon at bounding box center [163, 368] width 29 height 10
click at [173, 437] on button "Редактировать" at bounding box center [188, 430] width 93 height 17
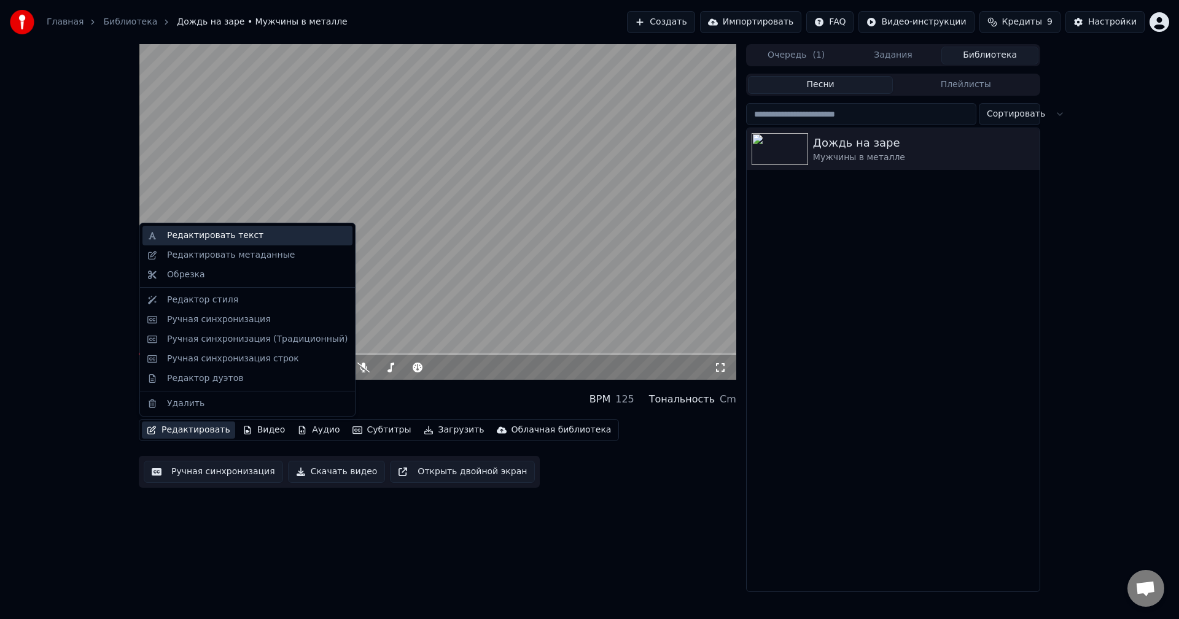
click at [200, 231] on div "Редактировать текст" at bounding box center [215, 236] width 96 height 12
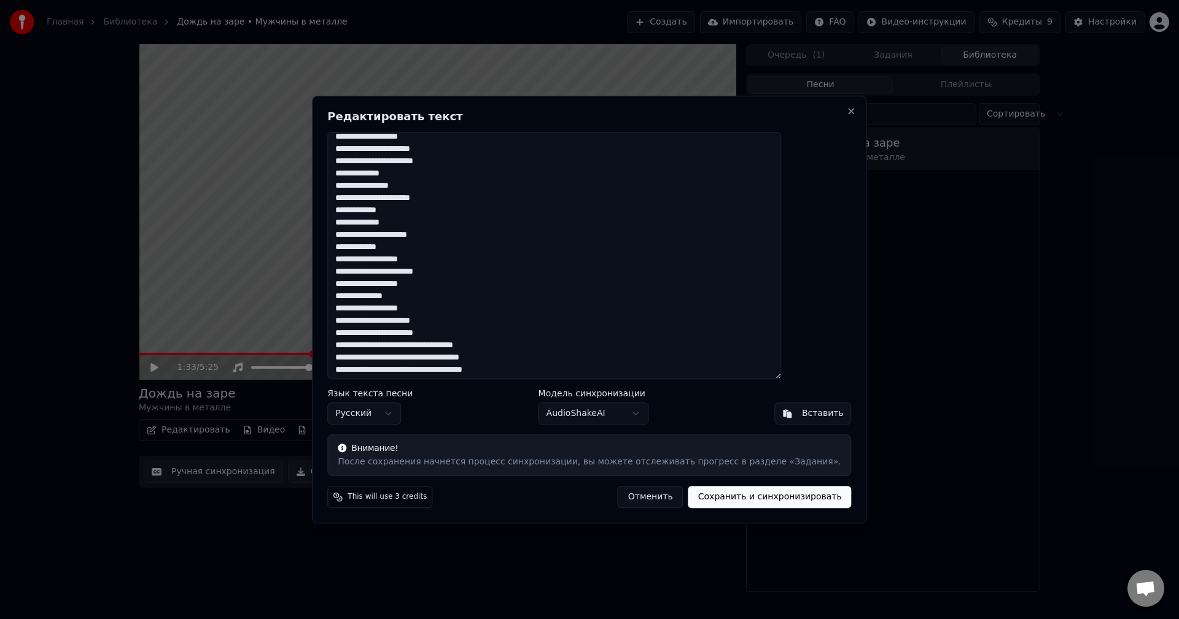
scroll to position [156, 0]
click at [847, 112] on button "Close" at bounding box center [852, 111] width 10 height 10
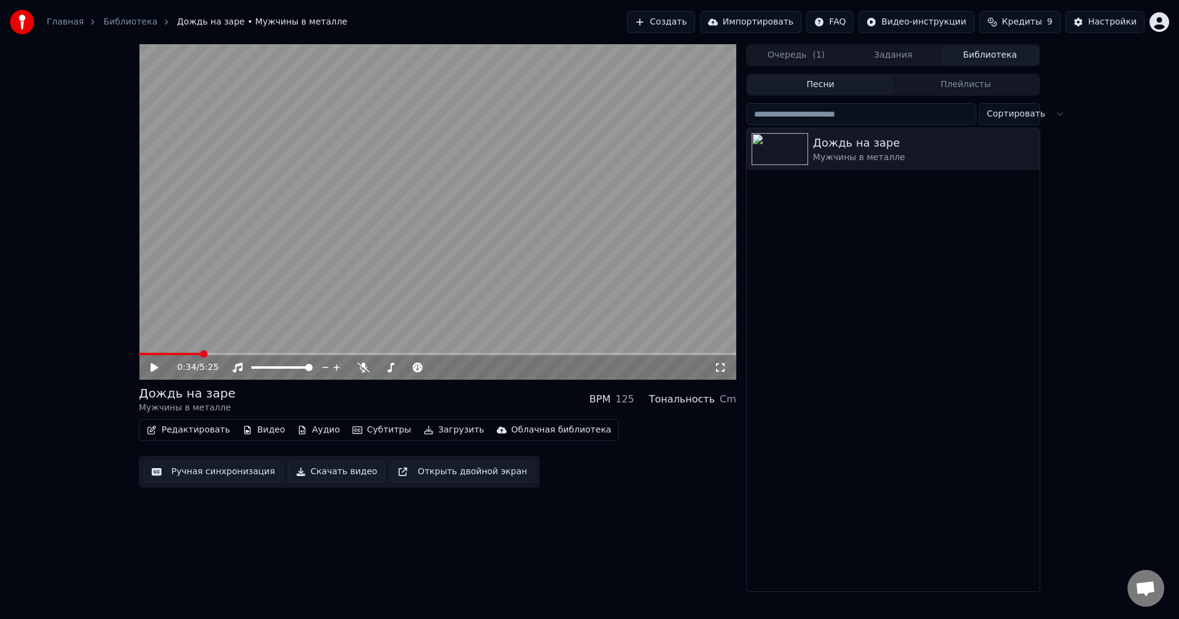
click at [201, 354] on span at bounding box center [170, 354] width 63 height 2
click at [342, 353] on span at bounding box center [437, 354] width 597 height 2
click at [401, 317] on video at bounding box center [437, 212] width 597 height 336
click at [377, 366] on span at bounding box center [407, 367] width 61 height 2
click at [355, 301] on video at bounding box center [437, 212] width 597 height 336
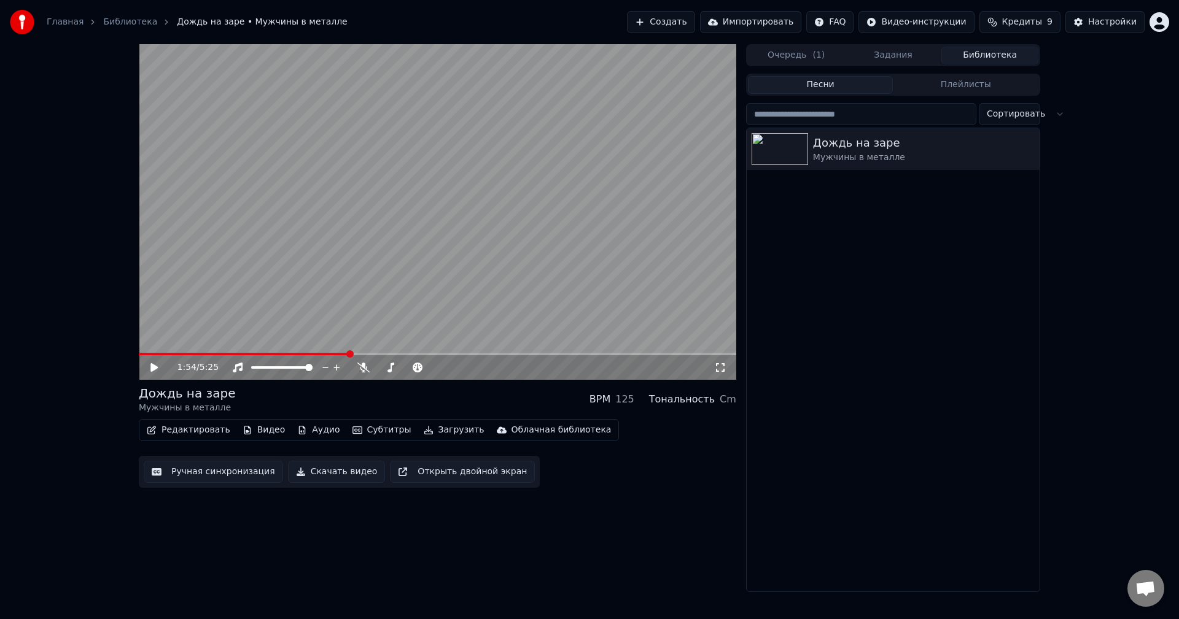
click at [721, 367] on icon at bounding box center [720, 368] width 12 height 10
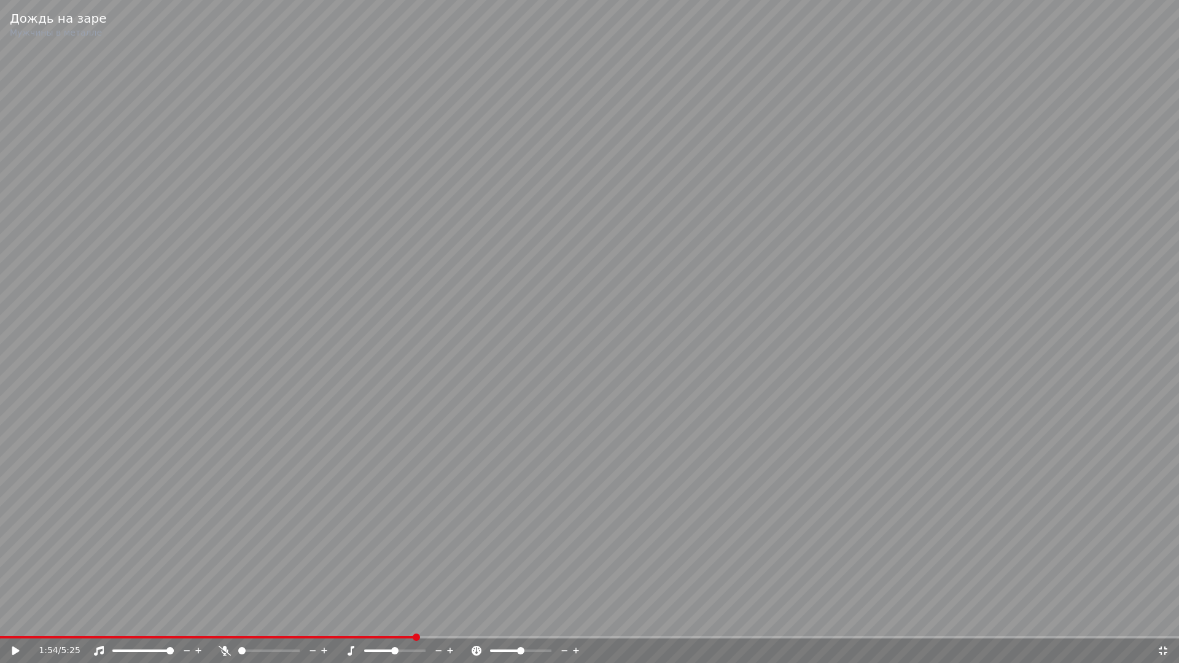
click at [502, 471] on video at bounding box center [589, 331] width 1179 height 663
click at [677, 619] on video at bounding box center [589, 331] width 1179 height 663
click at [1160, 619] on icon at bounding box center [1163, 651] width 12 height 10
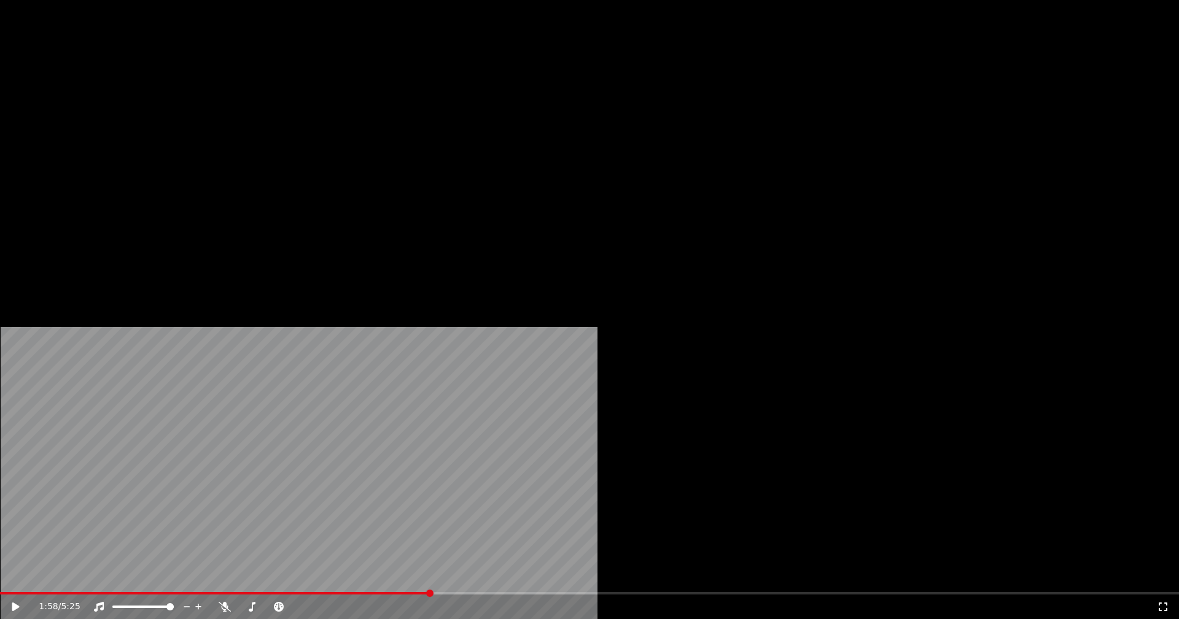
click at [195, 103] on button "Редактировать" at bounding box center [188, 94] width 93 height 17
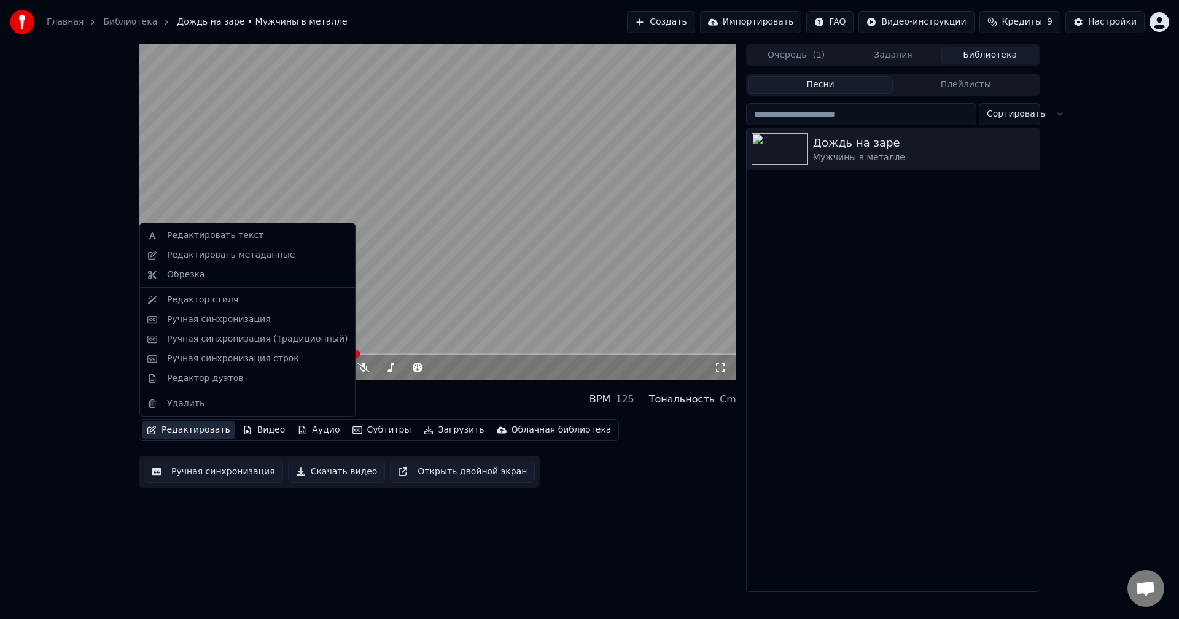
click at [400, 395] on div "Дождь на заре Мужчины в металле BPM 125 Тональность Cm" at bounding box center [437, 399] width 597 height 29
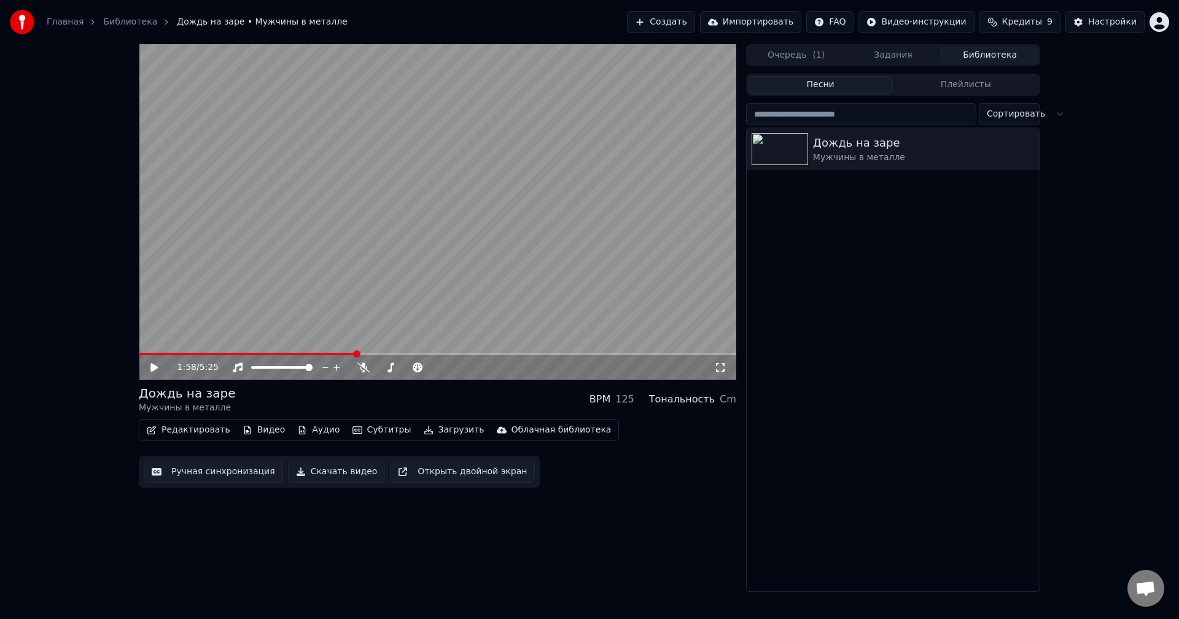
click at [312, 430] on button "Аудио" at bounding box center [318, 430] width 52 height 17
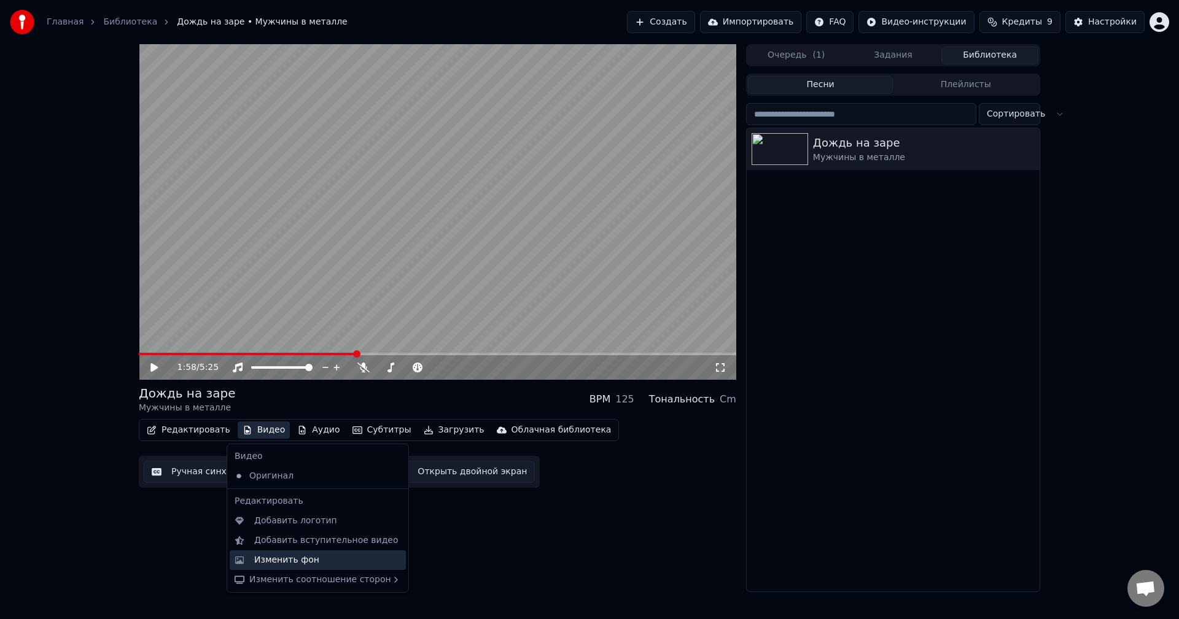
click at [287, 556] on div "Изменить фон" at bounding box center [286, 560] width 65 height 12
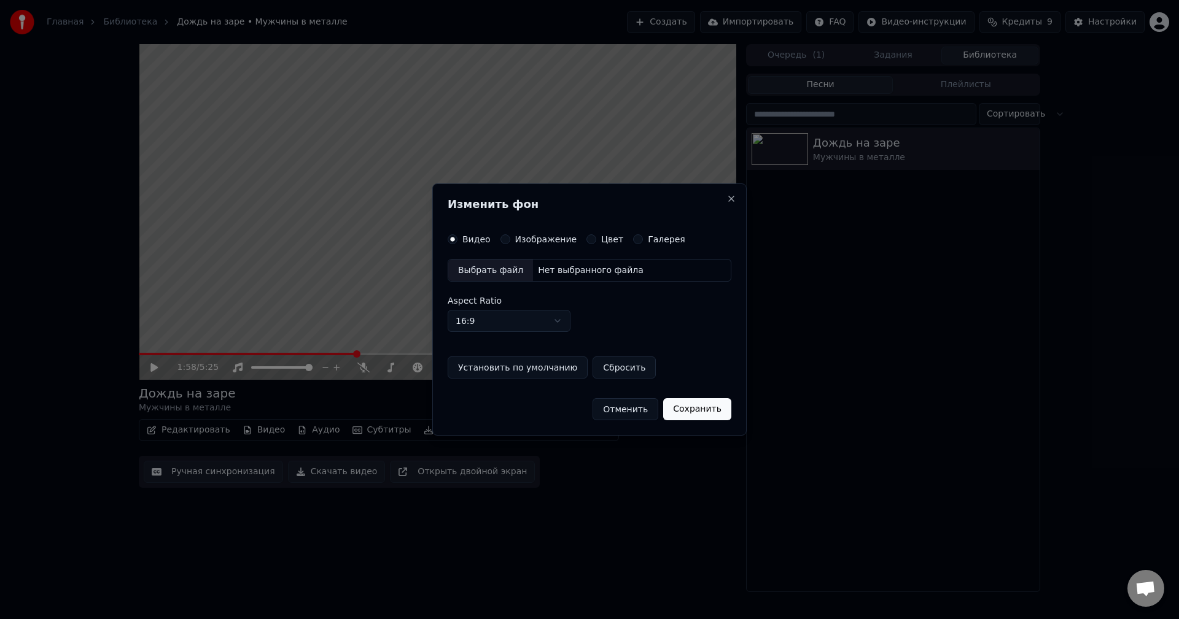
click at [551, 239] on label "Изображение" at bounding box center [546, 239] width 62 height 9
click at [510, 239] on button "Изображение" at bounding box center [505, 240] width 10 height 10
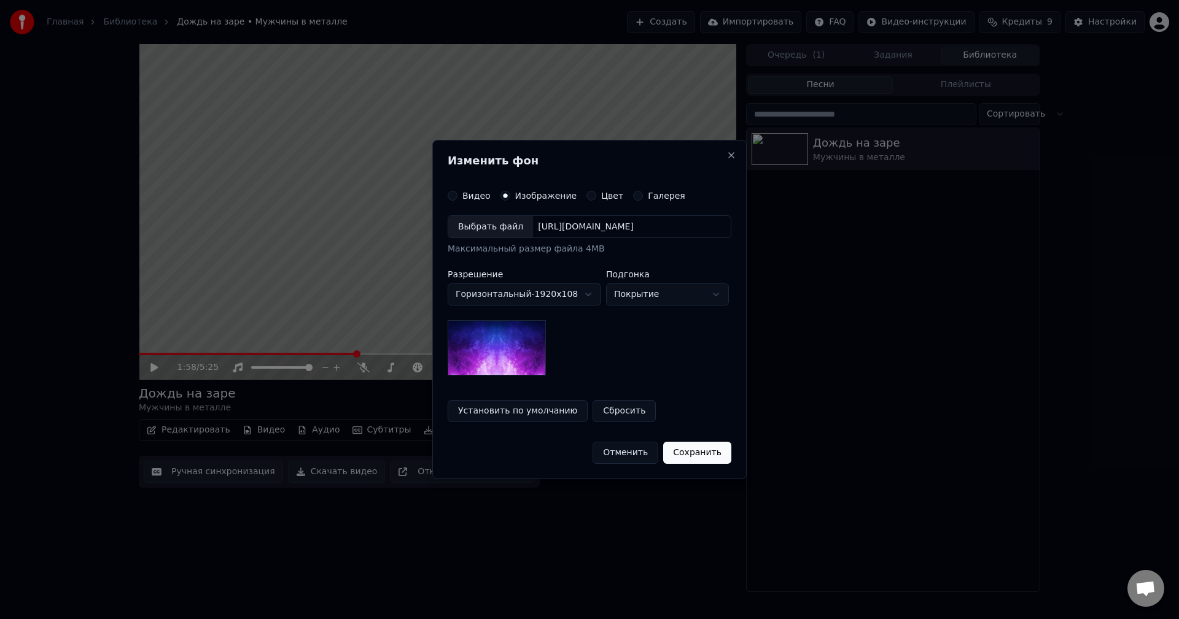
click at [524, 295] on body "Главная Библиотека Дождь на заре • Мужчины в металле Создать Импортировать FAQ …" at bounding box center [589, 309] width 1179 height 619
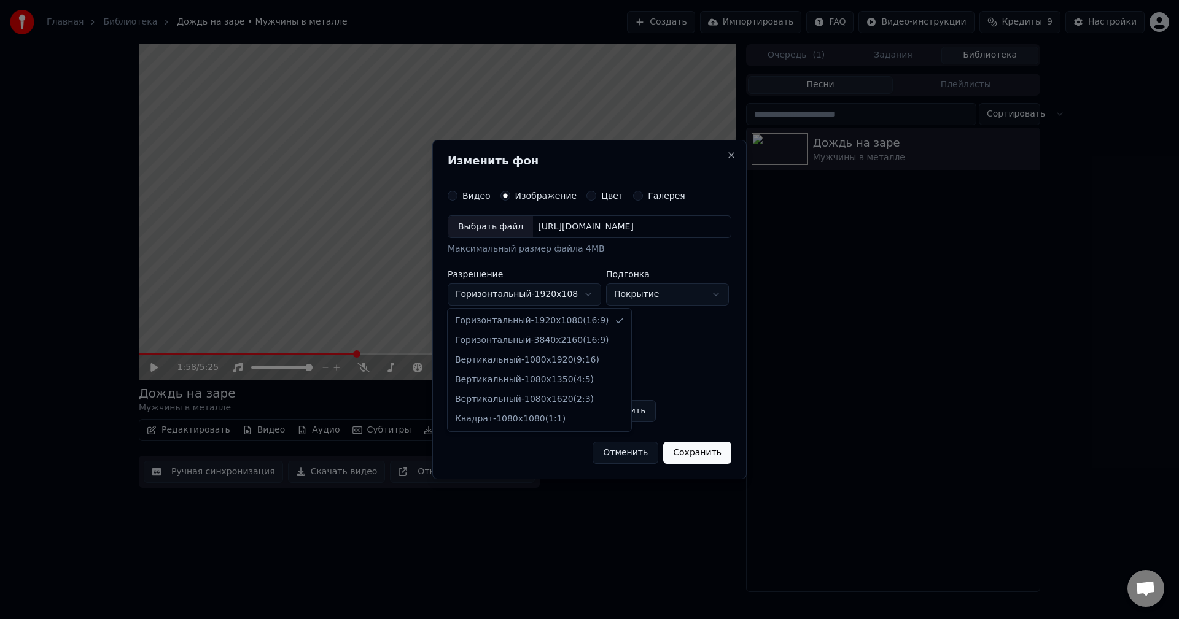
click at [524, 295] on body "Главная Библиотека Дождь на заре • Мужчины в металле Создать Импортировать FAQ …" at bounding box center [589, 309] width 1179 height 619
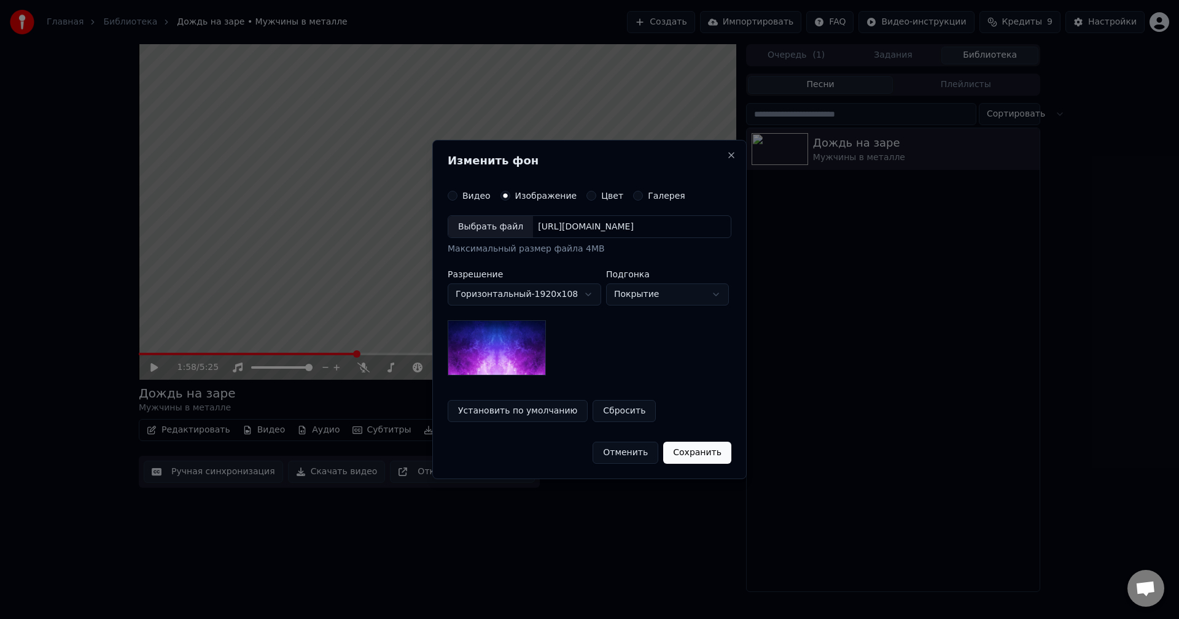
click at [525, 293] on body "Главная Библиотека Дождь на заре • Мужчины в металле Создать Импортировать FAQ …" at bounding box center [589, 309] width 1179 height 619
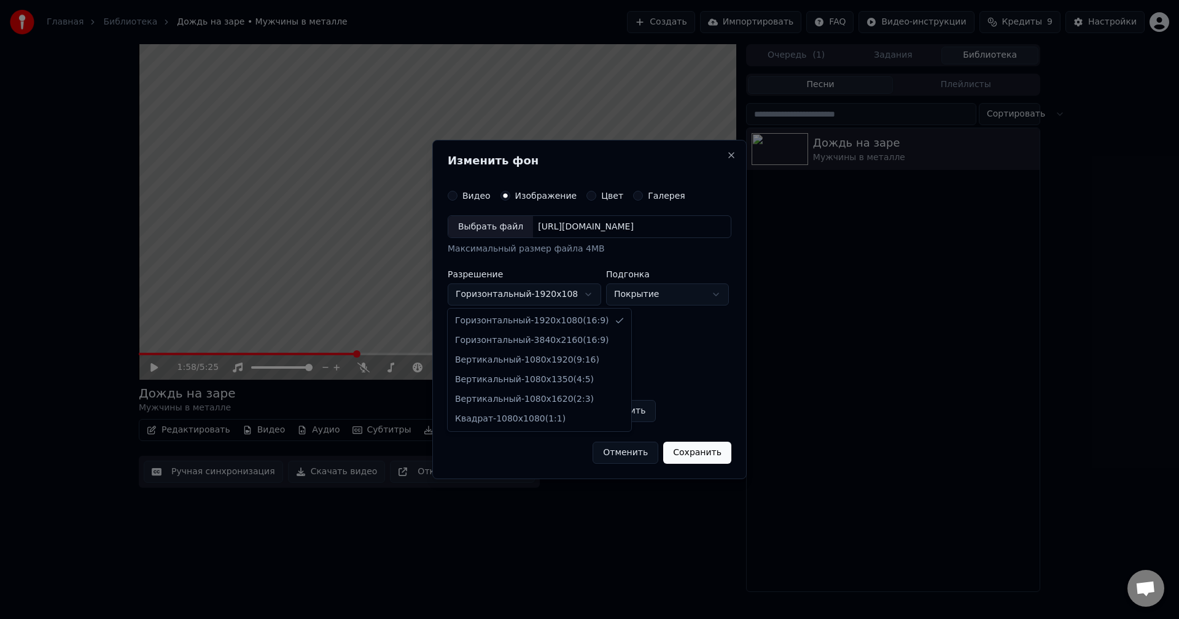
select select "*********"
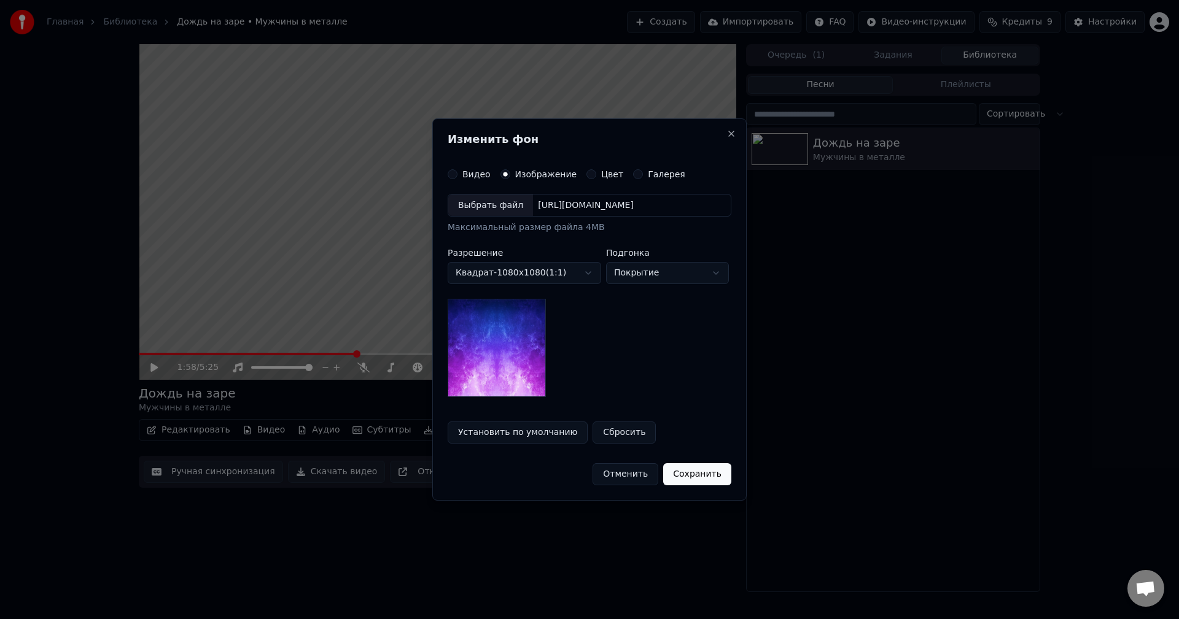
click at [509, 204] on div "Выбрать файл" at bounding box center [490, 206] width 85 height 22
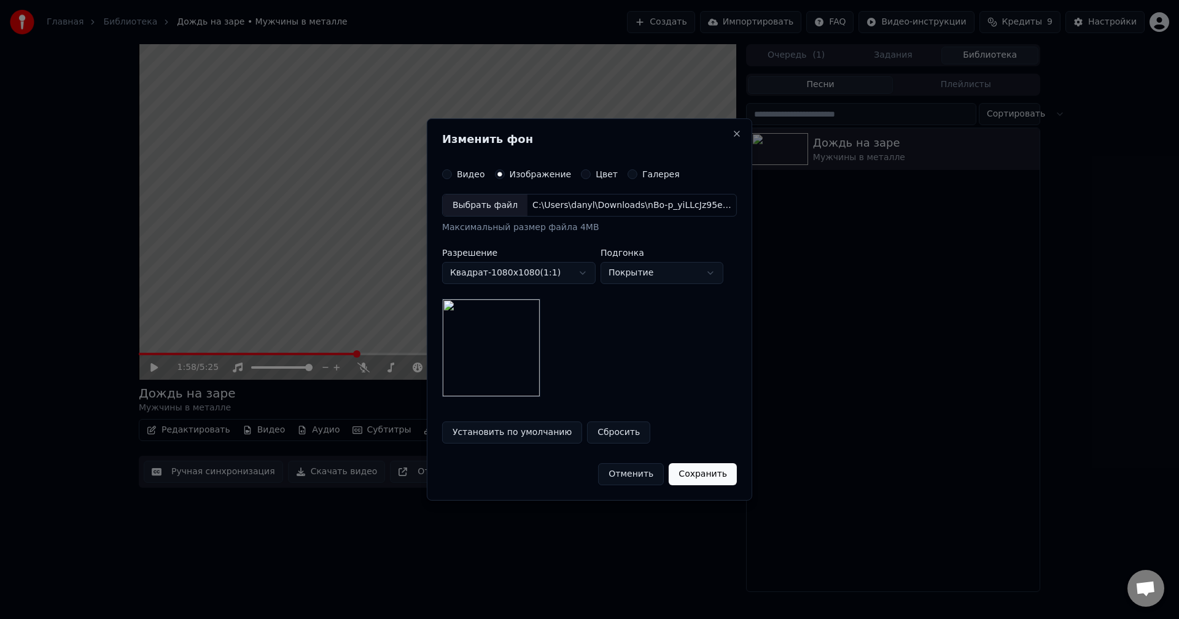
click at [642, 278] on body "Главная Библиотека Дождь на заре • Мужчины в металле Создать Импортировать FAQ …" at bounding box center [589, 309] width 1179 height 619
click at [649, 276] on body "Главная Библиотека Дождь на заре • Мужчины в металле Создать Импортировать FAQ …" at bounding box center [589, 309] width 1179 height 619
select select "*****"
click at [701, 471] on button "Сохранить" at bounding box center [703, 474] width 68 height 22
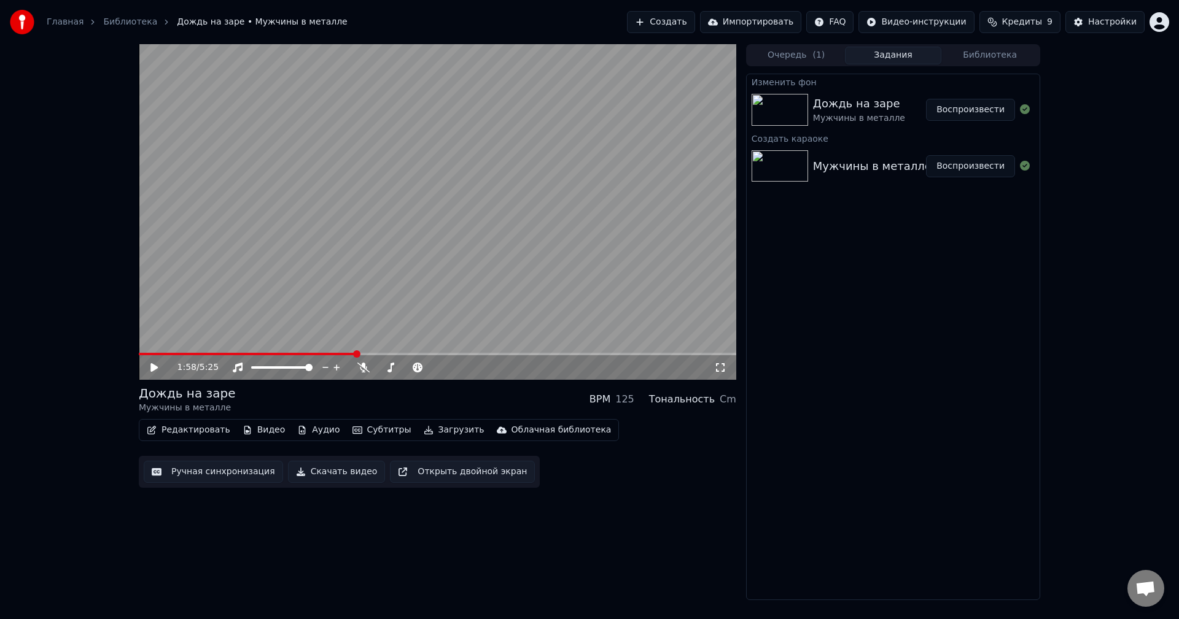
click at [789, 104] on img at bounding box center [779, 110] width 56 height 32
click at [964, 110] on button "Воспроизвести" at bounding box center [970, 110] width 89 height 22
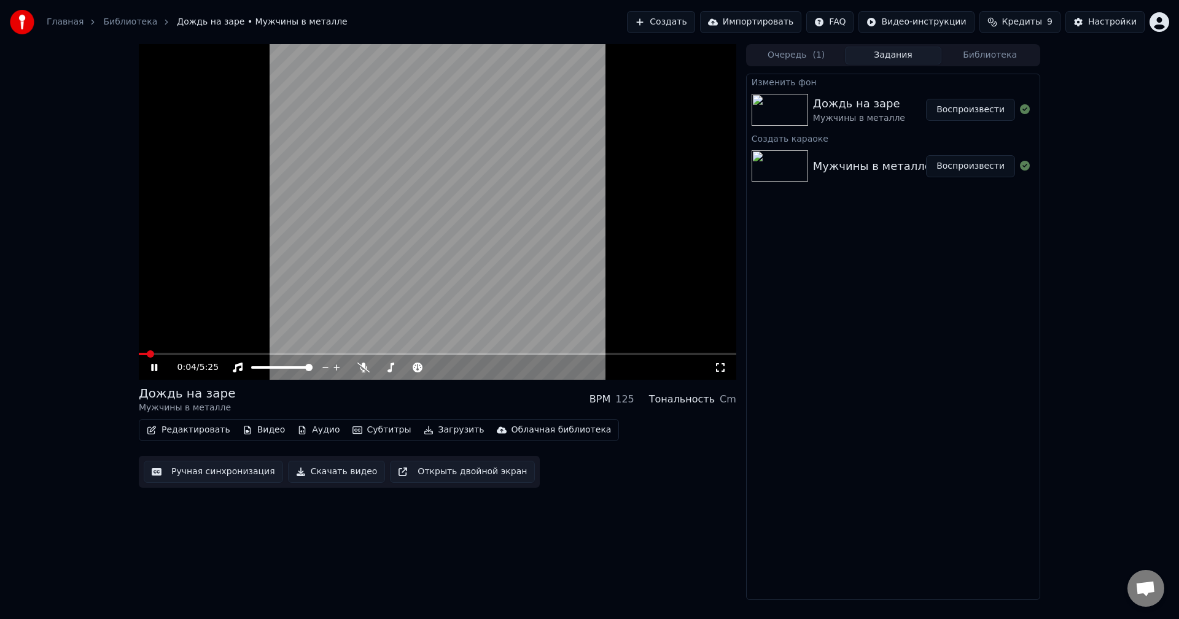
click at [228, 352] on video at bounding box center [437, 212] width 597 height 336
click at [231, 327] on video at bounding box center [437, 212] width 597 height 336
click at [200, 356] on div "0:05 / 5:25" at bounding box center [437, 367] width 597 height 25
click at [215, 354] on span at bounding box center [437, 354] width 597 height 2
click at [717, 371] on icon at bounding box center [720, 367] width 9 height 9
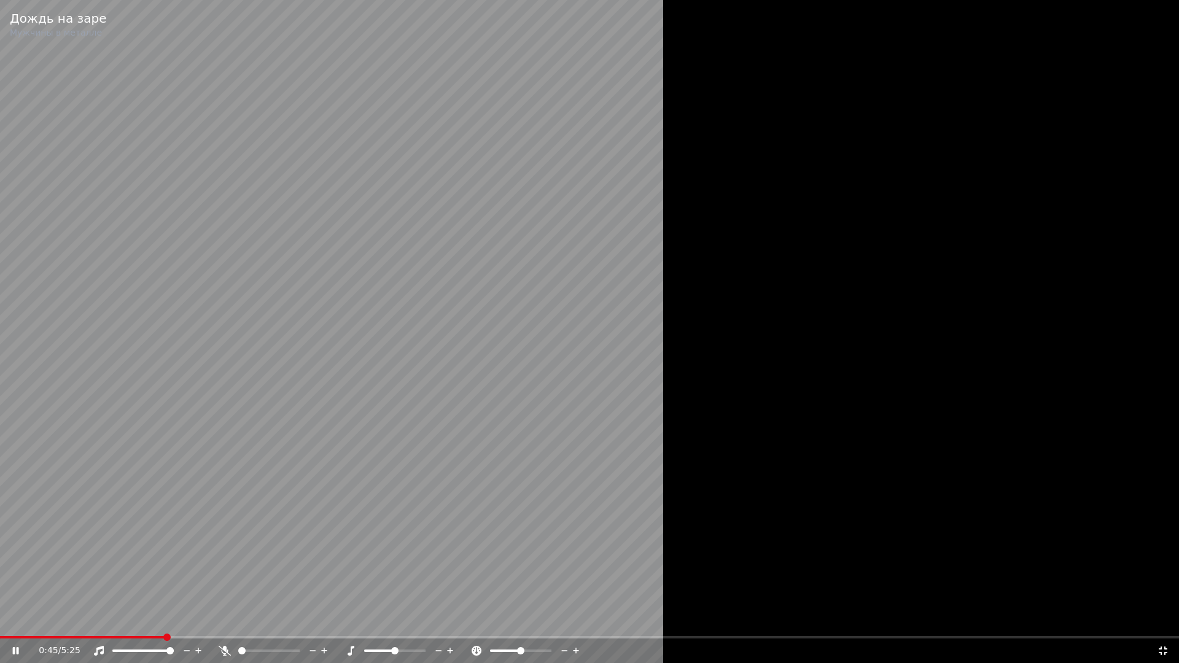
click at [1169, 619] on div "0:45 / 5:25" at bounding box center [589, 651] width 1169 height 12
click at [1165, 619] on icon at bounding box center [1163, 651] width 12 height 10
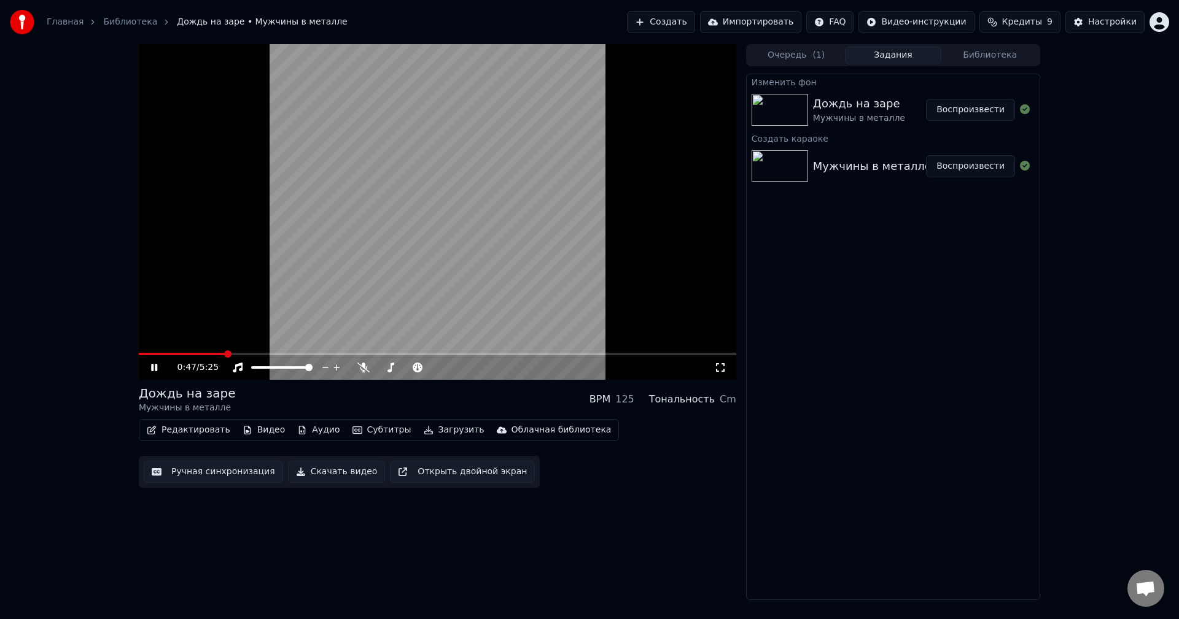
click at [529, 241] on video at bounding box center [437, 212] width 597 height 336
click at [808, 182] on div "Мужчины в металле - Дождь на заре Воспроизвести" at bounding box center [892, 166] width 293 height 42
click at [804, 61] on button "Очередь ( 1 )" at bounding box center [796, 56] width 97 height 18
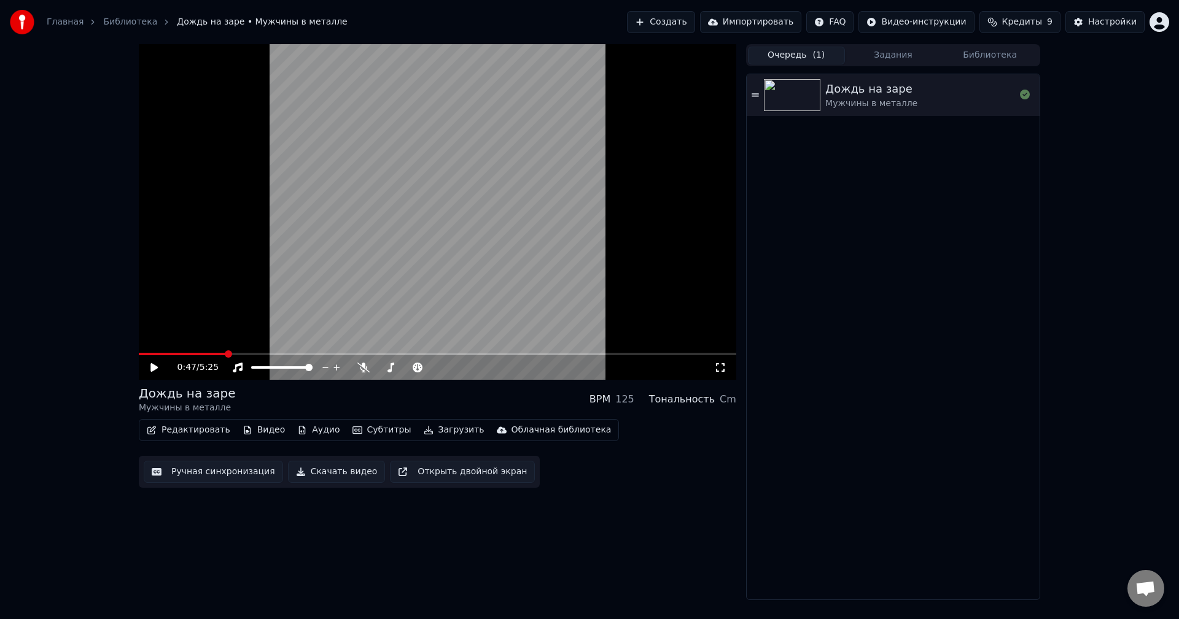
click at [884, 54] on button "Задания" at bounding box center [893, 56] width 97 height 18
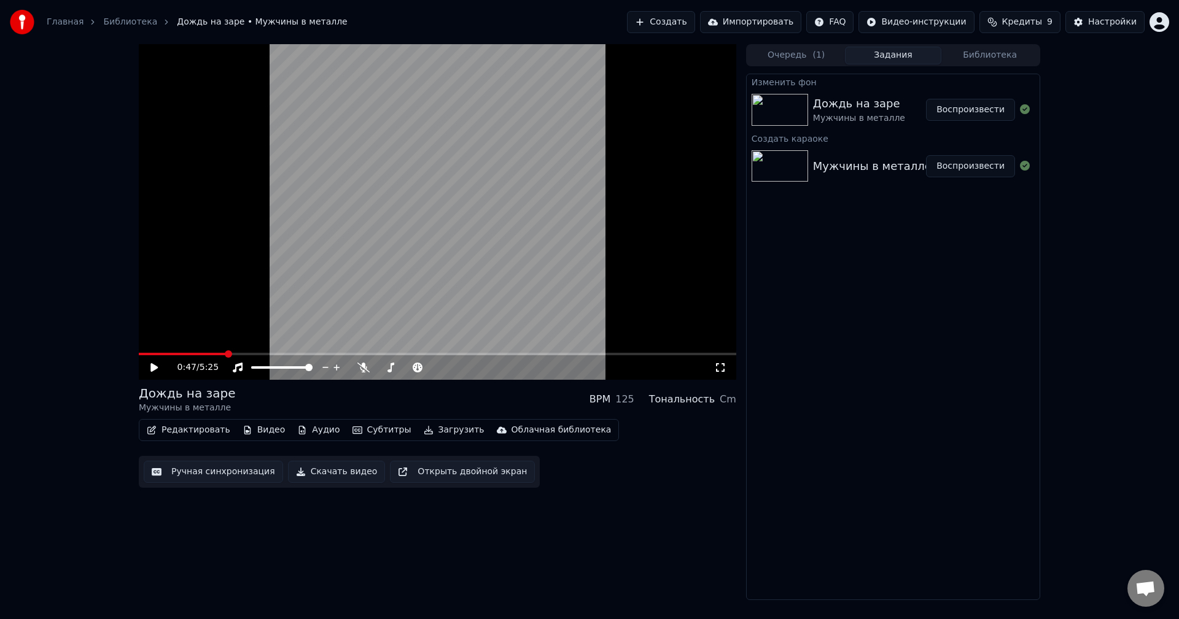
click at [875, 173] on div "Мужчины в металле - Дождь на заре" at bounding box center [921, 166] width 217 height 17
click at [834, 172] on div "Мужчины в металле - Дождь на заре" at bounding box center [921, 166] width 217 height 17
click at [947, 174] on button "Воспроизвести" at bounding box center [970, 166] width 89 height 22
click at [321, 352] on video at bounding box center [437, 212] width 597 height 336
click at [321, 354] on span at bounding box center [437, 354] width 597 height 2
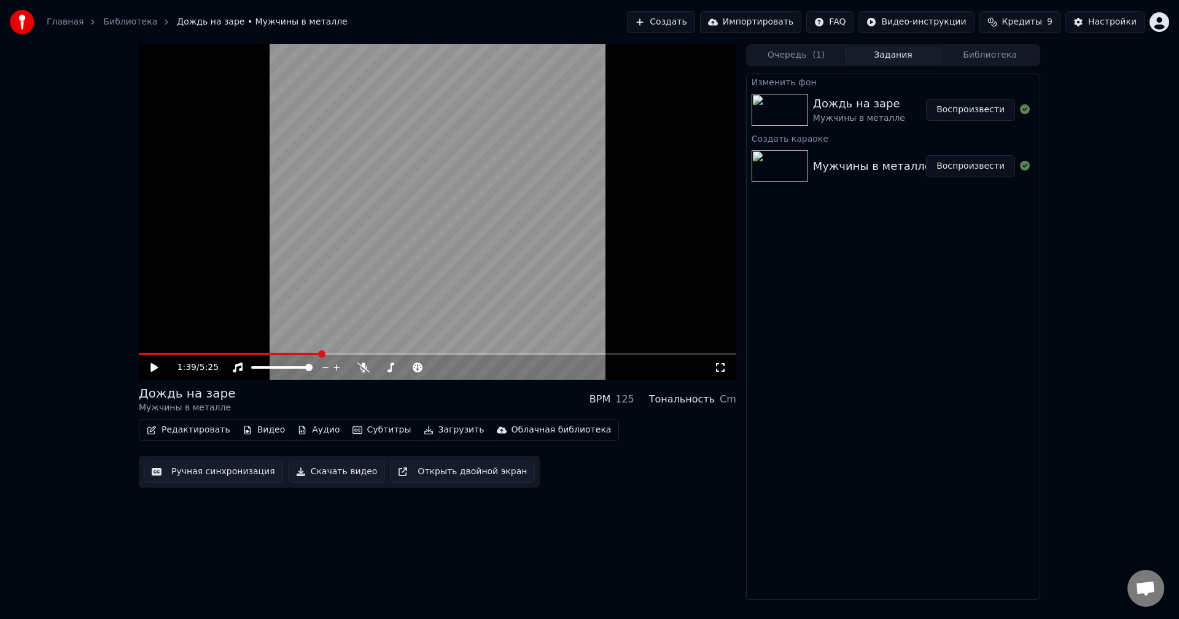
click at [150, 367] on icon at bounding box center [163, 368] width 29 height 10
click at [259, 353] on div "1:39 / 5:25" at bounding box center [437, 212] width 597 height 336
click at [262, 354] on span at bounding box center [231, 354] width 184 height 2
click at [294, 324] on video at bounding box center [437, 212] width 597 height 336
click at [718, 373] on icon at bounding box center [720, 368] width 12 height 10
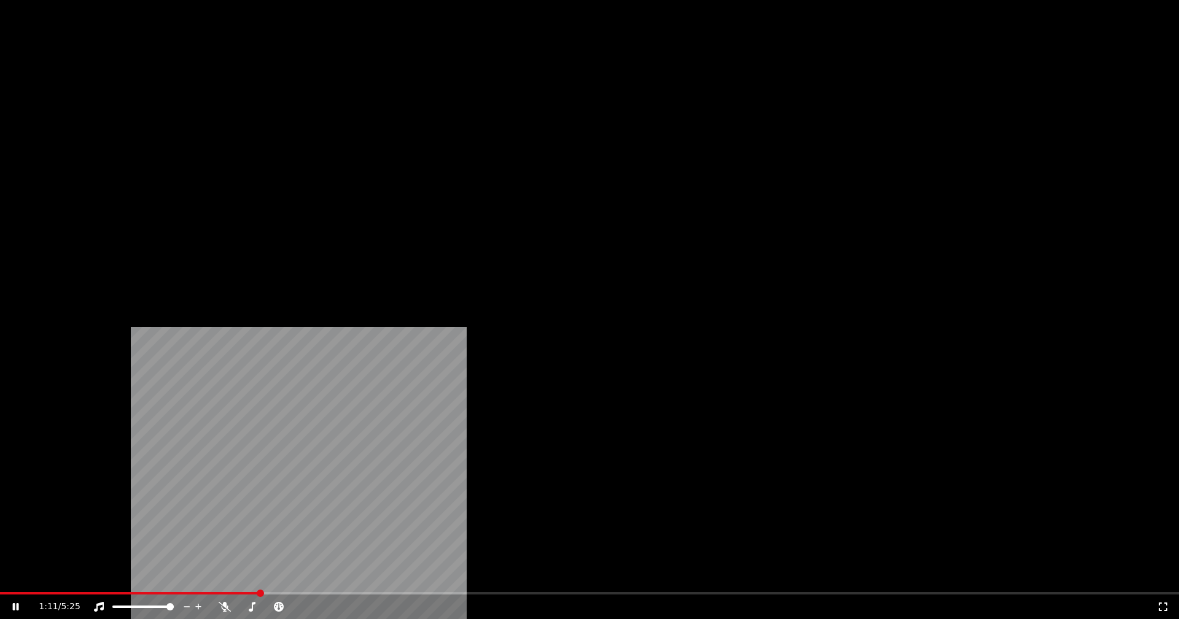
click at [395, 219] on video at bounding box center [589, 331] width 1179 height 663
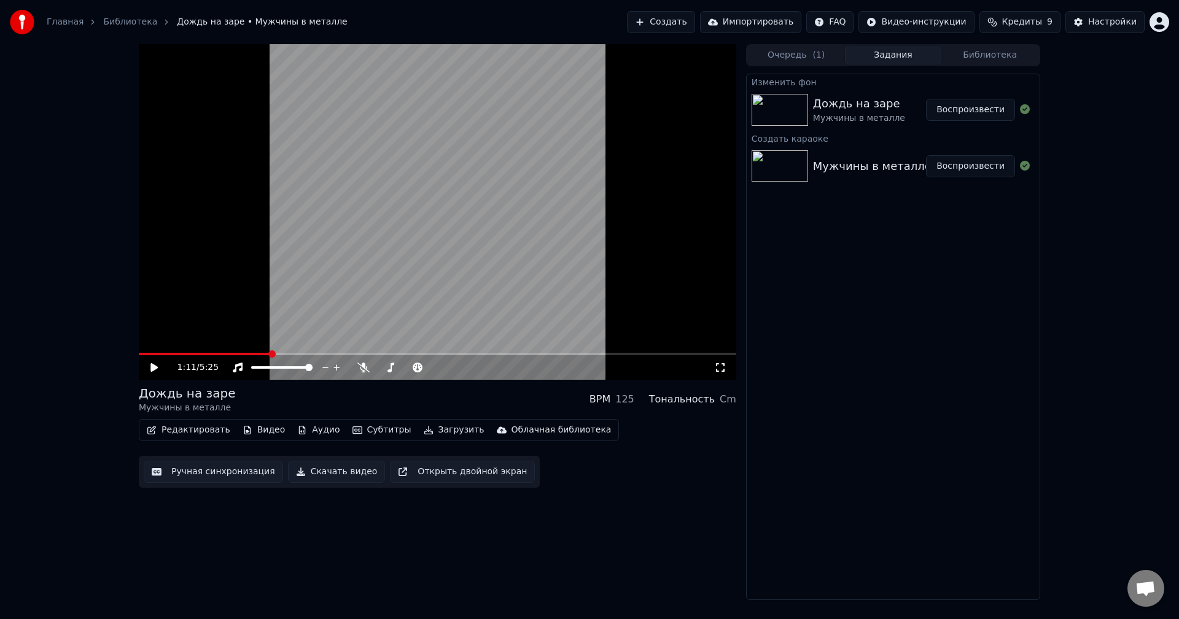
click at [984, 56] on button "Библиотека" at bounding box center [989, 56] width 97 height 18
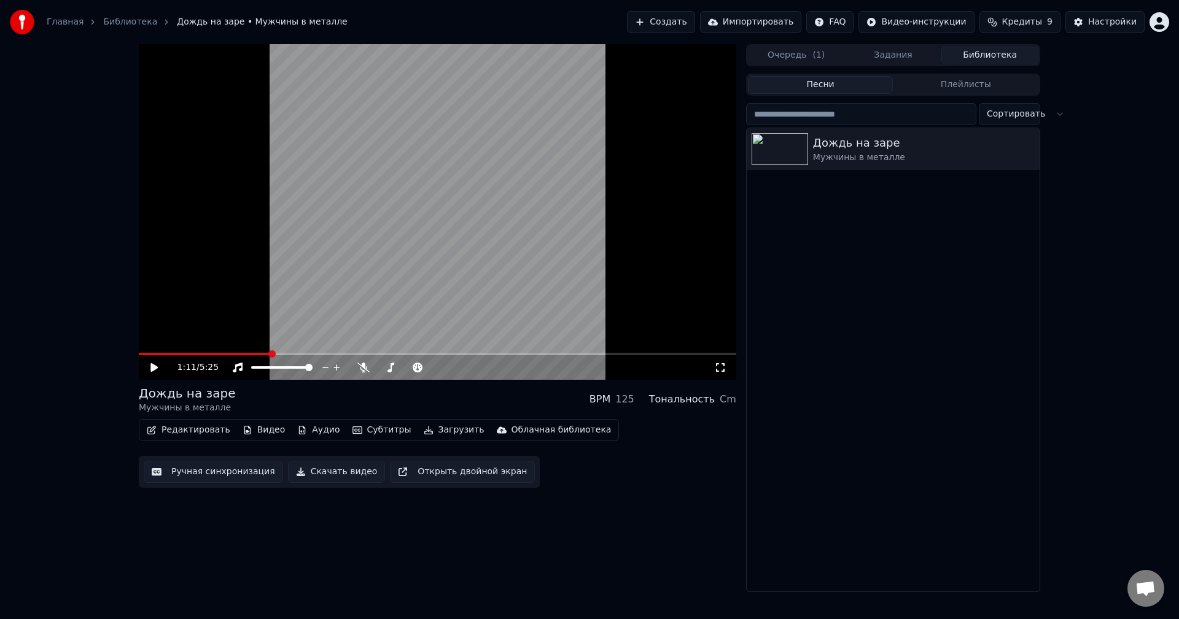
click at [910, 54] on button "Задания" at bounding box center [893, 56] width 97 height 18
click at [964, 53] on button "Библиотека" at bounding box center [989, 56] width 97 height 18
click at [857, 142] on div "Дождь на заре" at bounding box center [917, 142] width 209 height 17
click at [432, 301] on video at bounding box center [437, 212] width 597 height 336
click at [1026, 150] on icon "button" at bounding box center [1028, 149] width 12 height 10
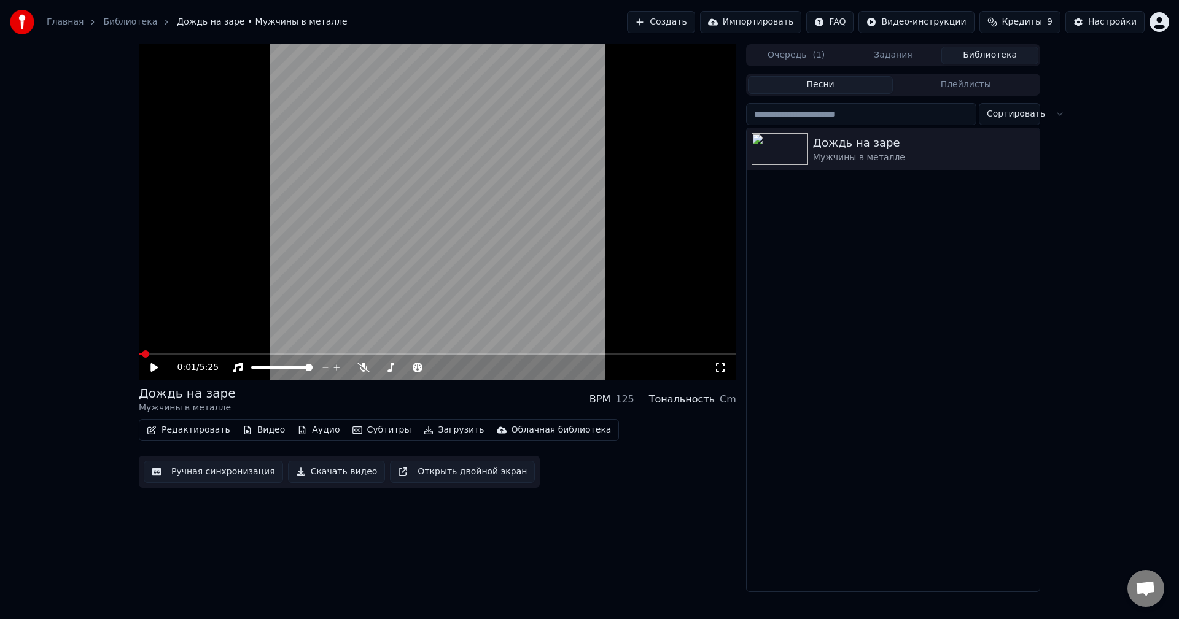
click at [299, 434] on button "Аудио" at bounding box center [318, 430] width 52 height 17
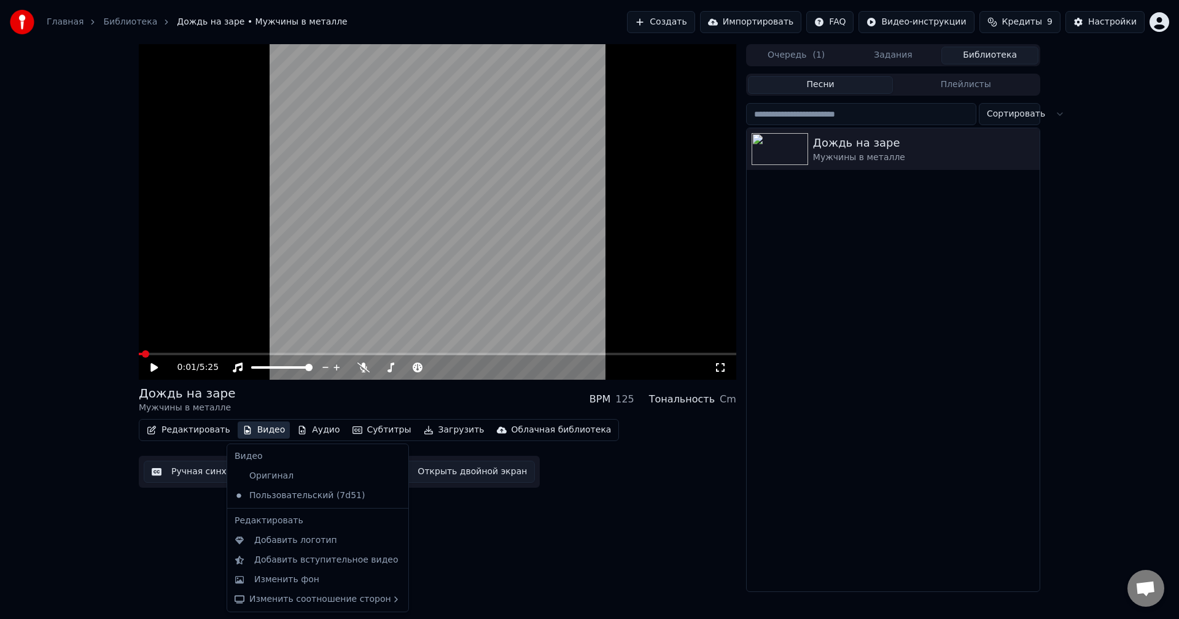
click at [262, 428] on button "Видео" at bounding box center [264, 430] width 53 height 17
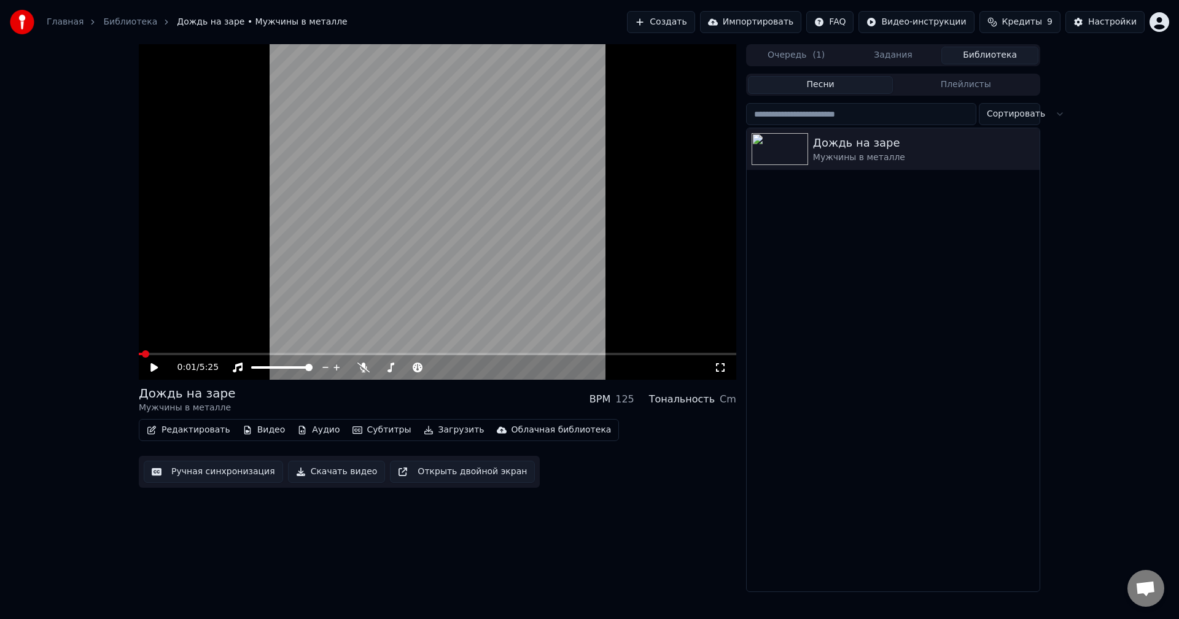
click at [262, 428] on button "Видео" at bounding box center [264, 430] width 53 height 17
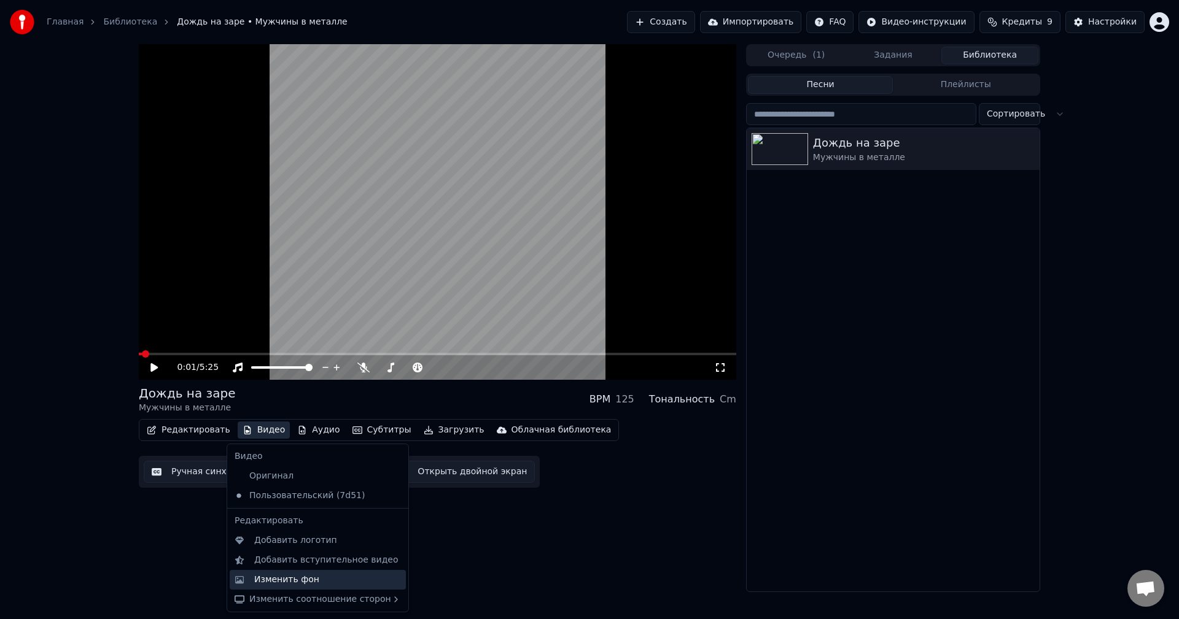
click at [282, 581] on div "Изменить фон" at bounding box center [286, 580] width 65 height 12
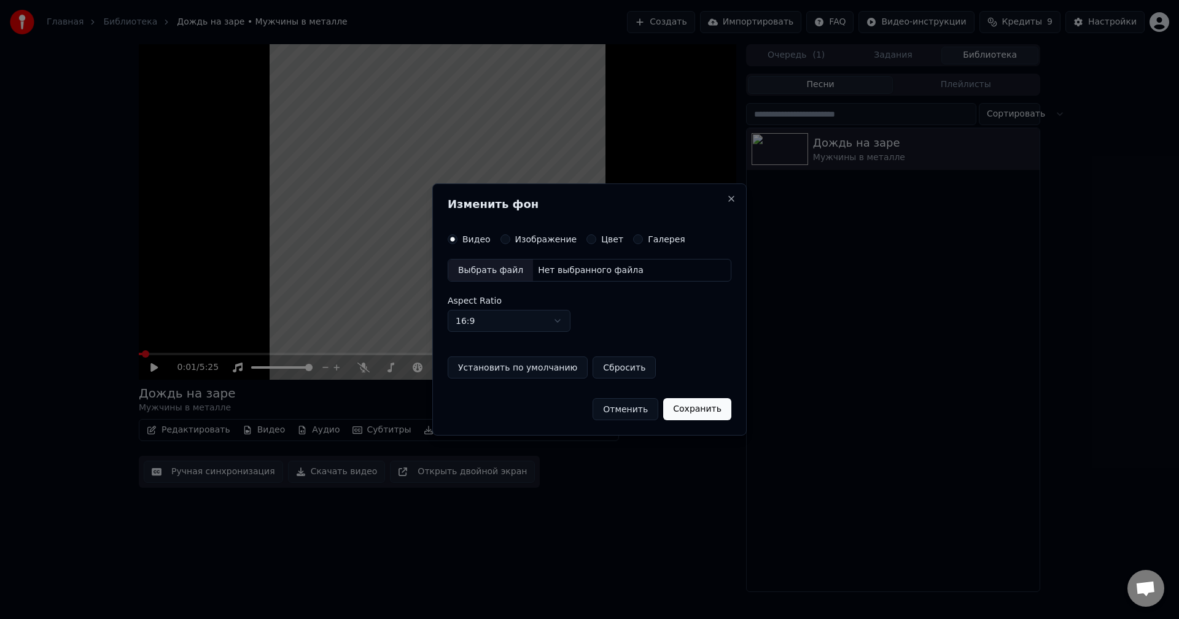
click at [553, 240] on label "Изображение" at bounding box center [546, 239] width 62 height 9
click at [510, 240] on button "Изображение" at bounding box center [505, 240] width 10 height 10
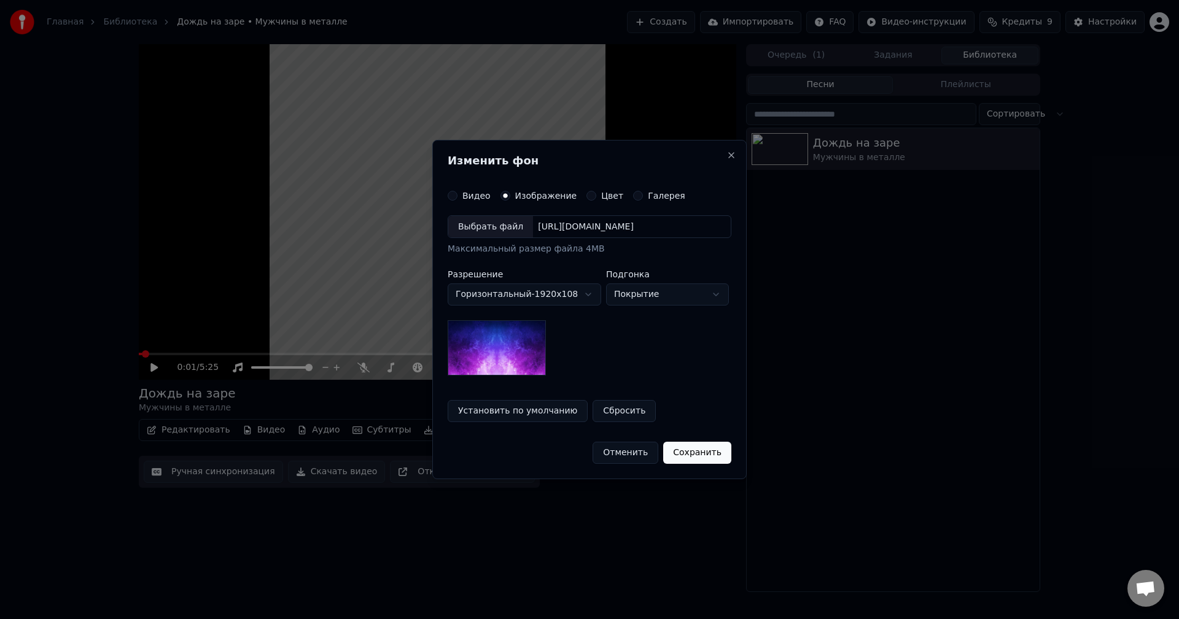
click at [506, 229] on div "Выбрать файл" at bounding box center [490, 227] width 85 height 22
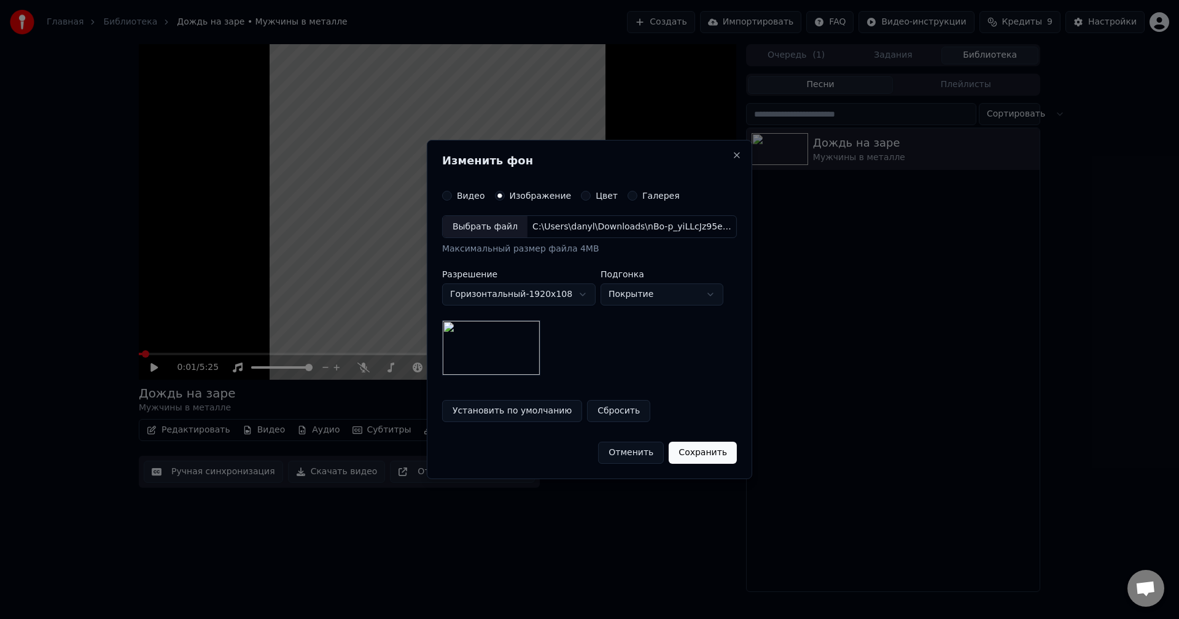
click at [648, 299] on body "Главная Библиотека Дождь на заре • Мужчины в металле Создать Импортировать FAQ …" at bounding box center [589, 309] width 1179 height 619
select select "****"
click at [691, 449] on button "Сохранить" at bounding box center [703, 453] width 68 height 22
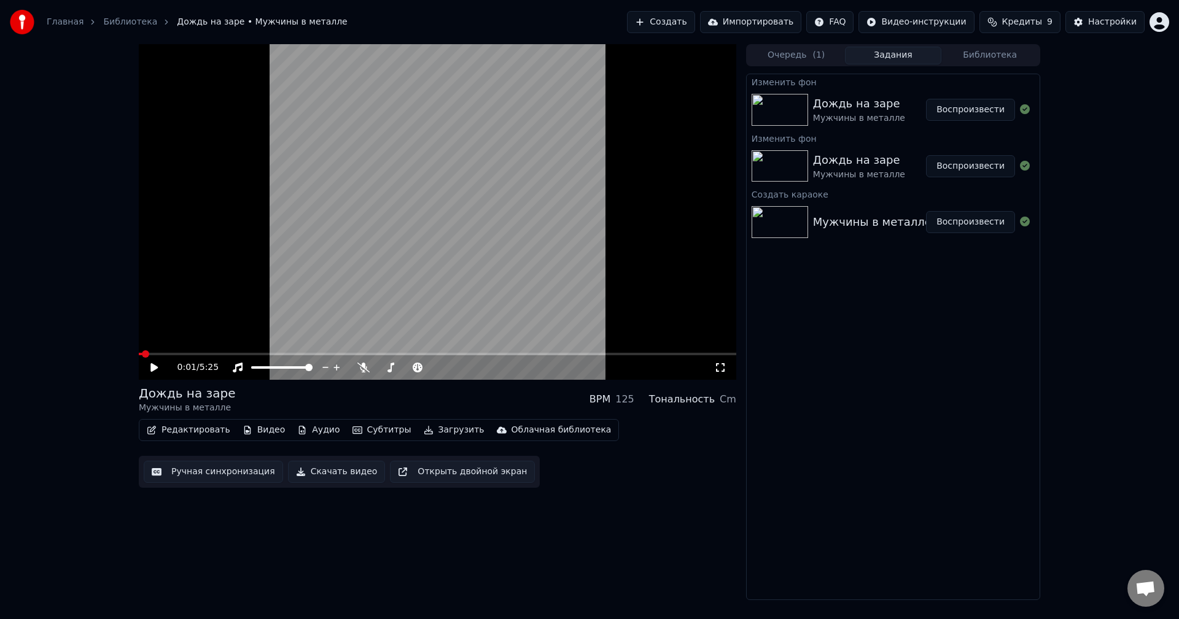
click at [1042, 18] on span "Кредиты" at bounding box center [1022, 22] width 40 height 12
click at [1038, 19] on span "Кредиты" at bounding box center [1022, 22] width 40 height 12
click at [952, 117] on button "Воспроизвести" at bounding box center [970, 110] width 89 height 22
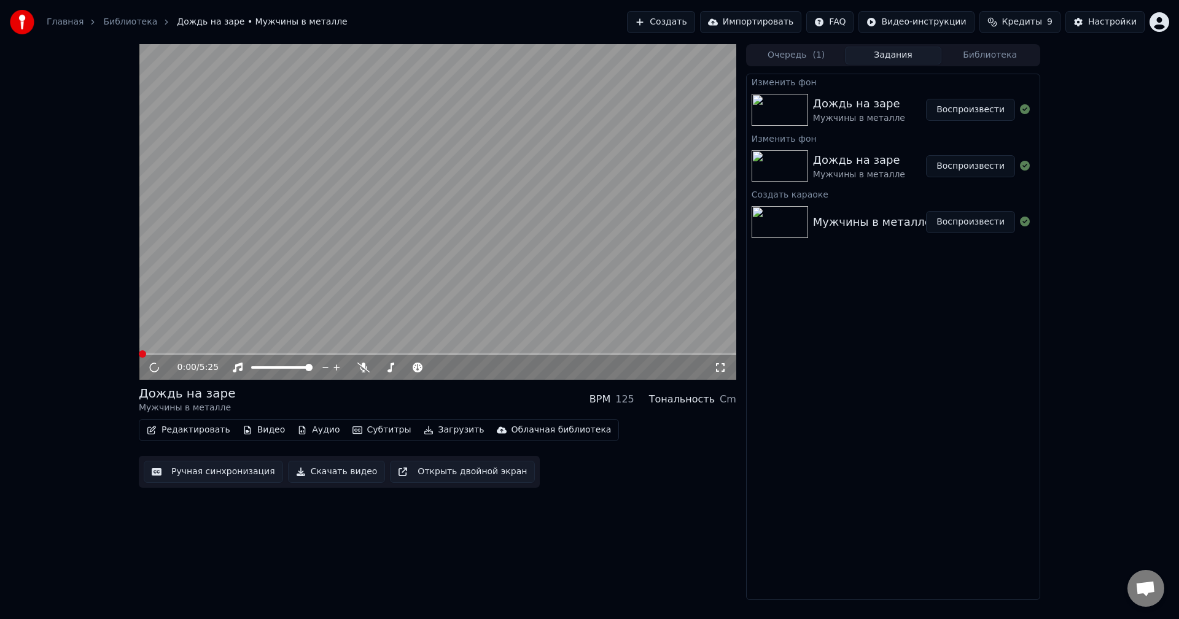
click at [713, 370] on div "0:00 / 5:25" at bounding box center [445, 368] width 537 height 12
click at [718, 370] on icon at bounding box center [720, 368] width 12 height 10
click at [724, 369] on icon at bounding box center [720, 368] width 12 height 10
click at [341, 476] on button "Скачать видео" at bounding box center [337, 472] width 98 height 22
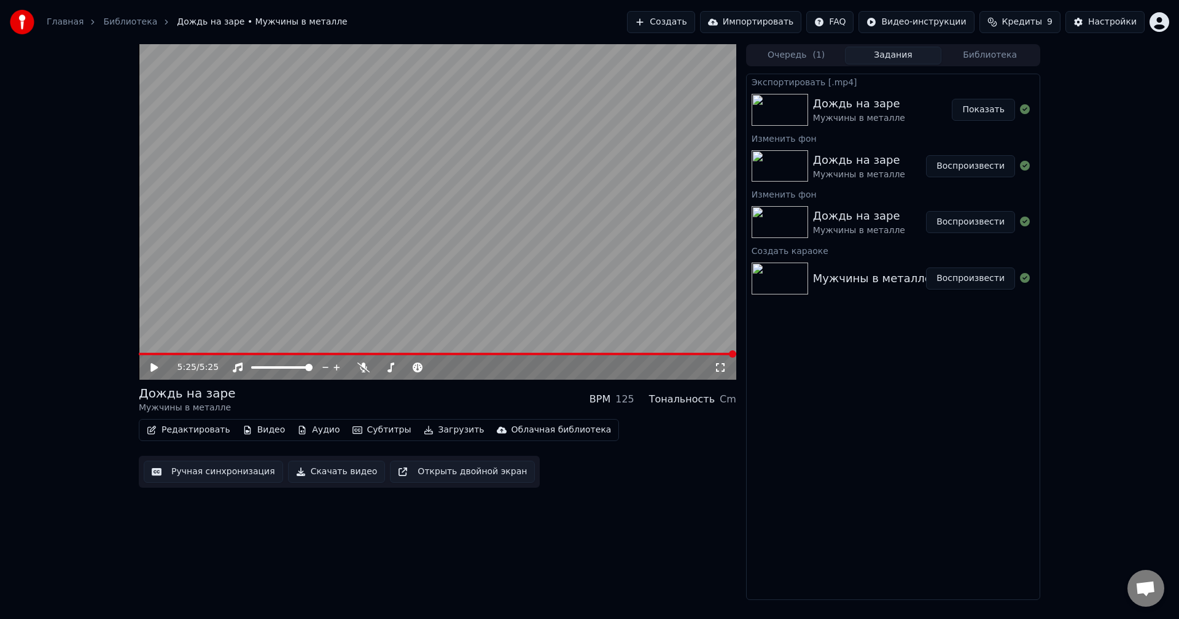
click at [976, 118] on button "Показать" at bounding box center [983, 110] width 63 height 22
